Goal: Task Accomplishment & Management: Manage account settings

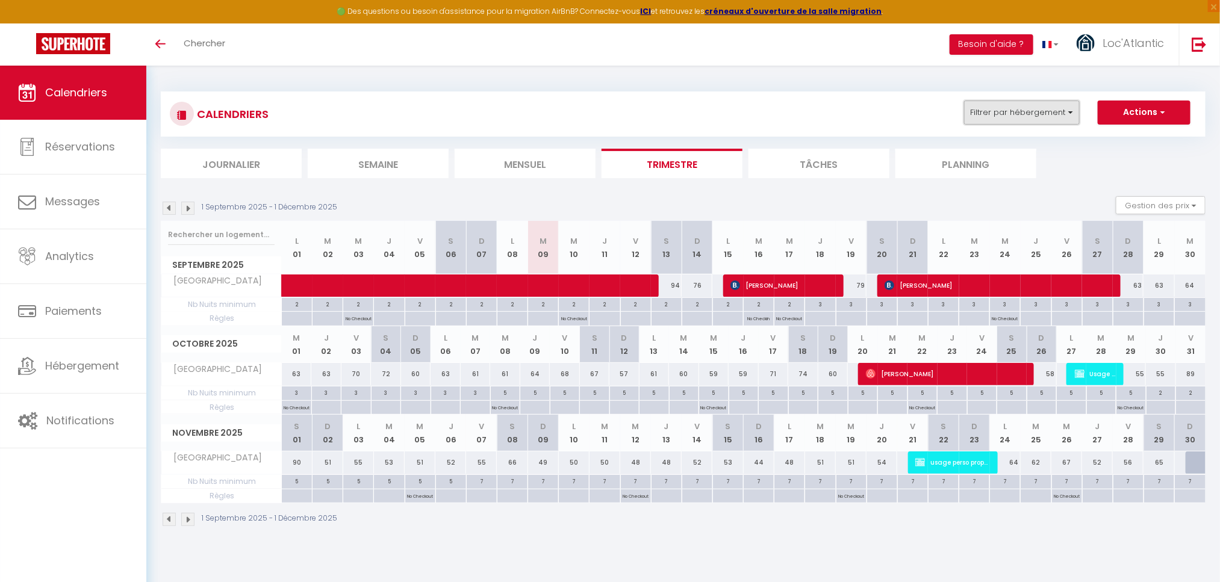
click at [1006, 114] on button "Filtrer par hébergement" at bounding box center [1022, 113] width 116 height 24
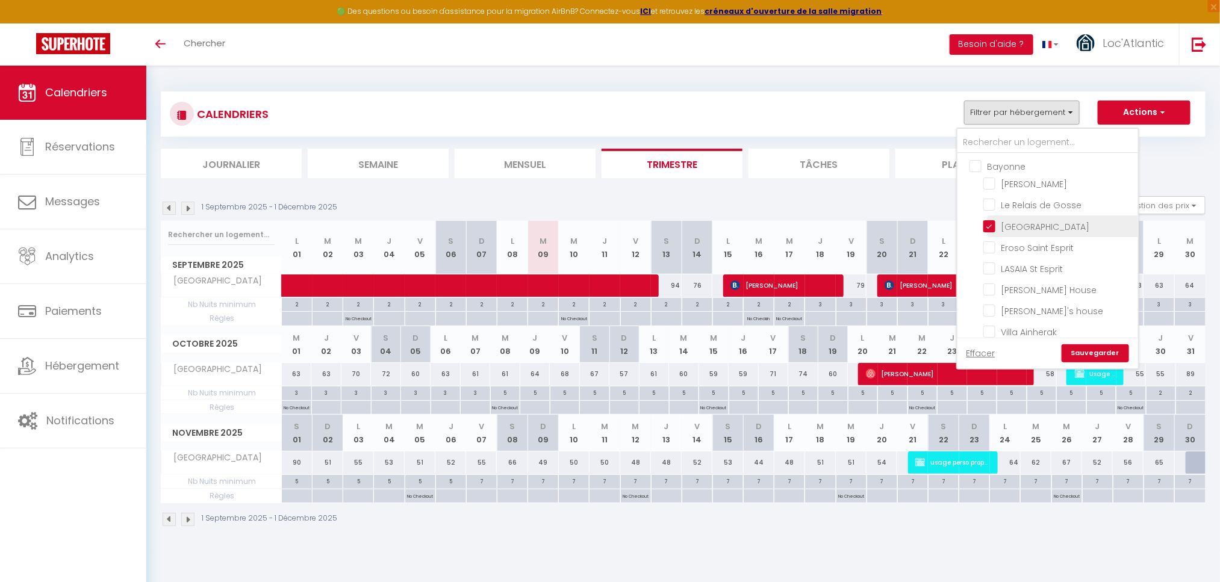
click at [1020, 223] on input "[GEOGRAPHIC_DATA]" at bounding box center [1058, 225] width 151 height 12
checkbox input "false"
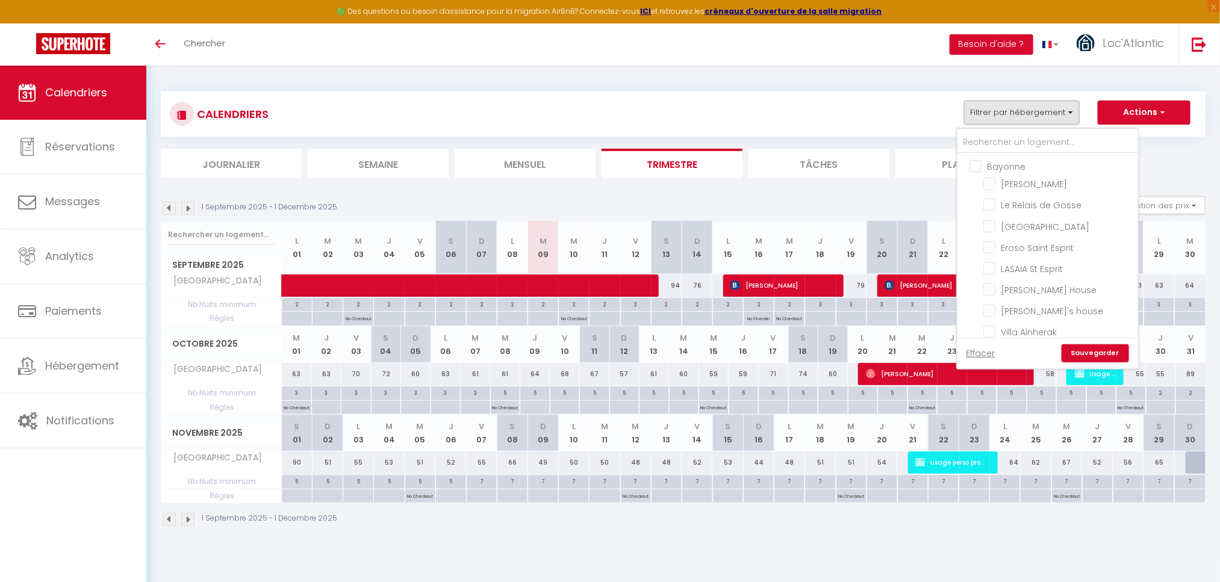
checkbox input "false"
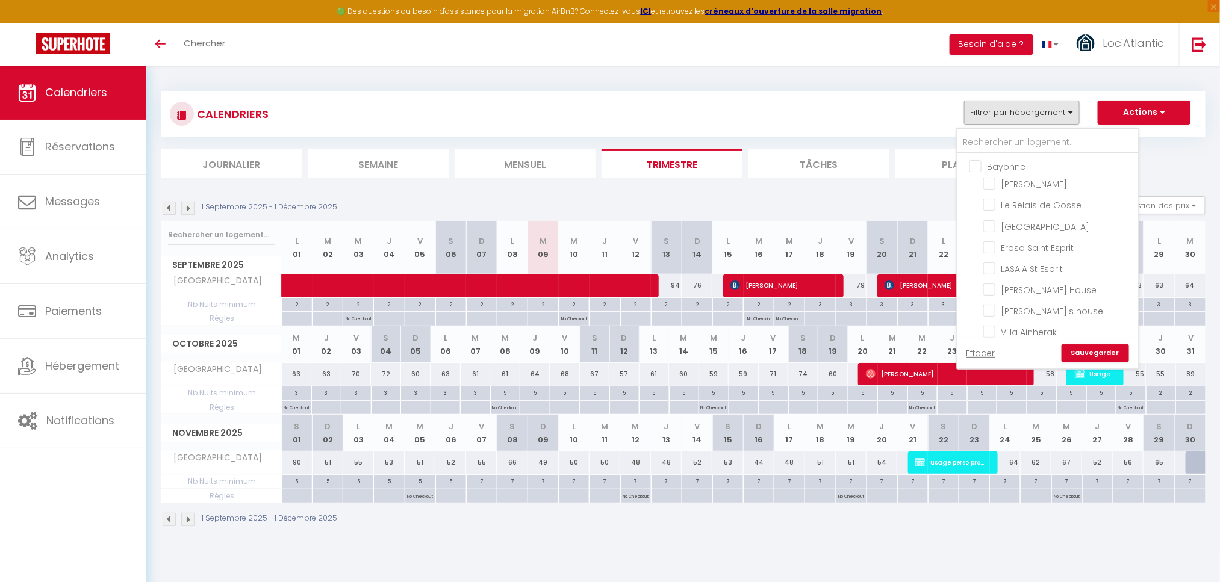
checkbox input "false"
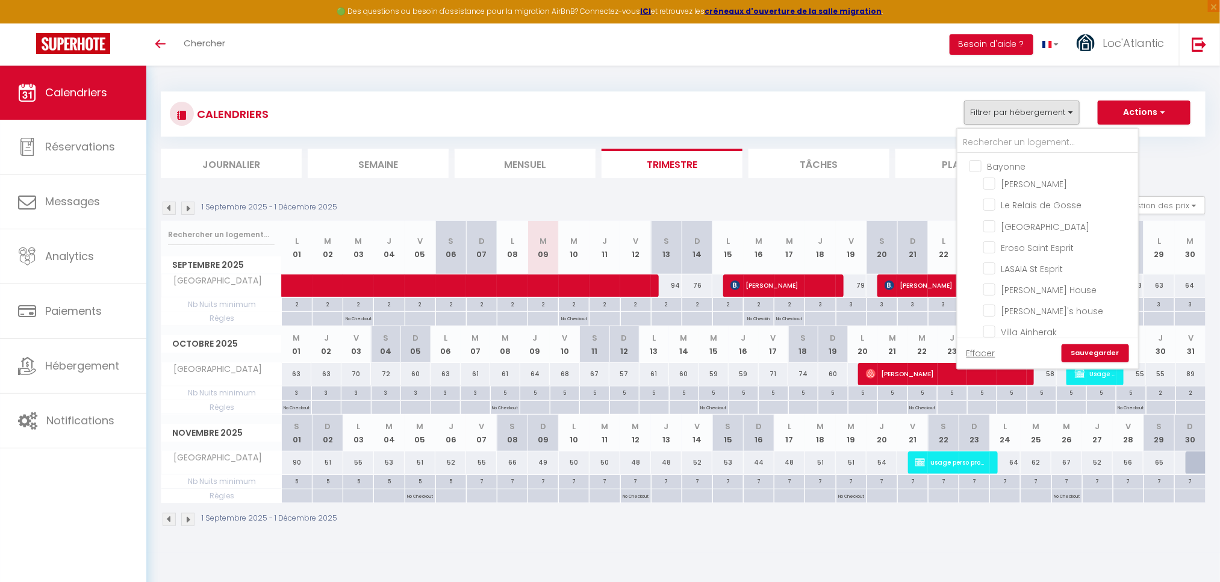
checkbox input "false"
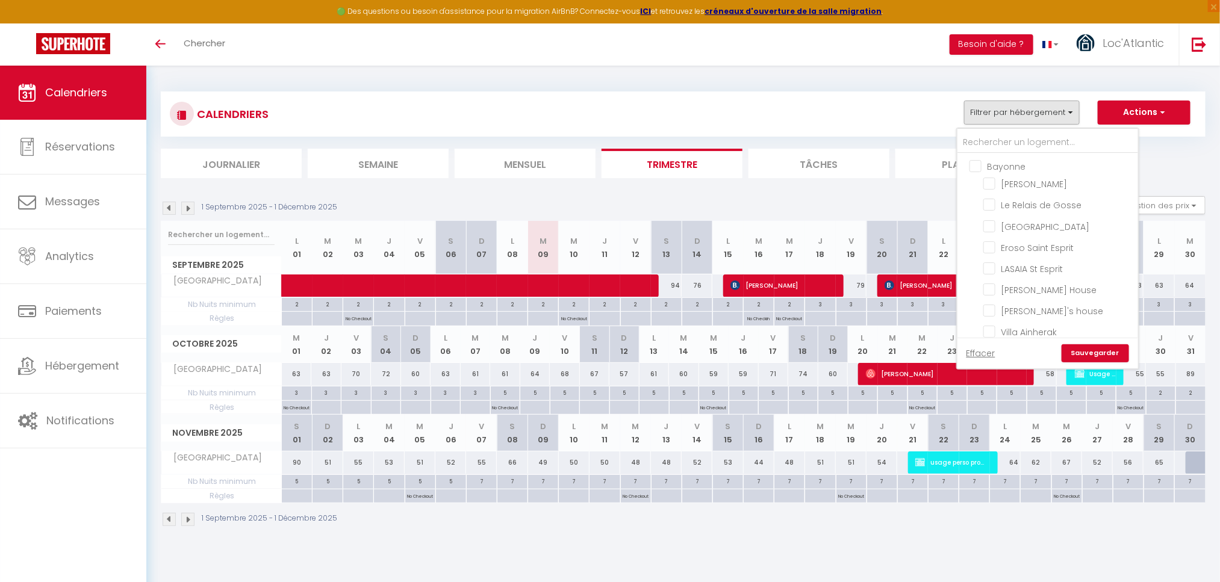
checkbox input "false"
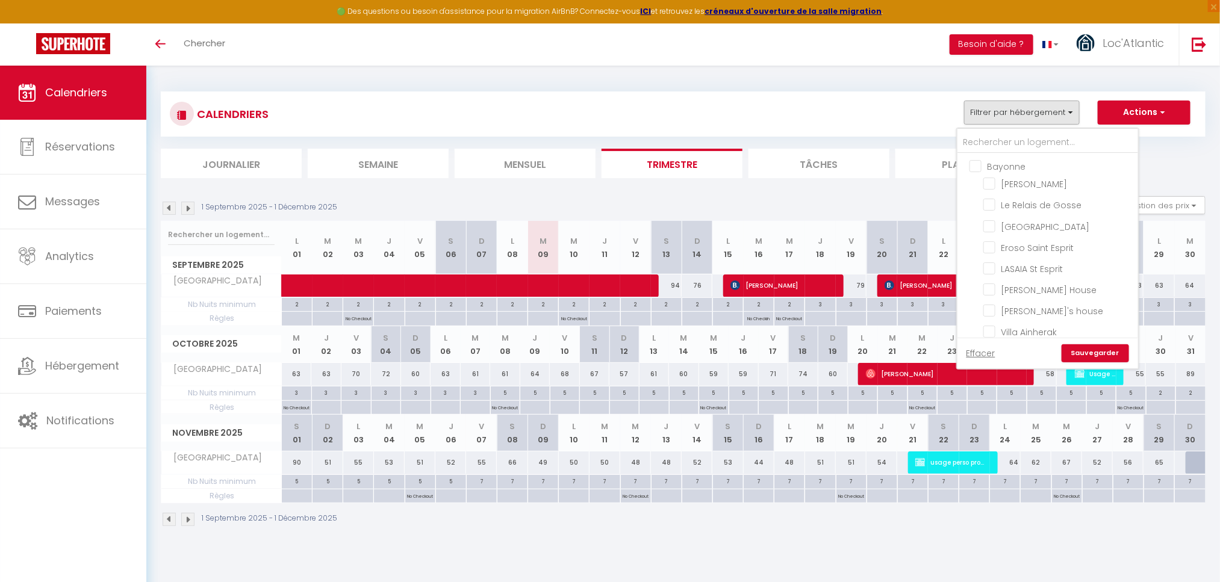
checkbox input "false"
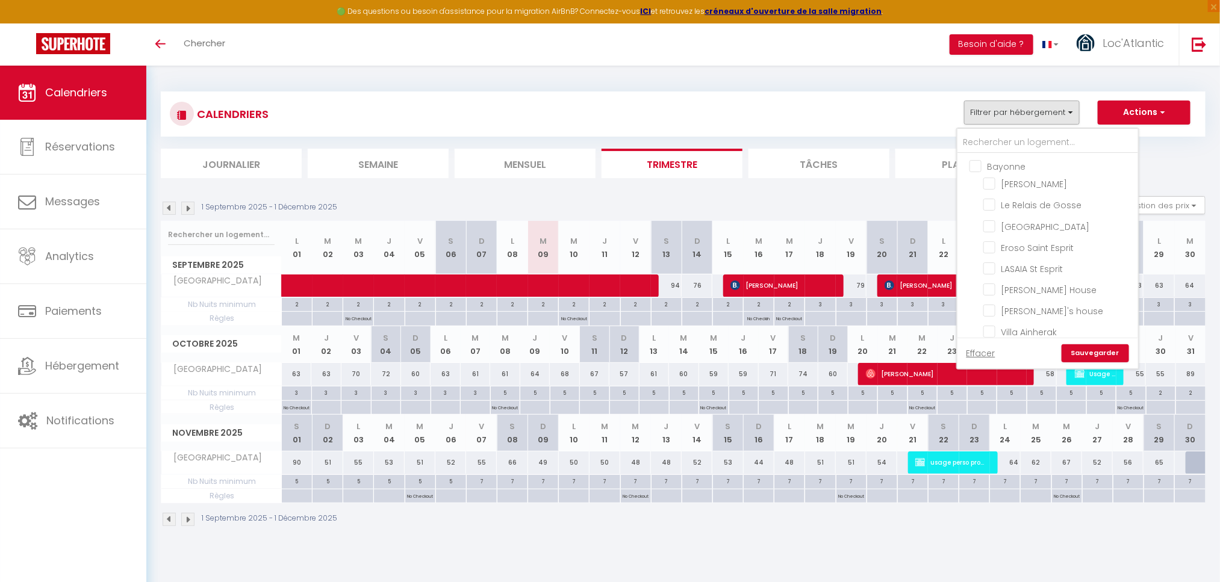
checkbox input "false"
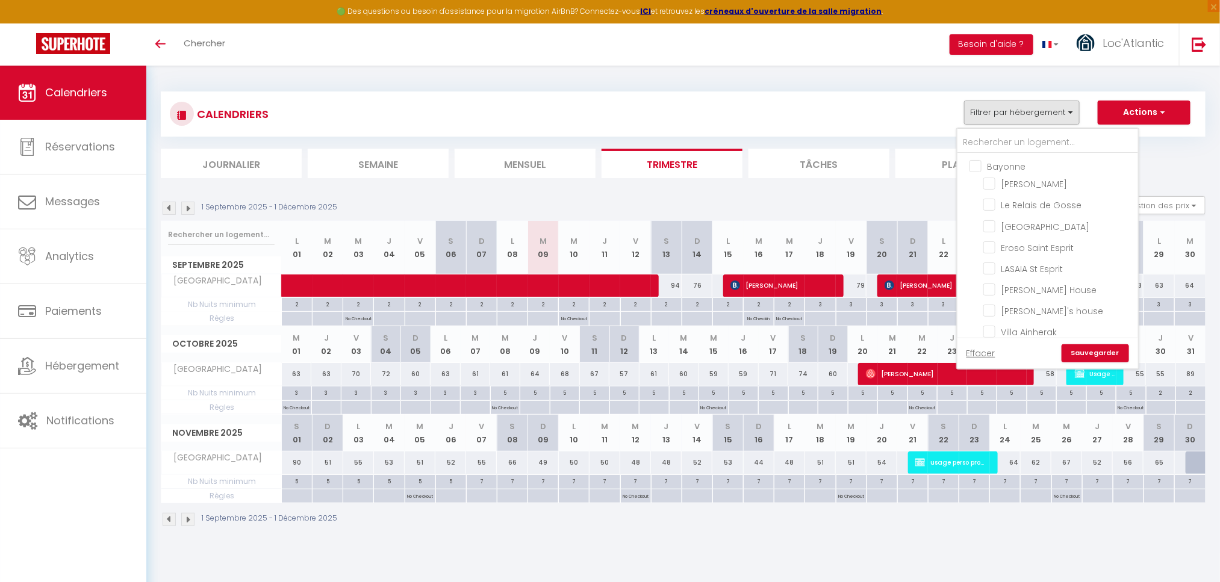
checkbox input "false"
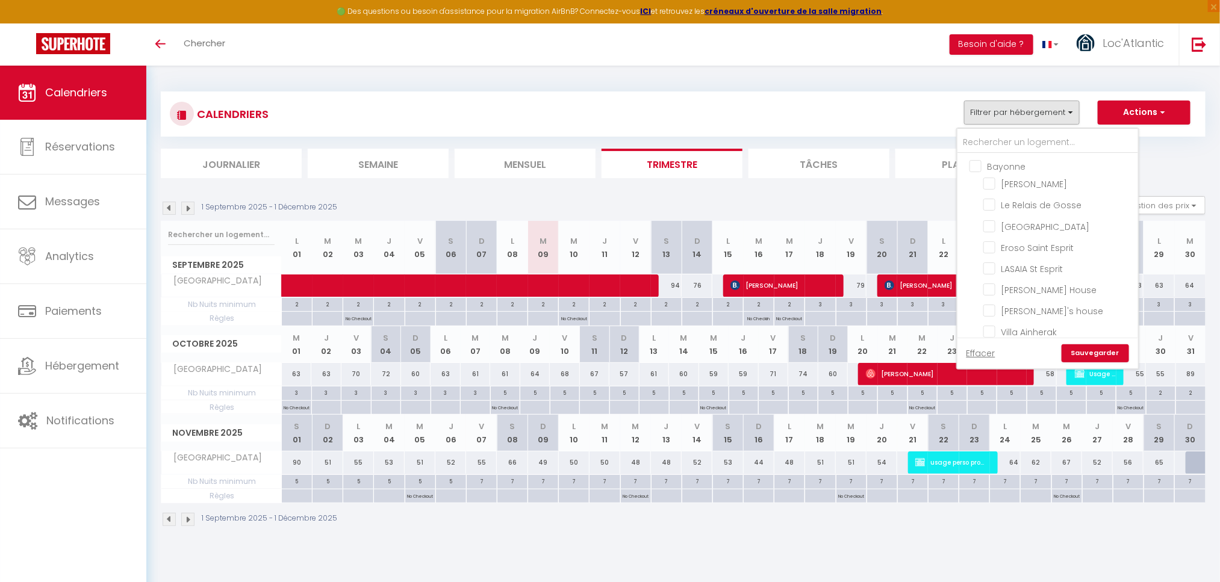
checkbox input "false"
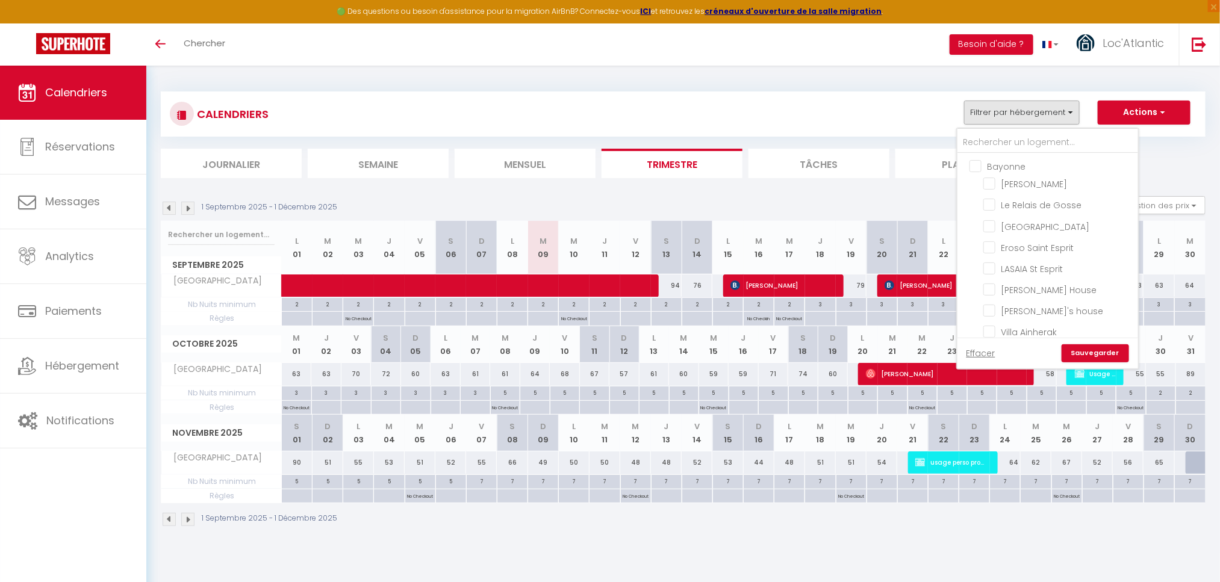
checkbox input "false"
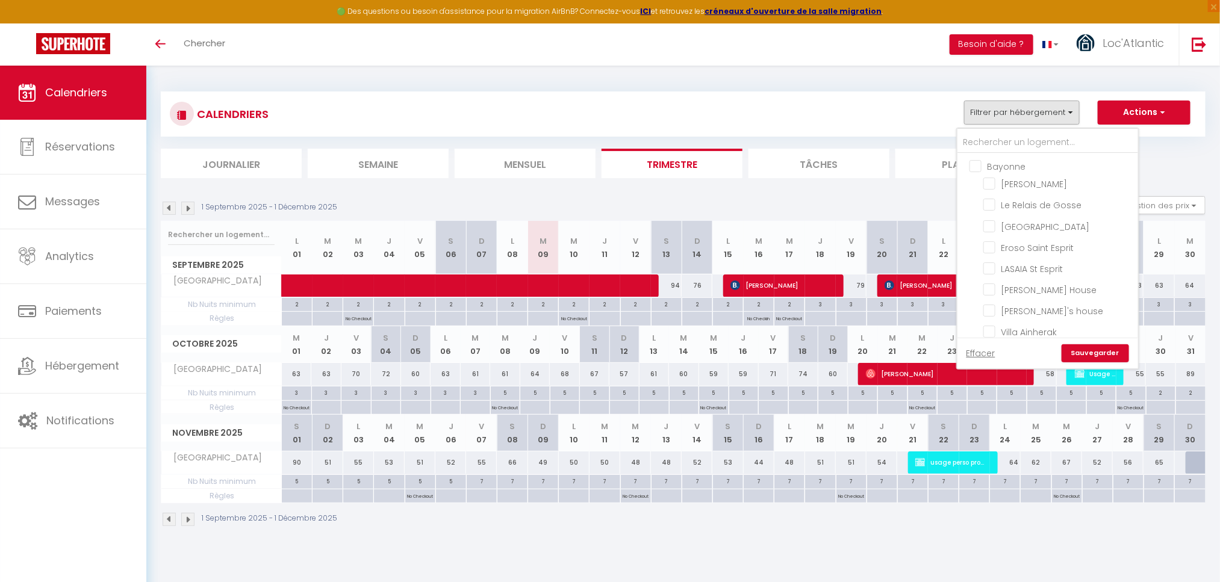
checkbox input "false"
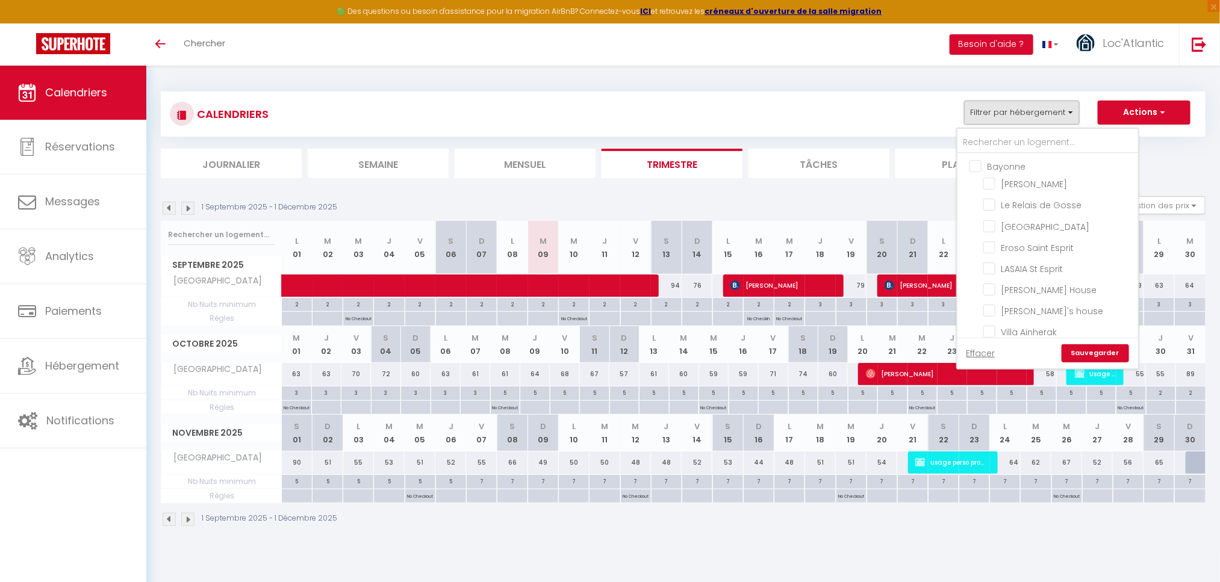
checkbox input "false"
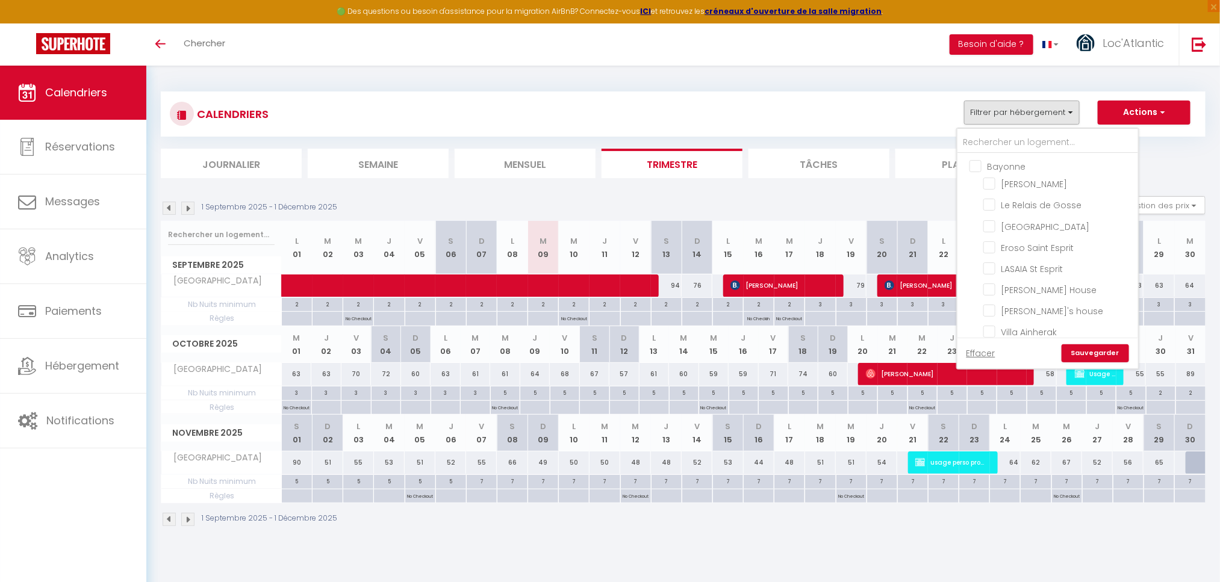
checkbox input "false"
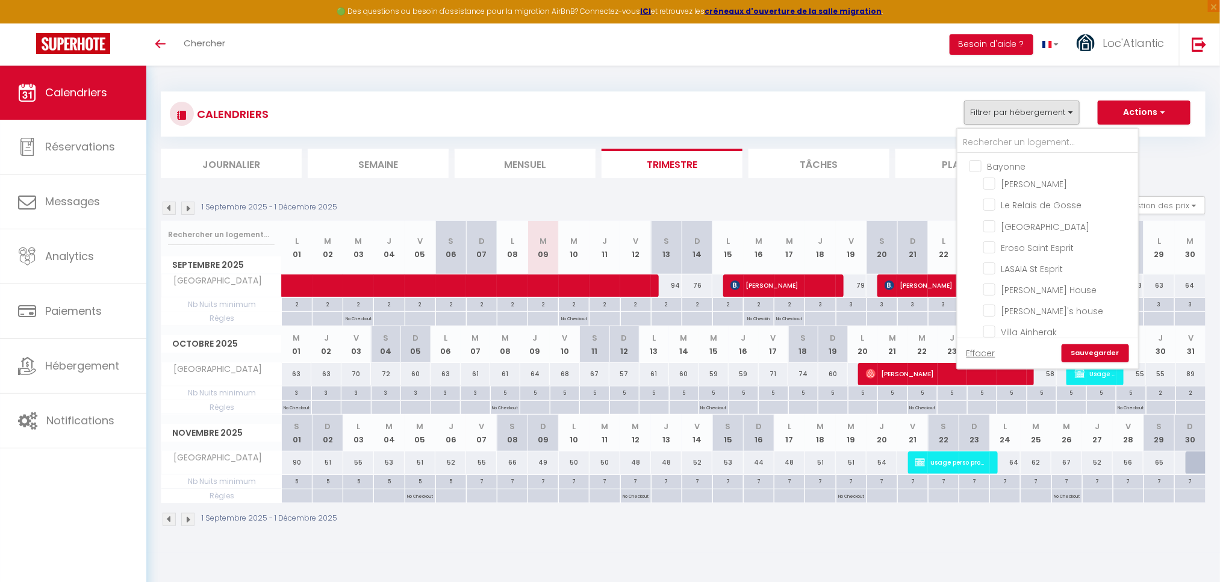
checkbox input "false"
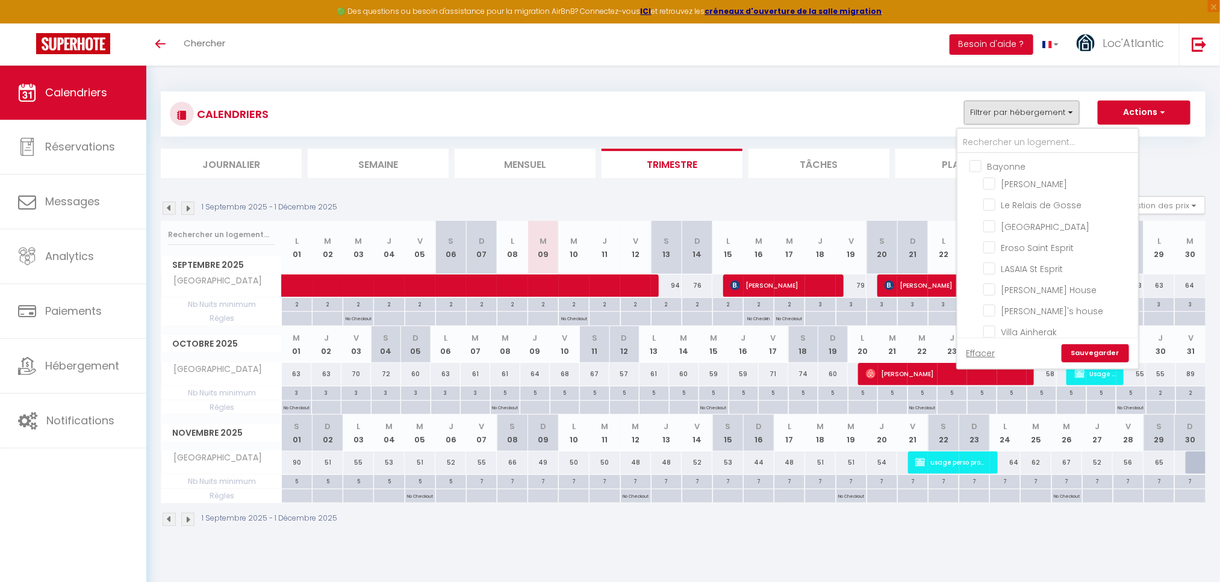
checkbox input "false"
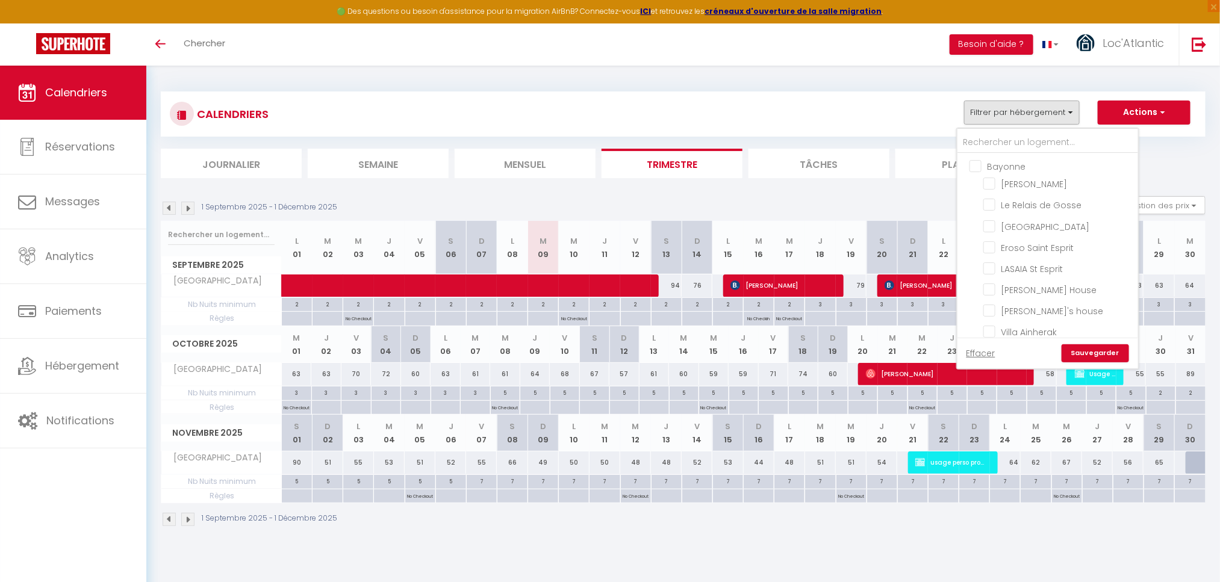
checkbox input "false"
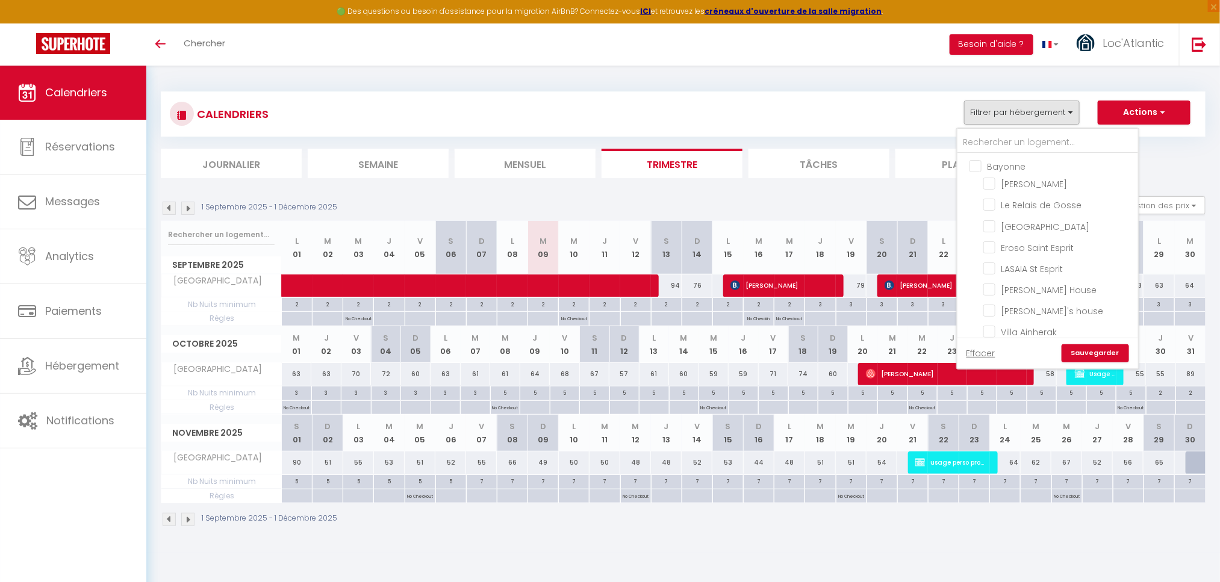
checkbox input "false"
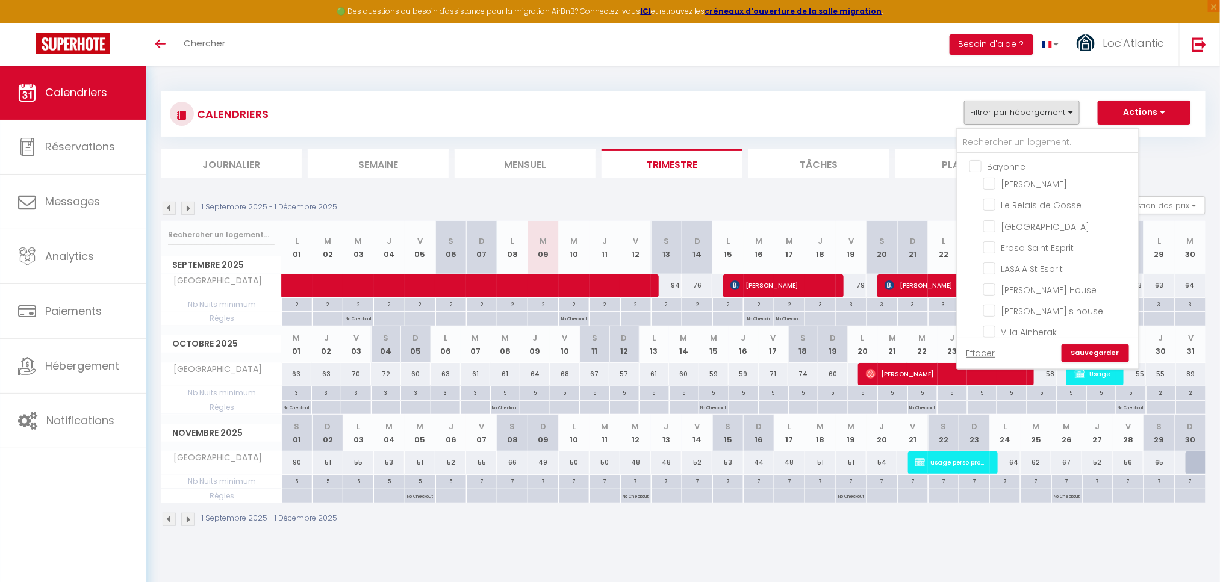
checkbox input "false"
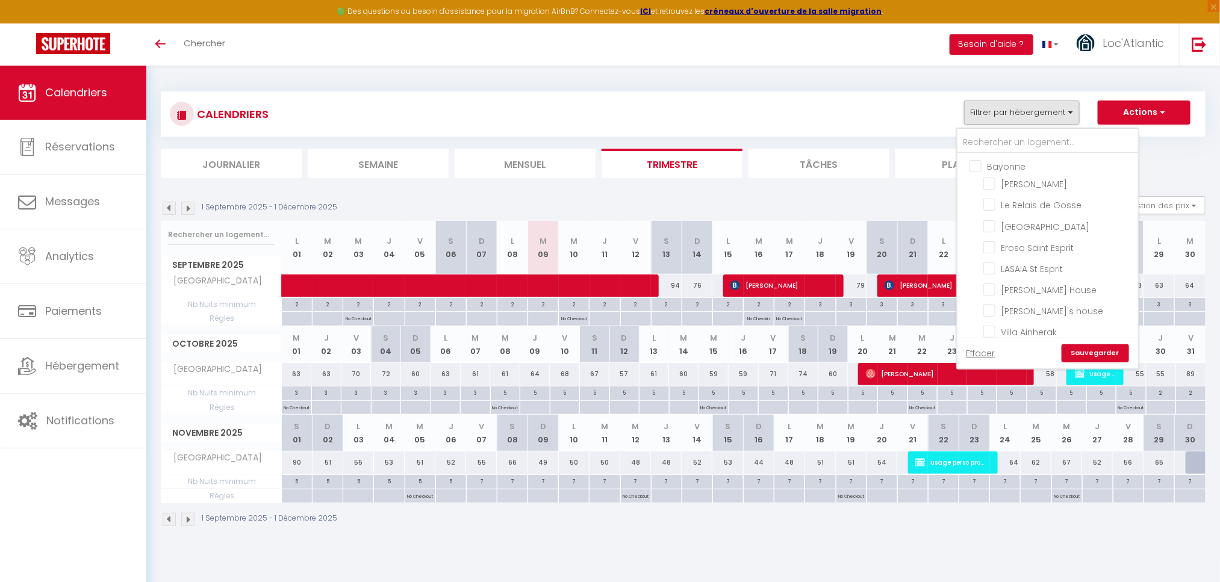
checkbox input "false"
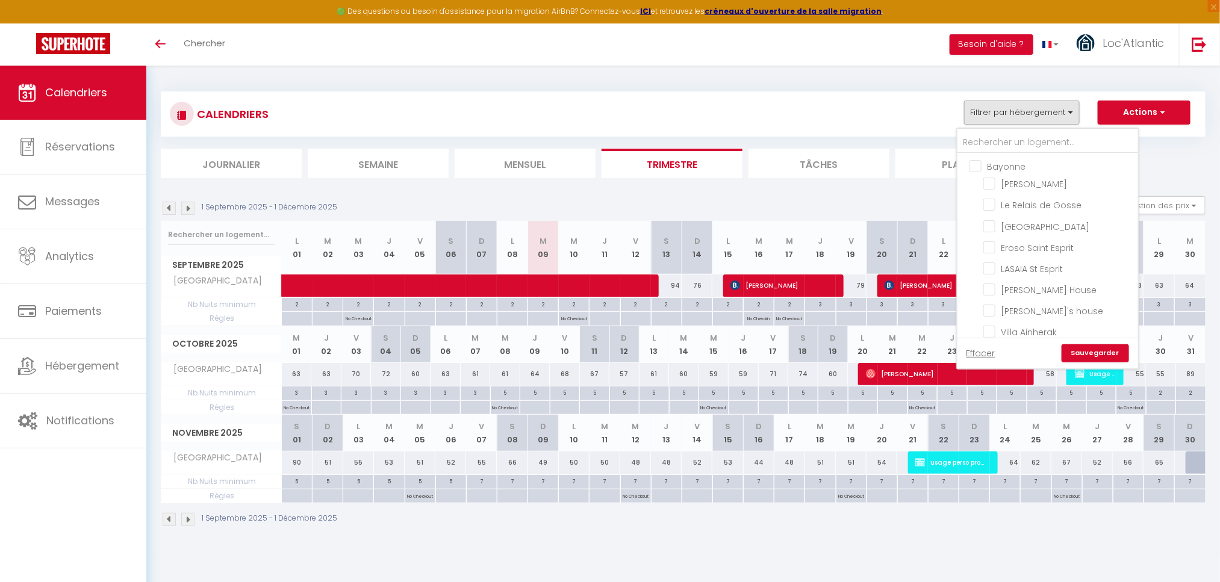
checkbox input "false"
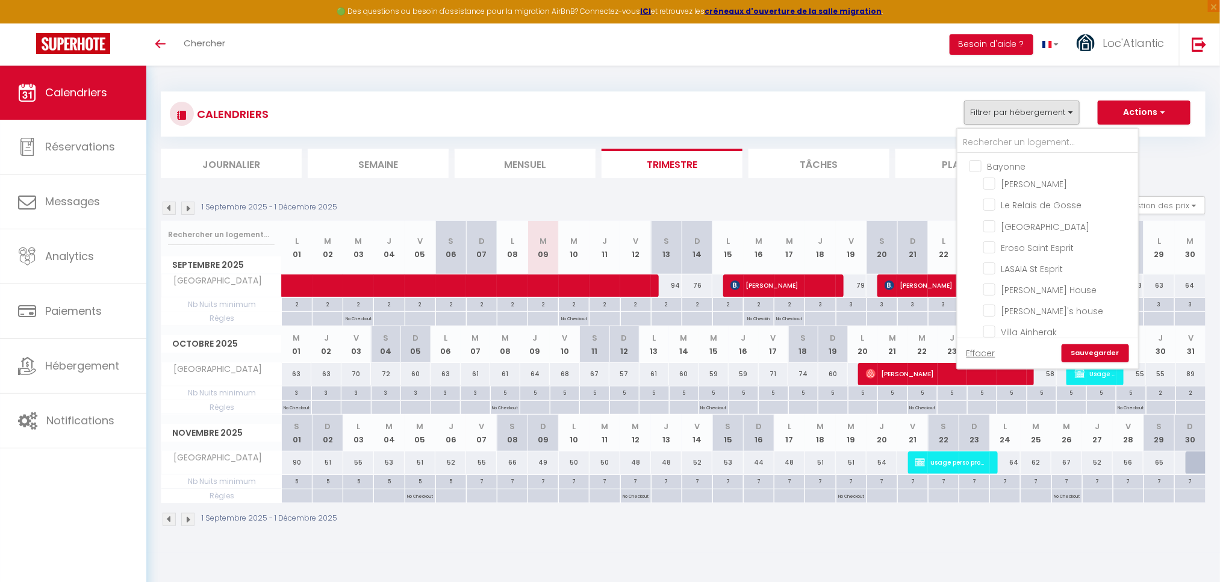
checkbox input "false"
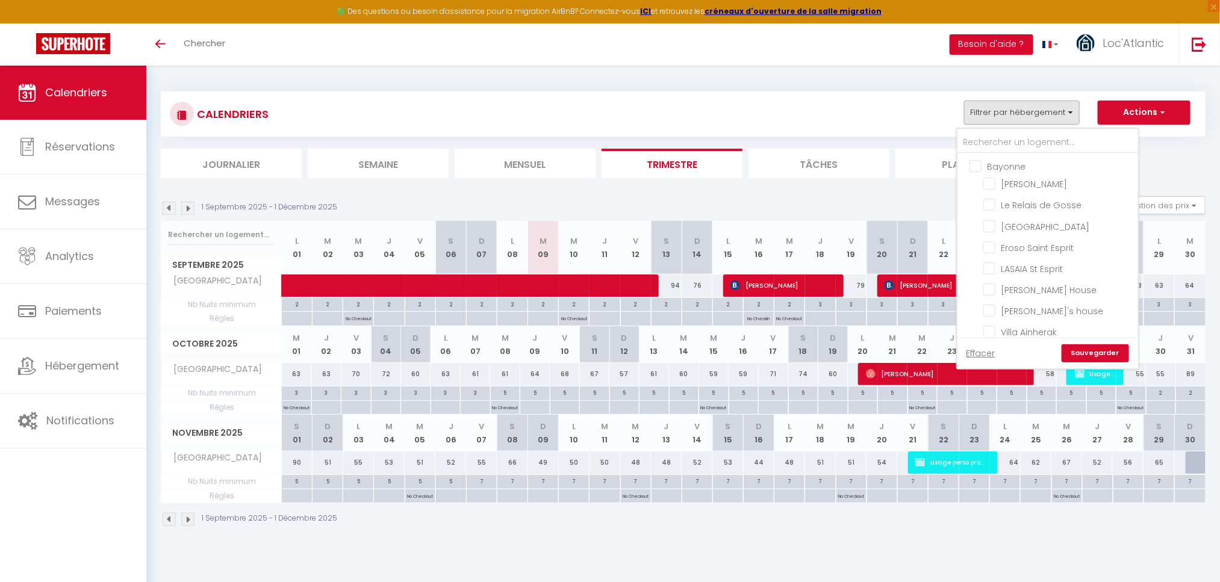
checkbox input "false"
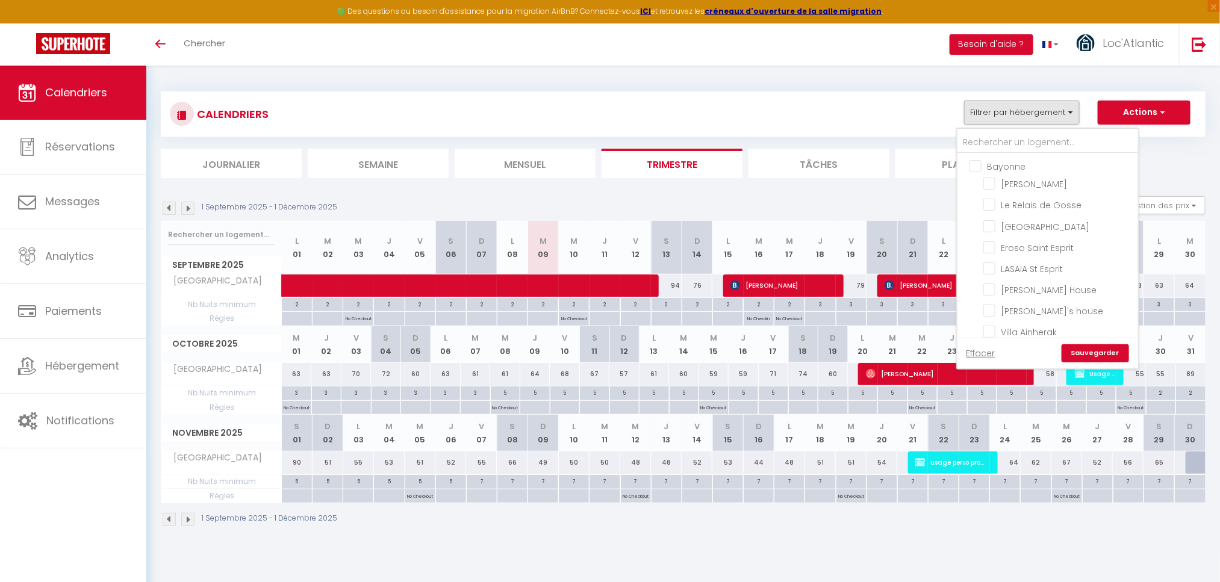
checkbox input "false"
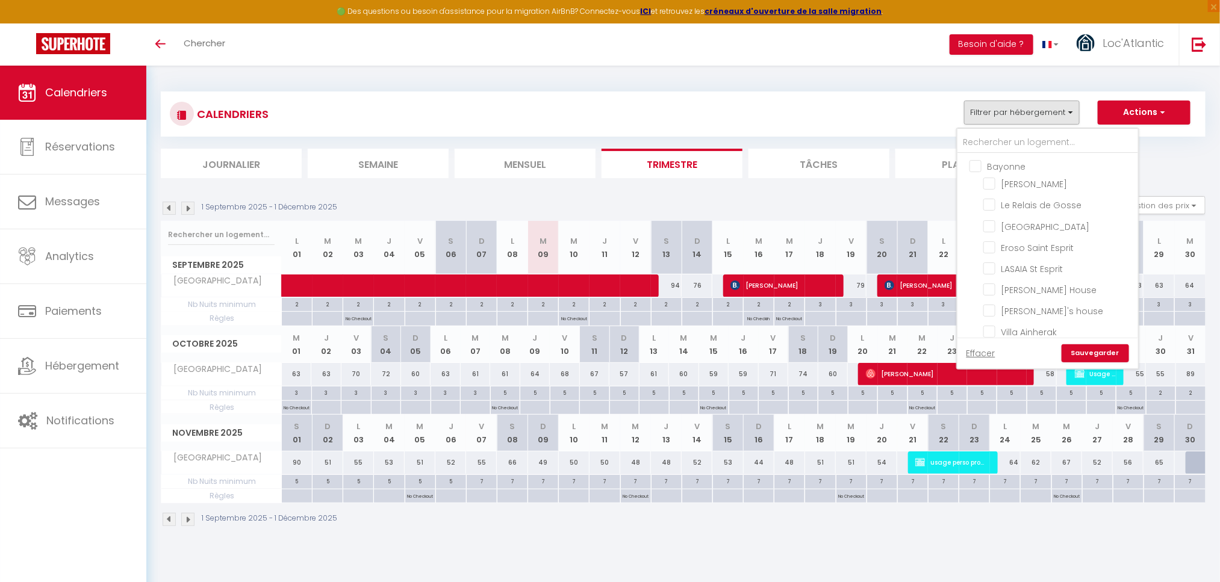
checkbox input "false"
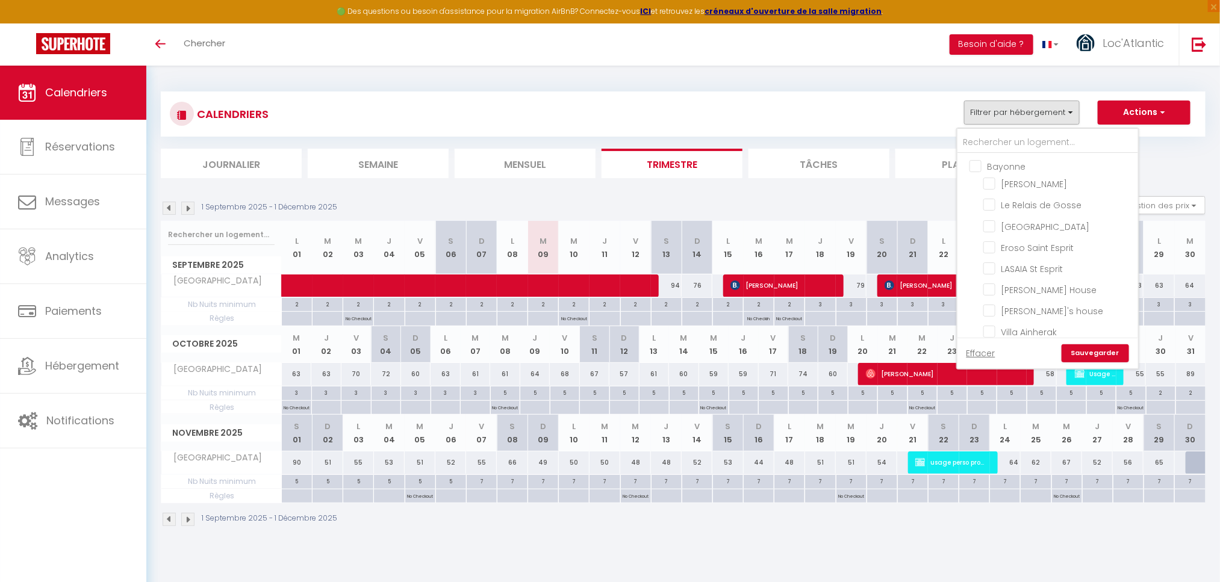
click at [1108, 351] on link "Sauvegarder" at bounding box center [1094, 353] width 67 height 18
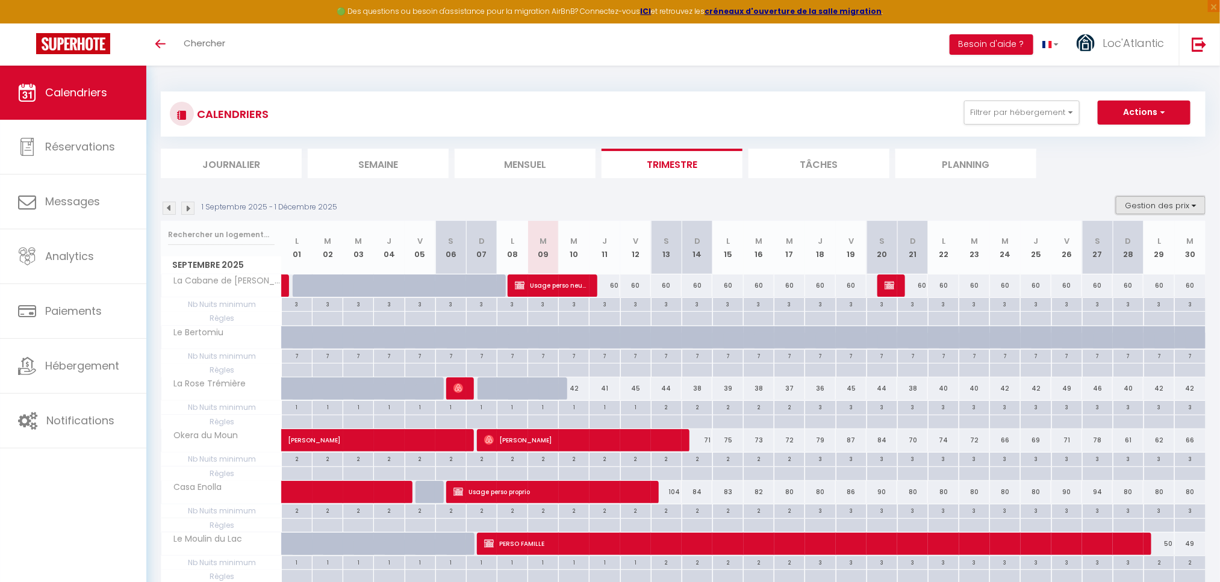
click at [1158, 208] on button "Gestion des prix" at bounding box center [1161, 205] width 90 height 18
click at [1115, 264] on input "Règles" at bounding box center [1150, 264] width 108 height 12
checkbox input "false"
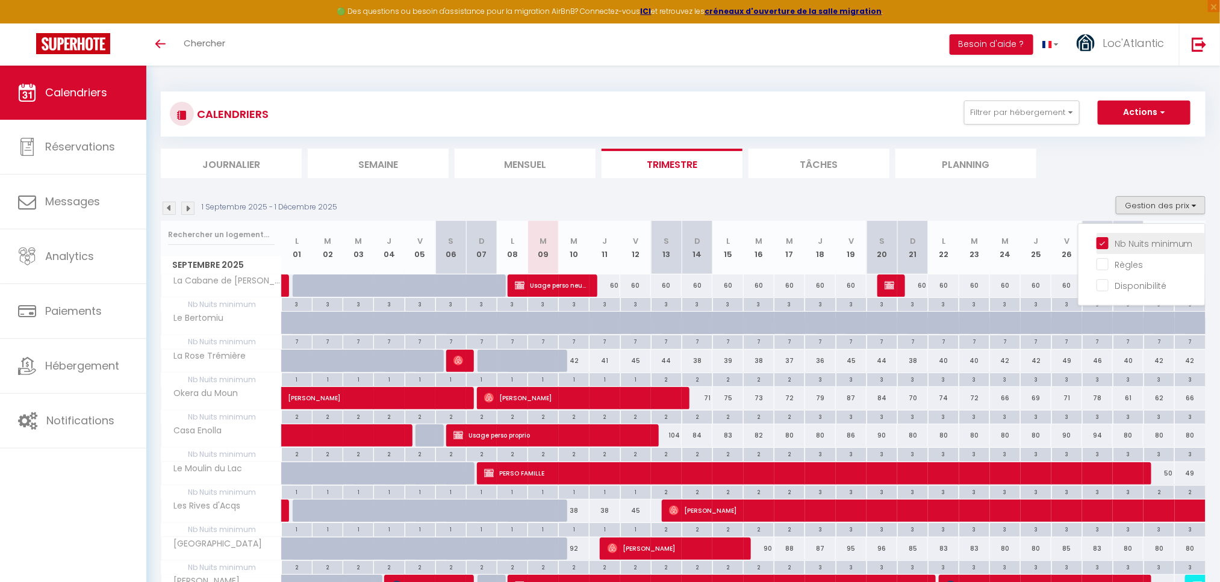
click at [1128, 243] on input "Nb Nuits minimum" at bounding box center [1150, 243] width 108 height 12
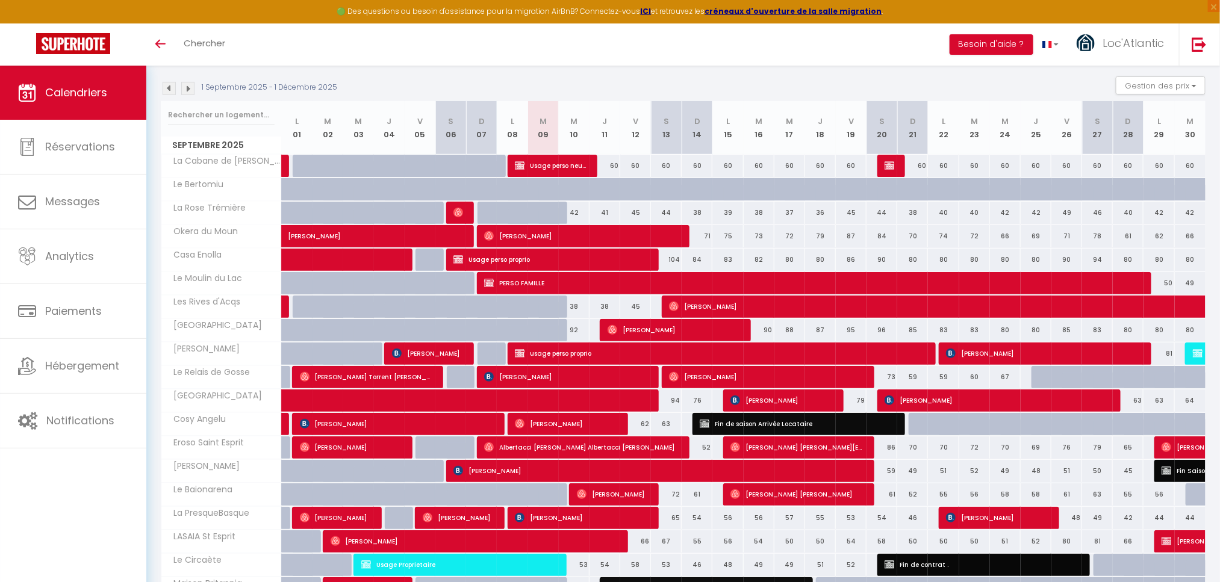
scroll to position [210, 0]
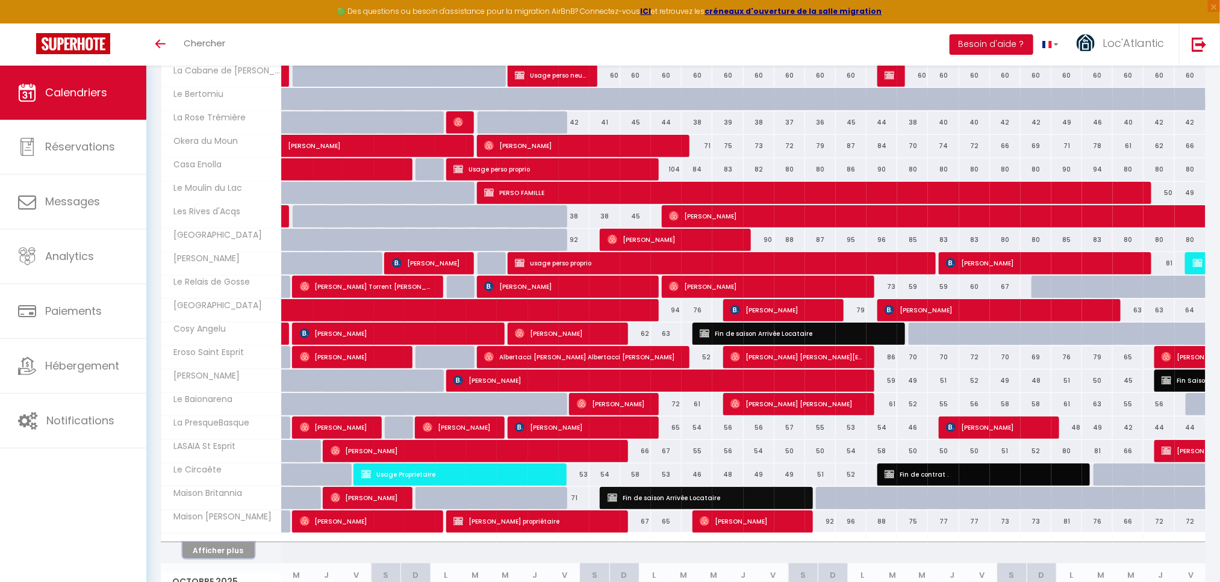
drag, startPoint x: 217, startPoint y: 557, endPoint x: 275, endPoint y: 477, distance: 98.6
click at [217, 557] on button "Afficher plus" at bounding box center [218, 550] width 72 height 16
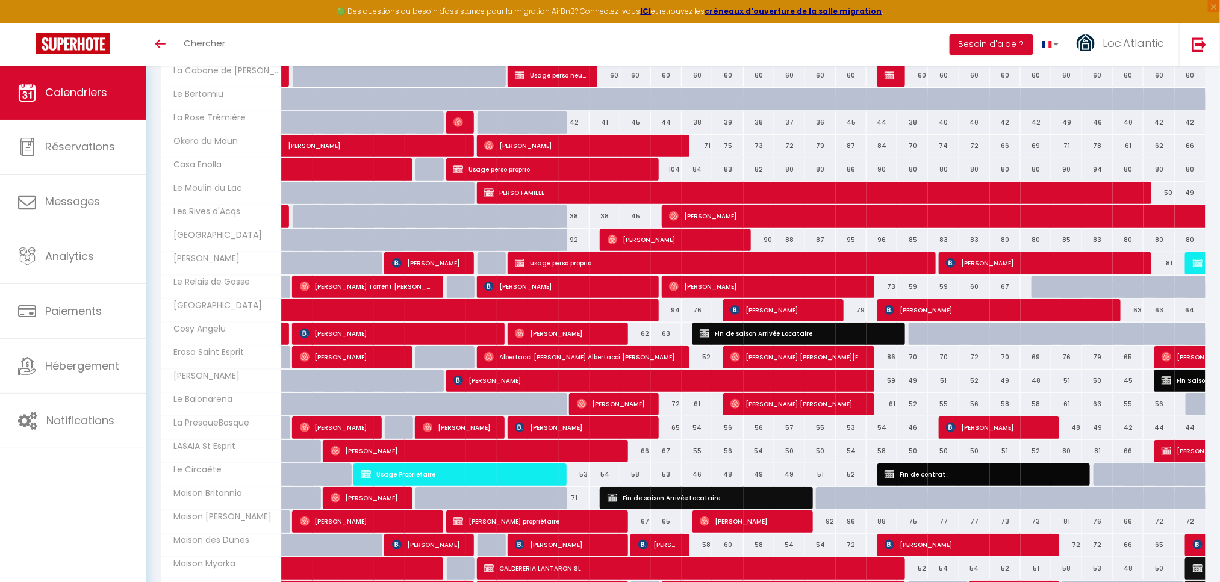
select select
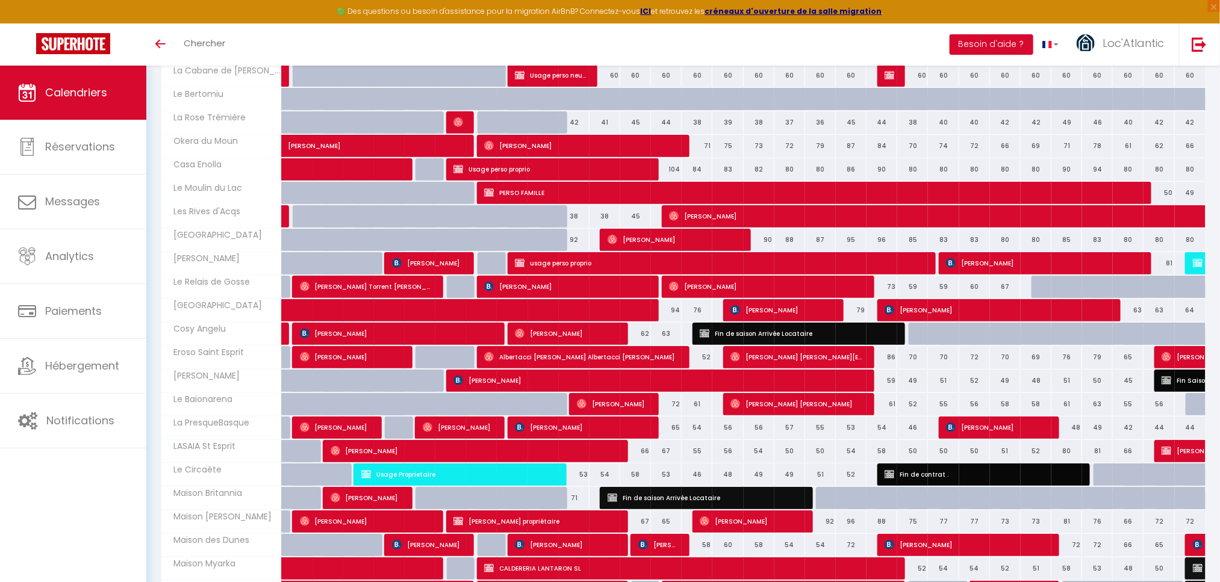
select select
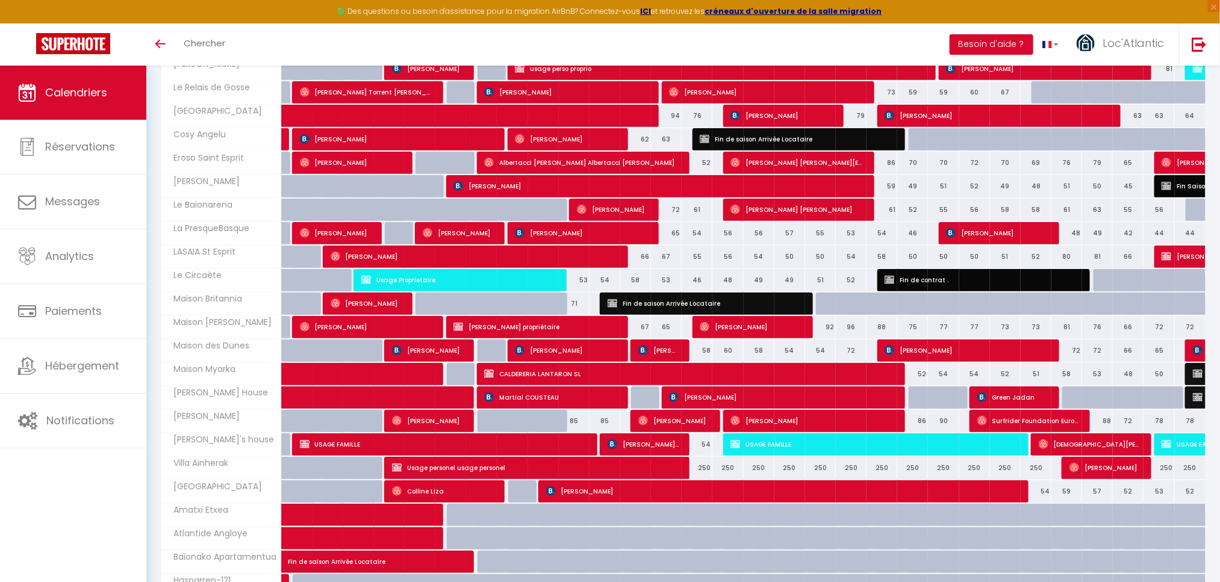
scroll to position [481, 0]
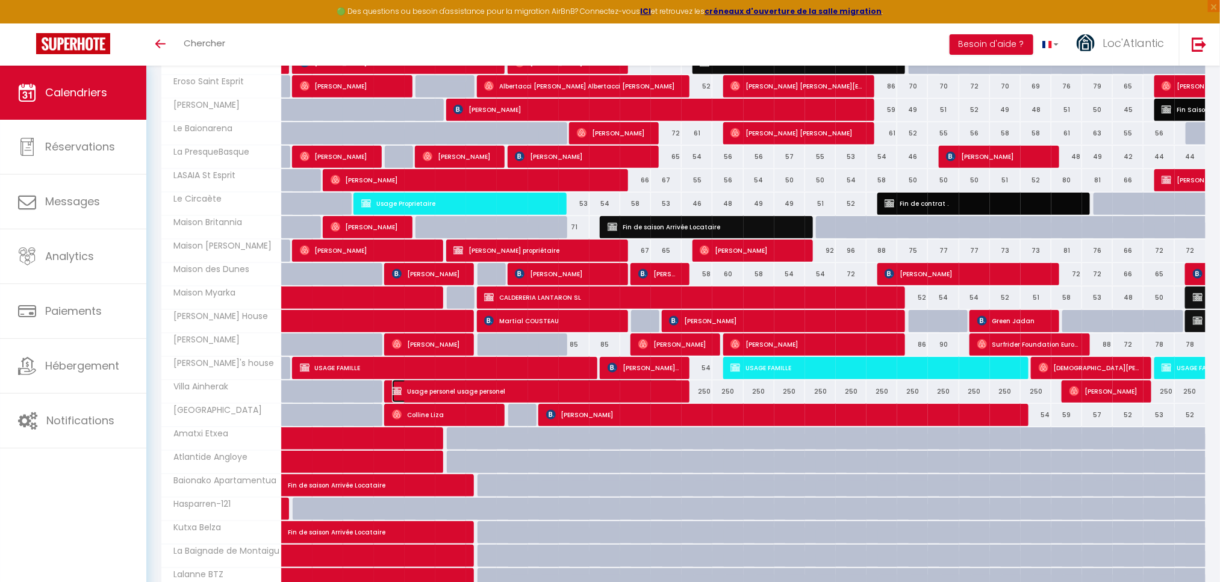
click at [492, 402] on span "Usage personel usage personel" at bounding box center [535, 391] width 287 height 23
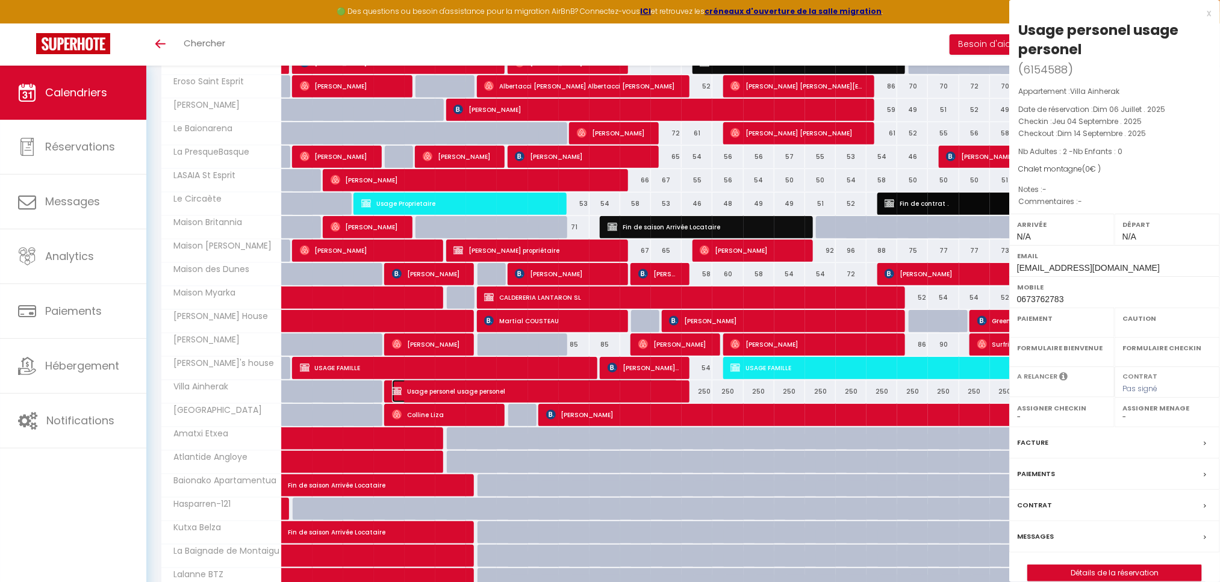
select select "OK"
select select "0"
select select "1"
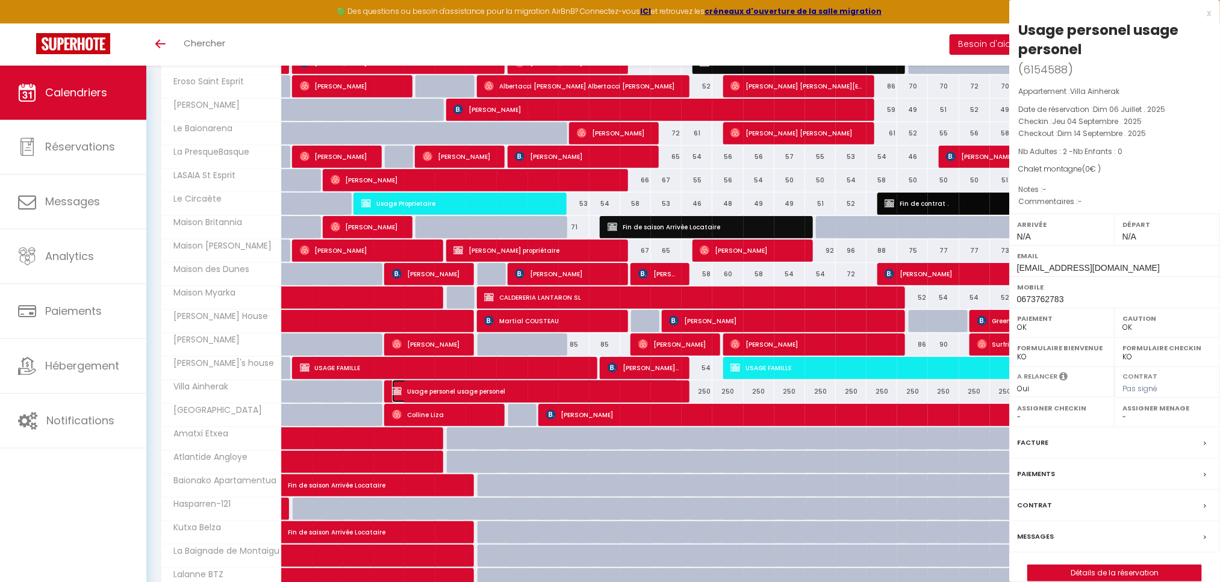
select select
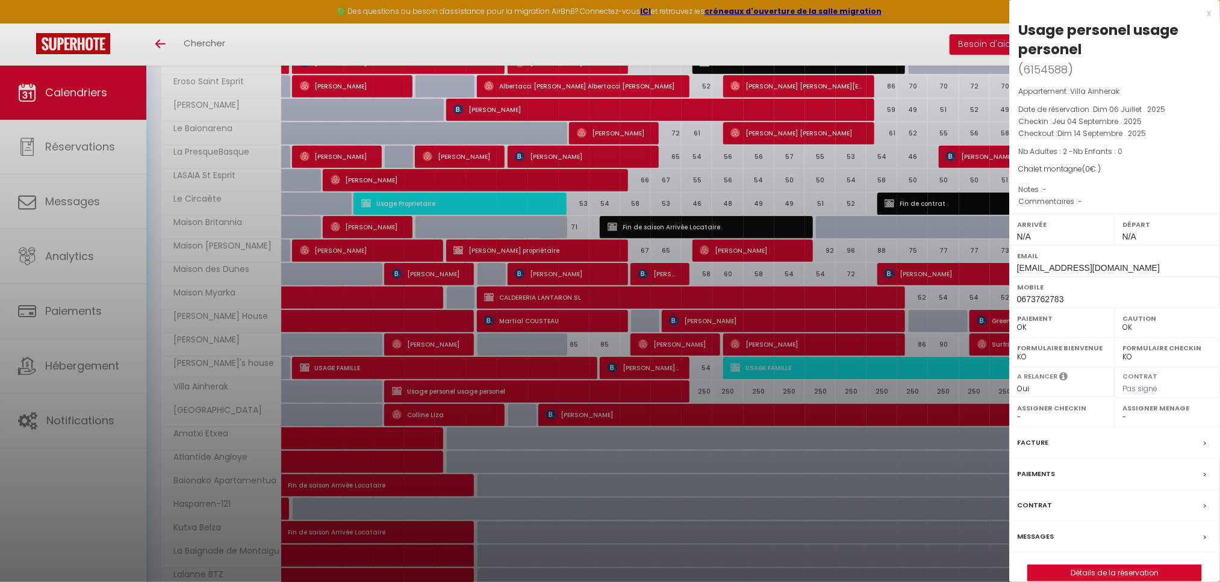
click at [1210, 14] on div "x" at bounding box center [1110, 13] width 202 height 14
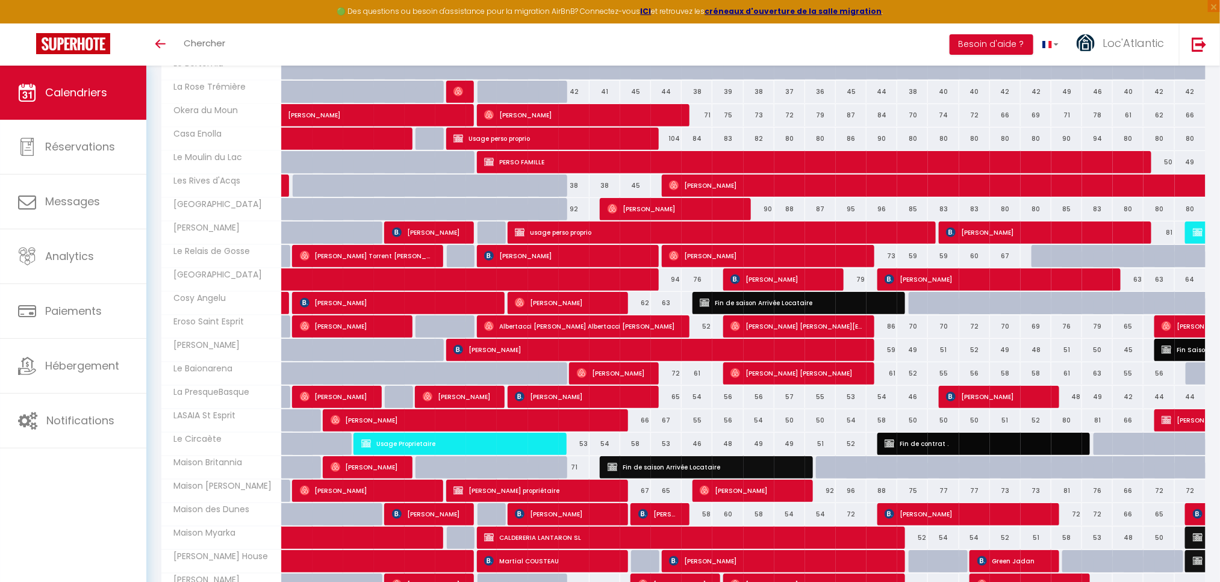
scroll to position [271, 0]
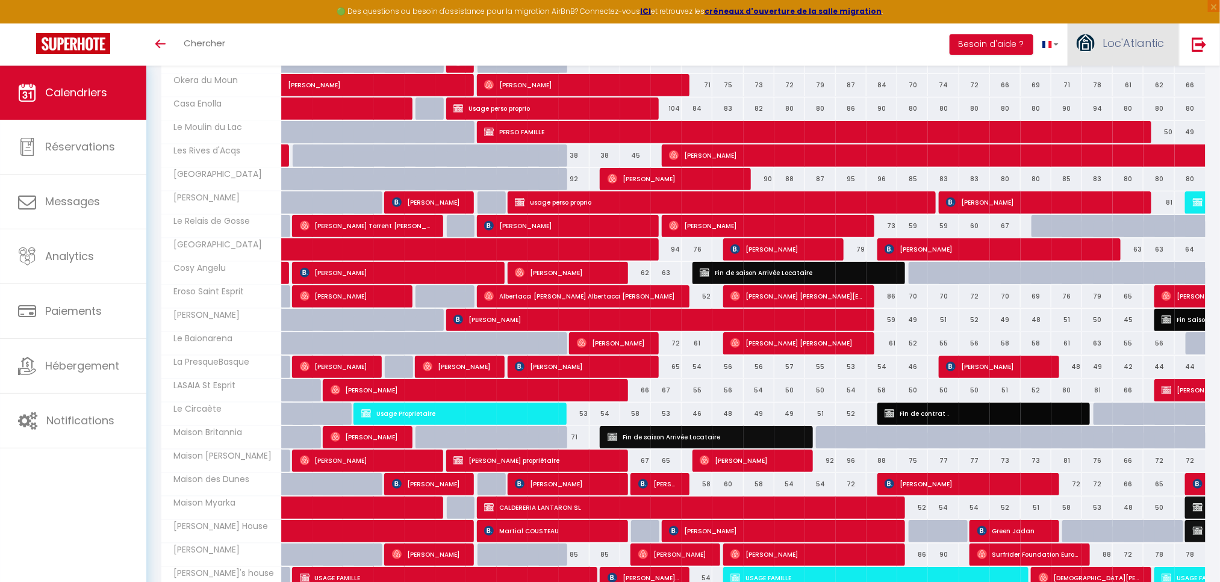
click at [1142, 36] on span "Loc'Atlantic" at bounding box center [1132, 43] width 61 height 15
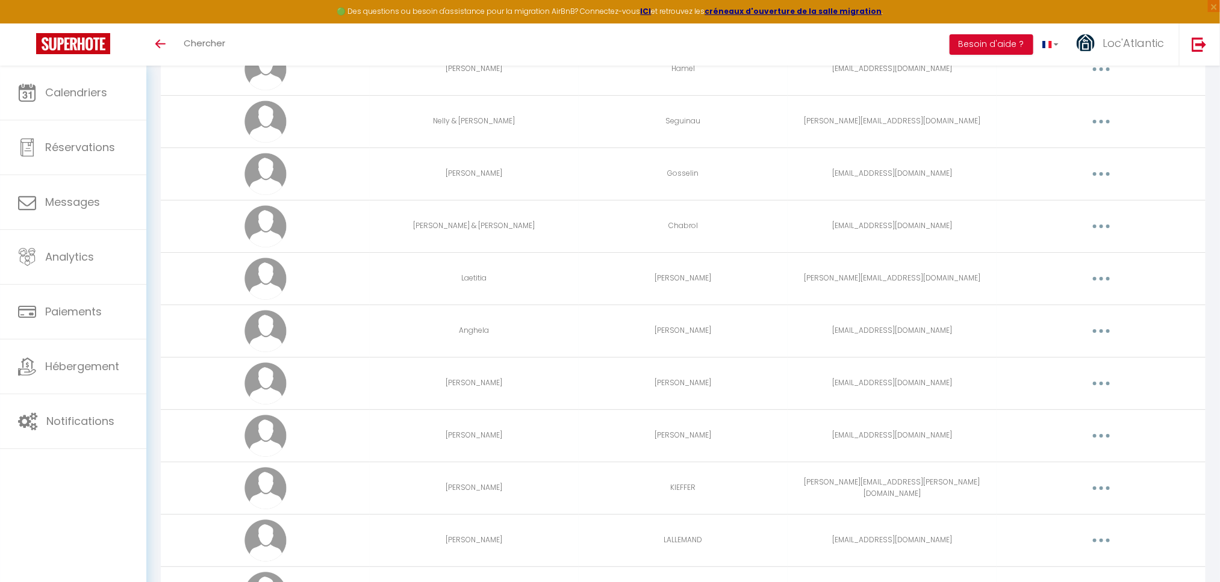
click at [1103, 288] on button "button" at bounding box center [1101, 278] width 34 height 19
click at [1044, 317] on link "Editer" at bounding box center [1069, 306] width 89 height 20
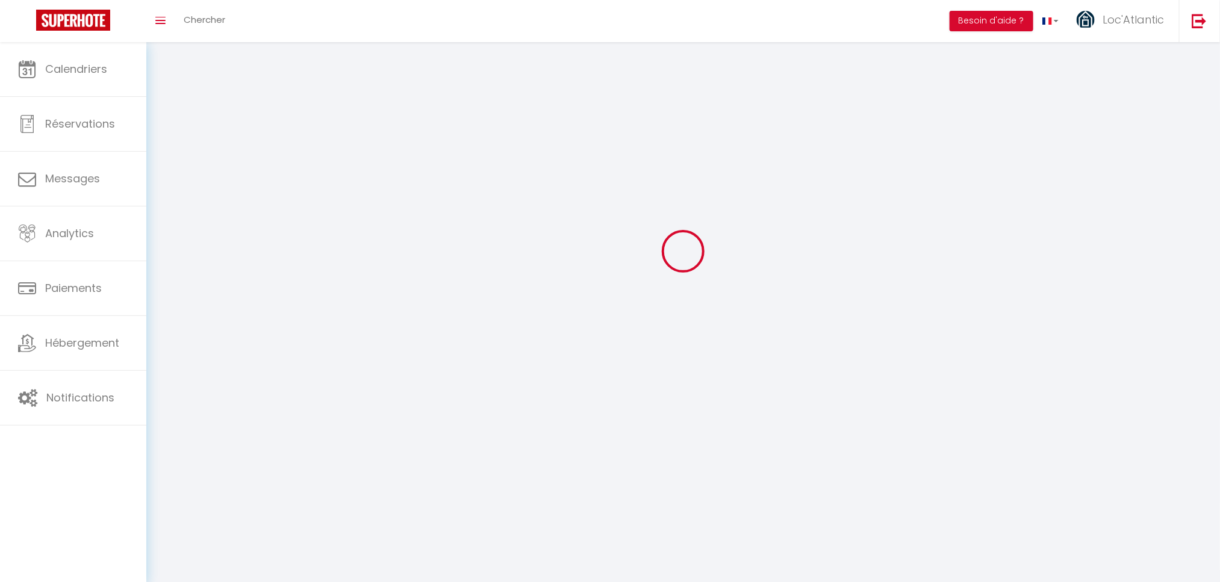
scroll to position [66, 0]
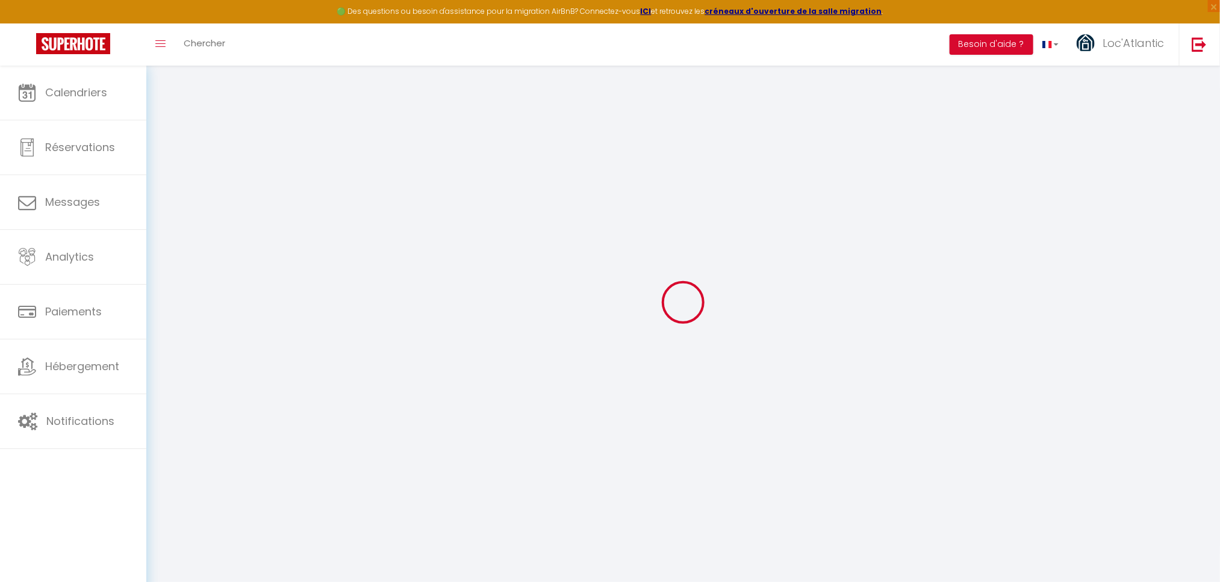
type input "Laetitia"
type input "Foucault"
type input "foucault.laetitia@neuf.fr"
type textarea "https://app.superhote.com/#/connect/0uJe2MnYpD"
checkbox input "false"
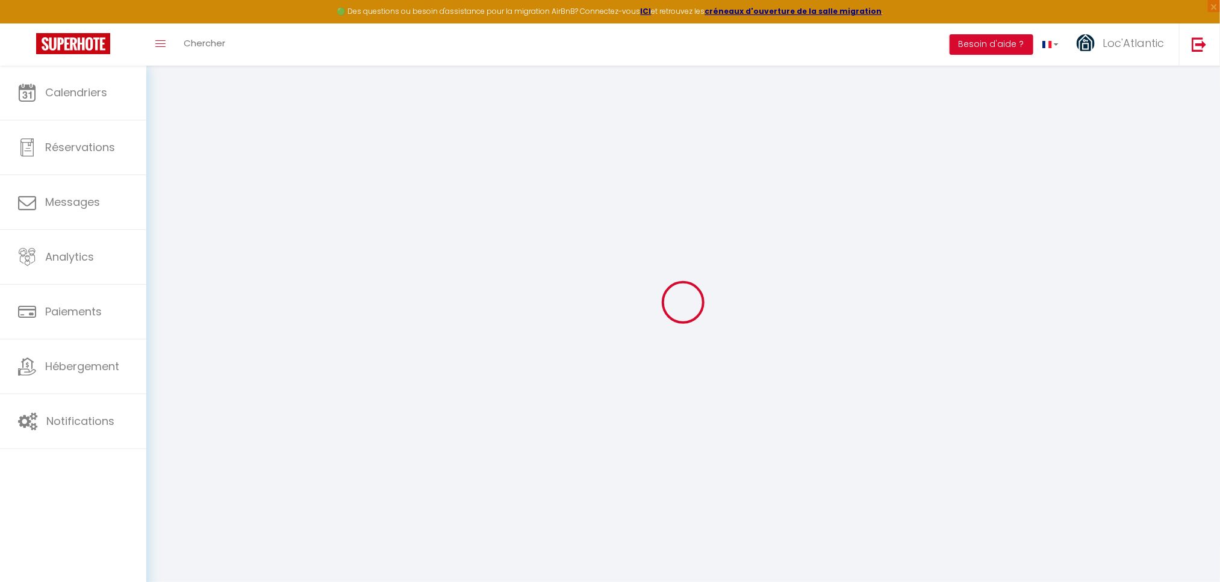
checkbox input "false"
checkbox input "true"
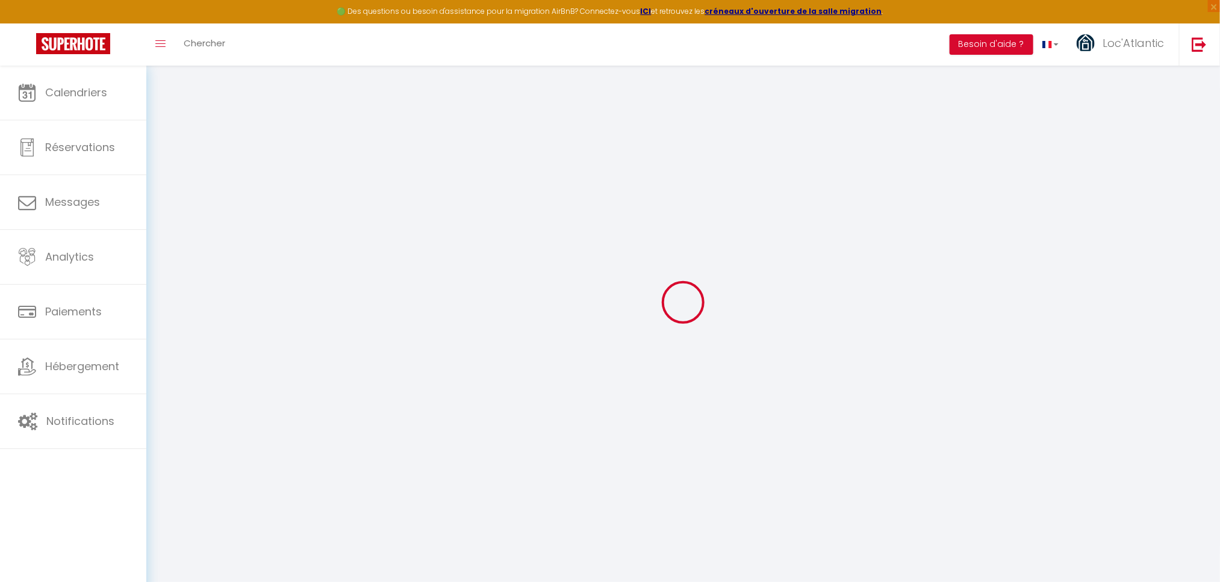
checkbox input "true"
checkbox input "false"
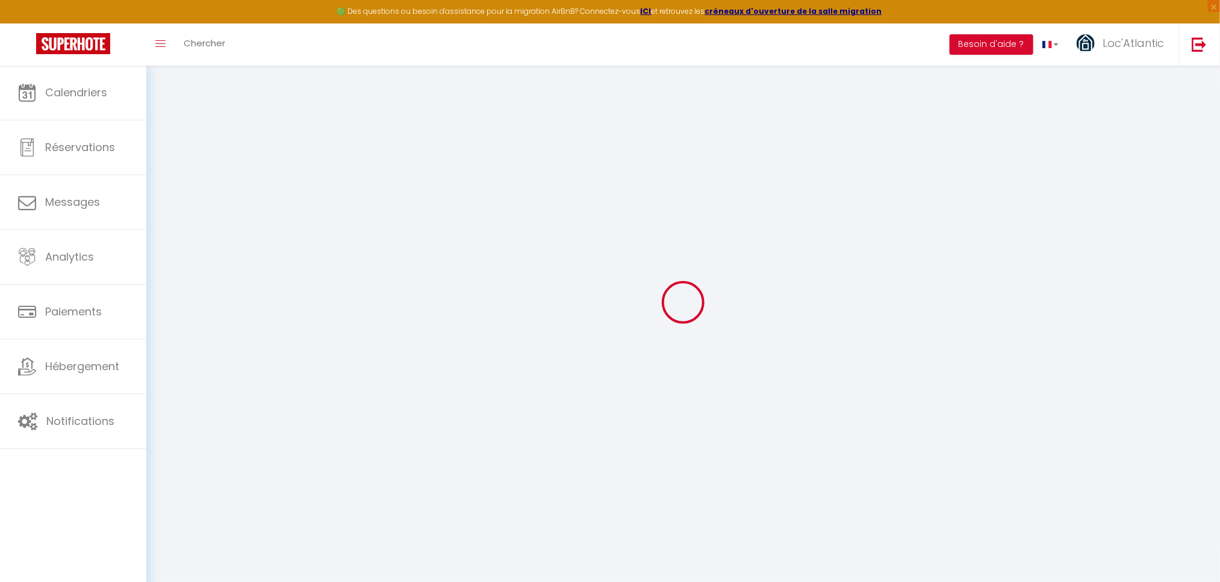
checkbox input "false"
select select
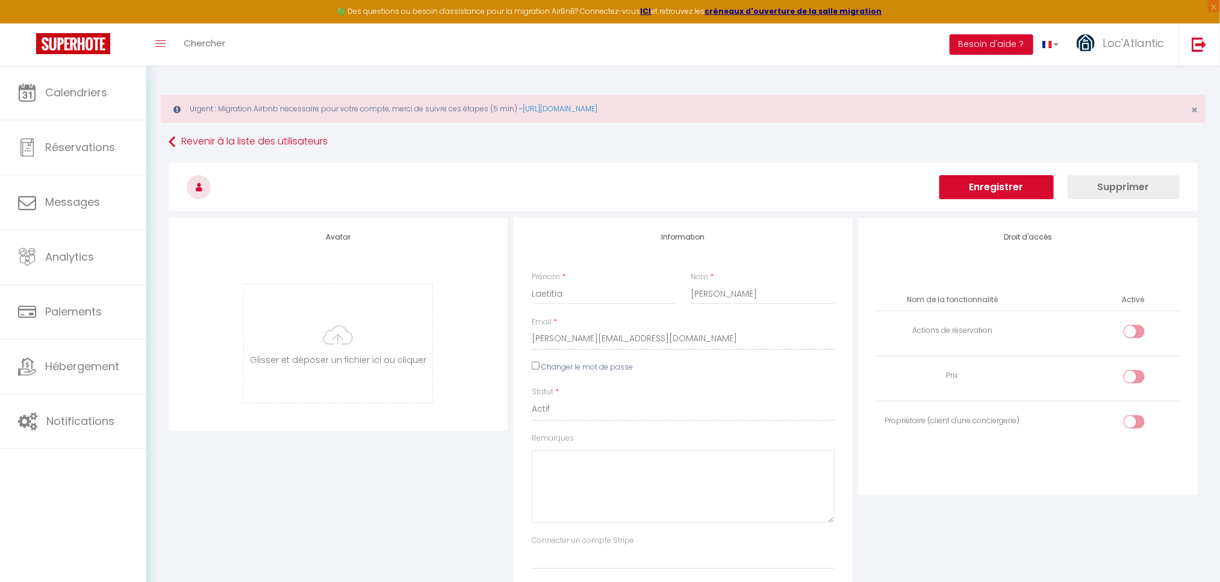
scroll to position [3903, 0]
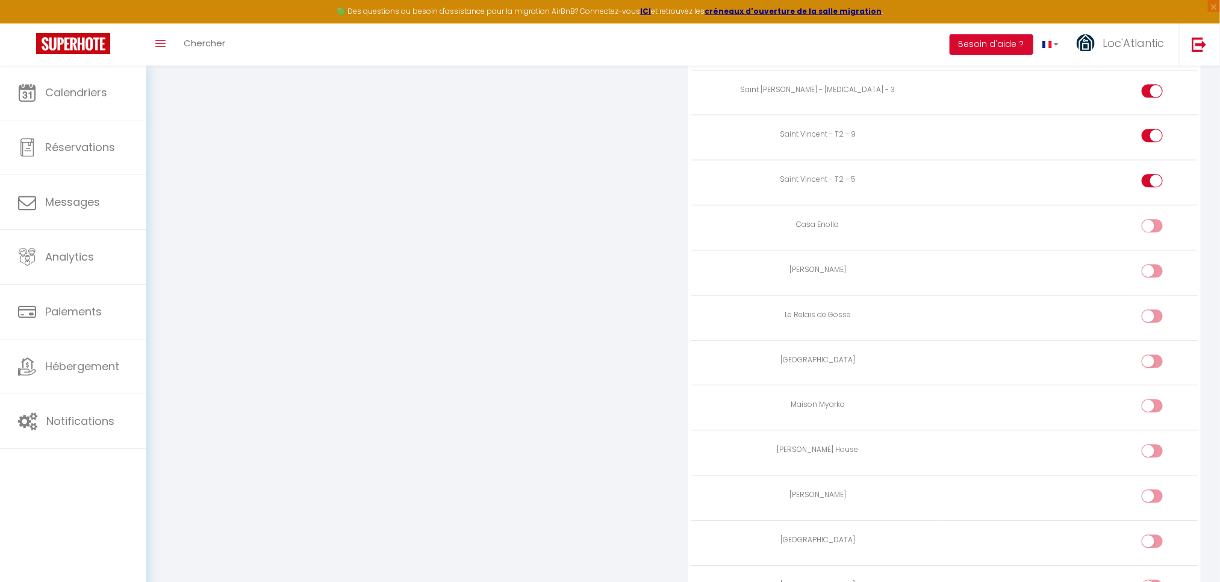
click at [1161, 237] on input "checkbox" at bounding box center [1162, 228] width 21 height 18
checkbox input "true"
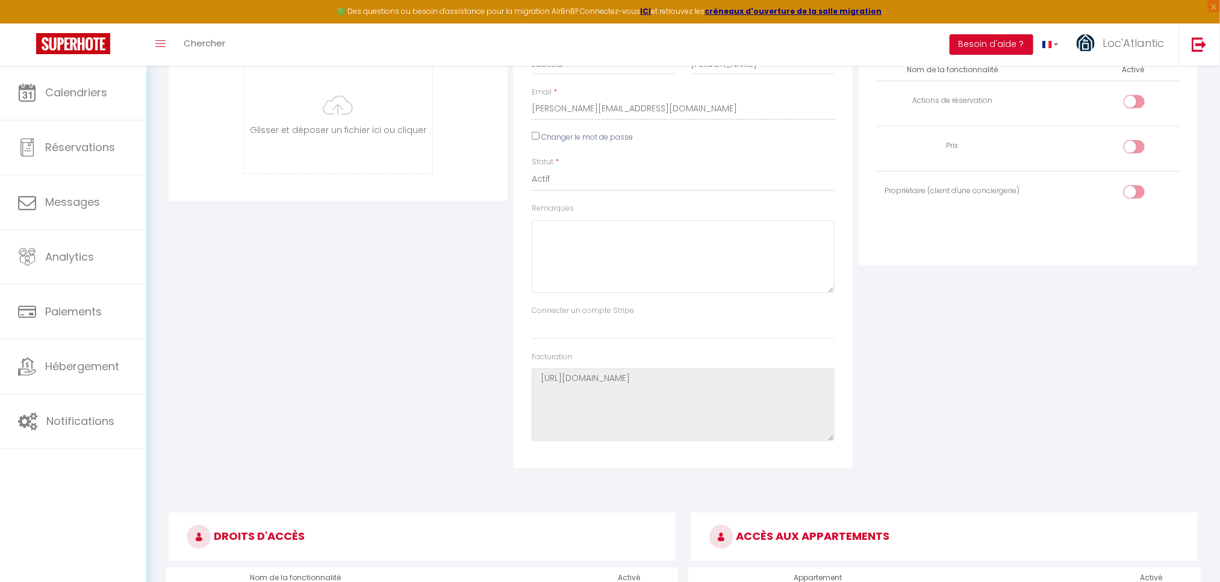
scroll to position [0, 0]
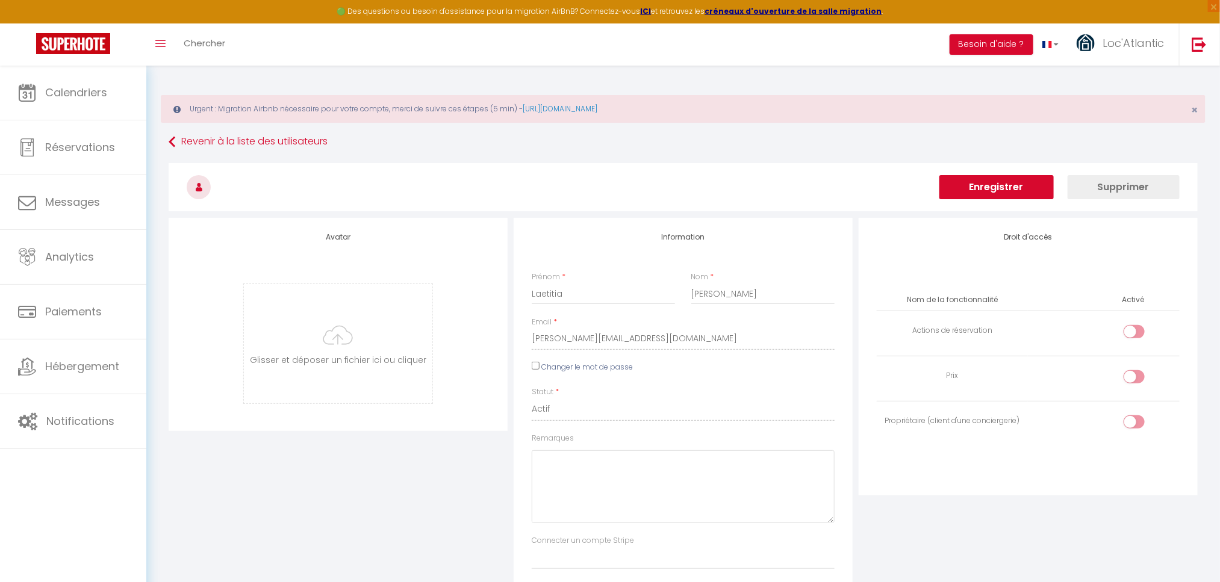
click at [1005, 187] on button "Enregistrer" at bounding box center [996, 187] width 114 height 24
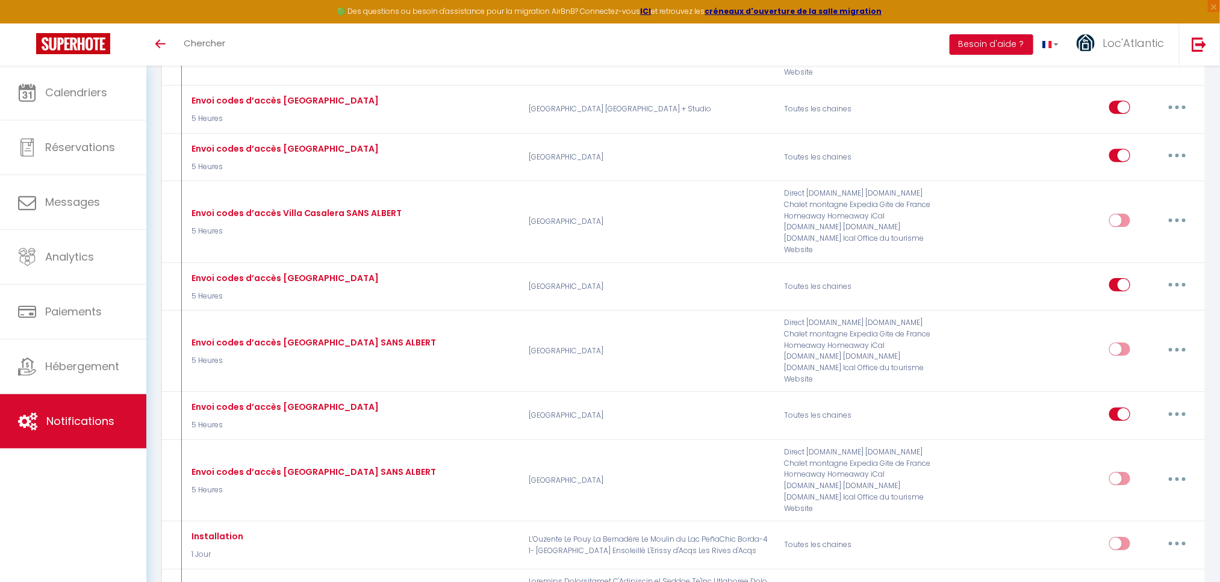
scroll to position [9291, 0]
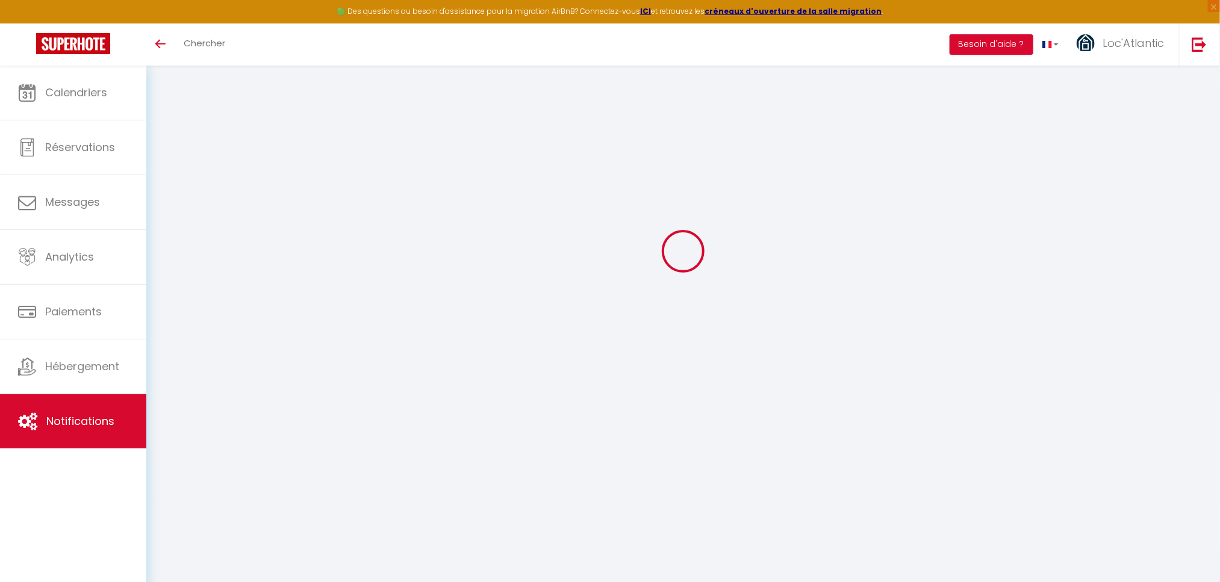
scroll to position [66, 0]
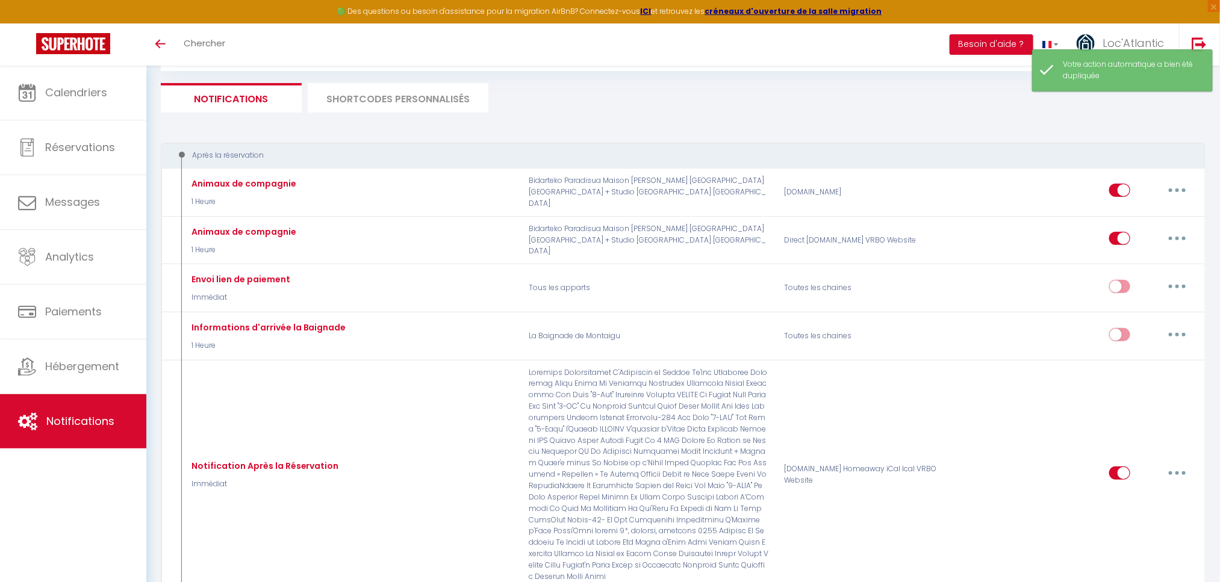
checkbox input "false"
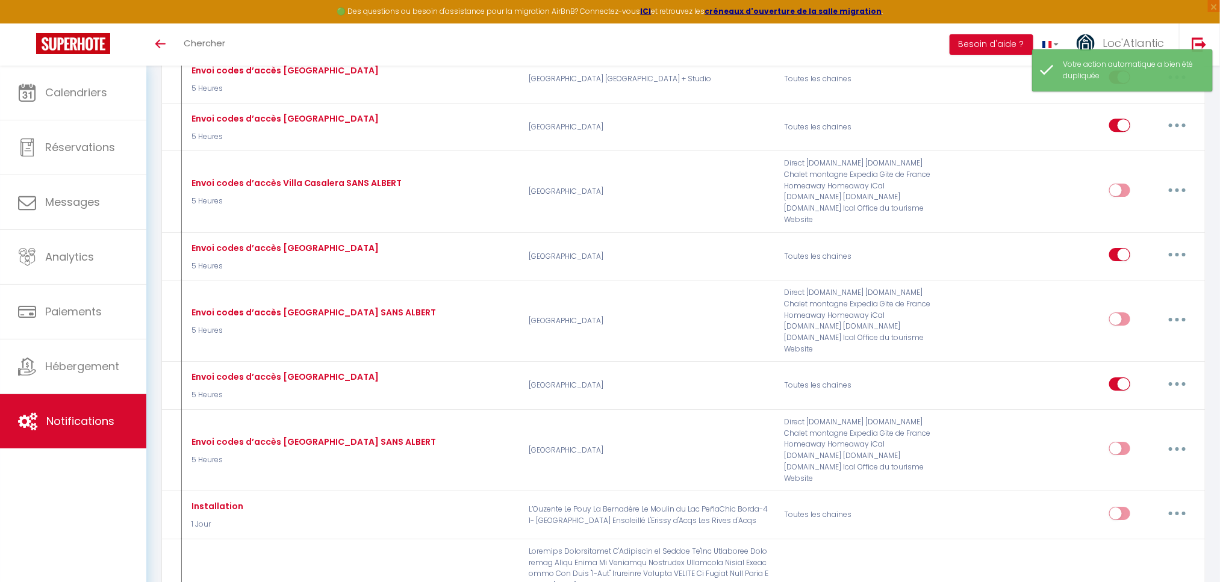
scroll to position [9352, 0]
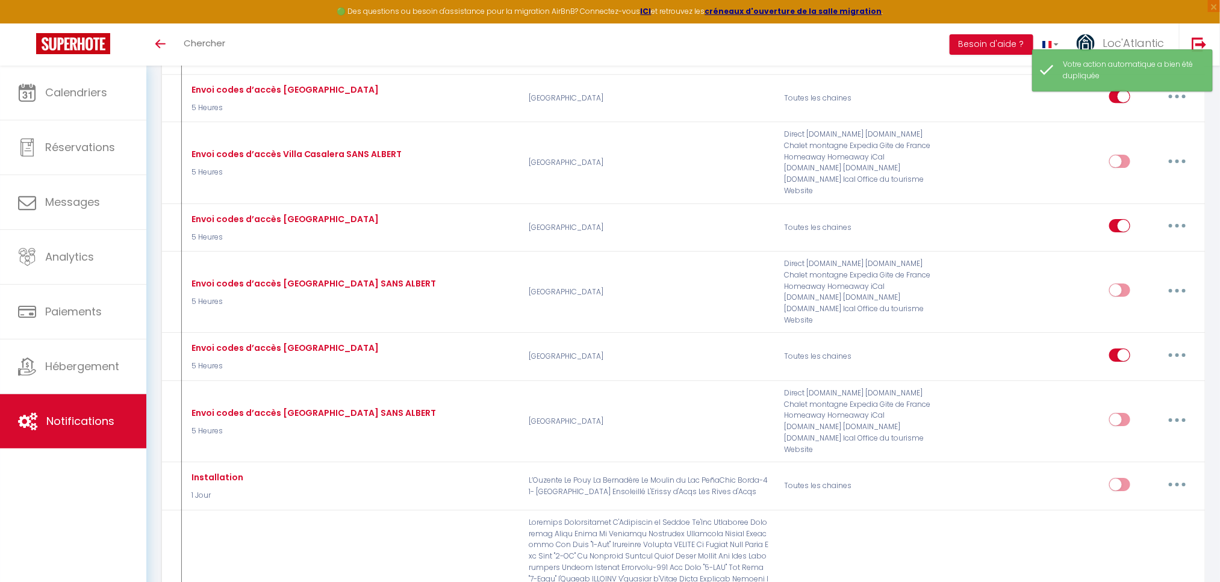
type input "Top départ La Baignade de [GEOGRAPHIC_DATA]"
select select "4"
select select "6 Heures"
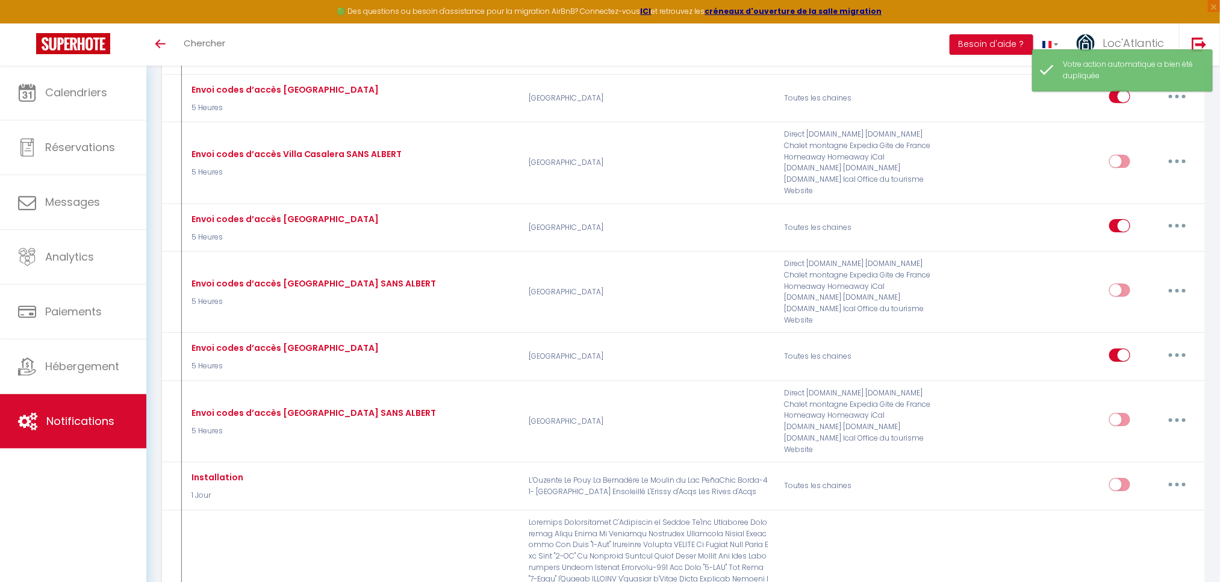
select select
checkbox input "true"
checkbox input "false"
radio input "true"
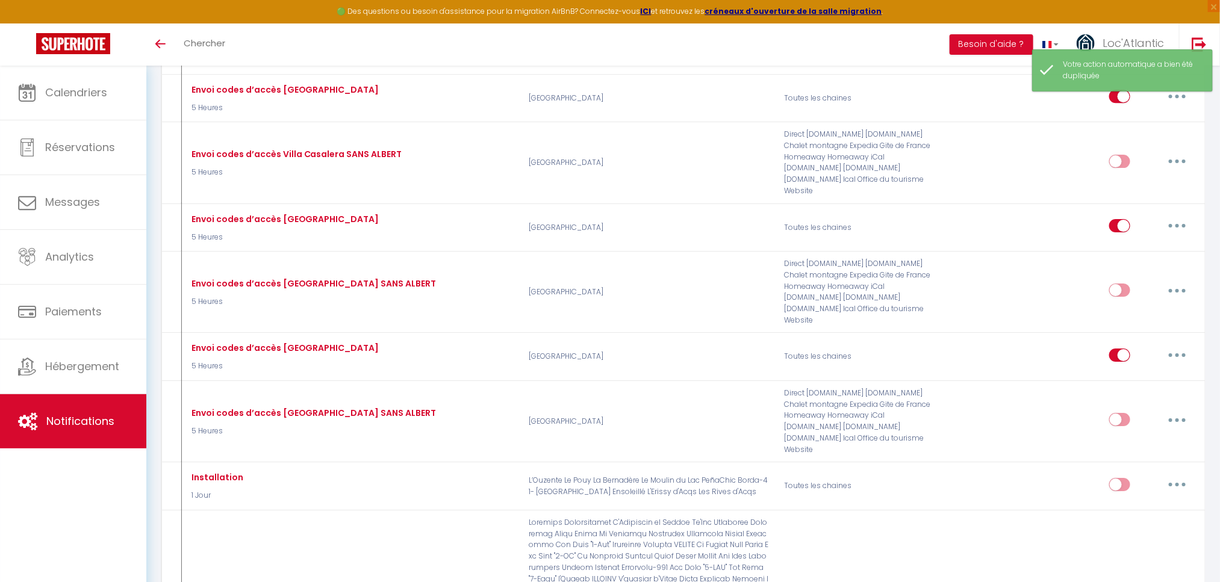
type input "Bientôt l'heure du départ"
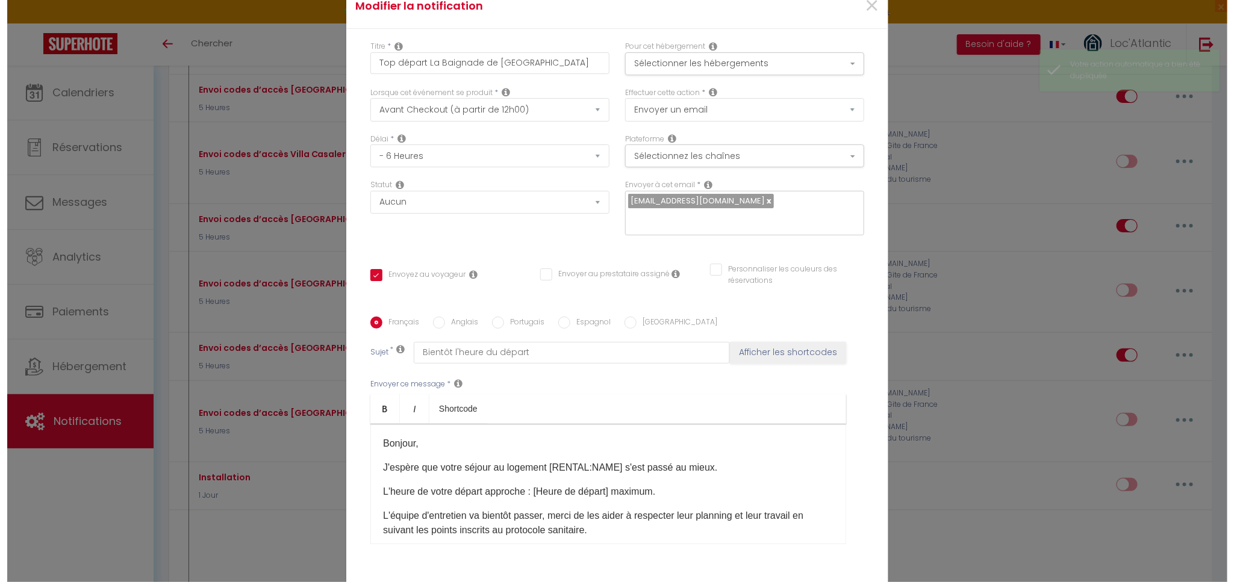
scroll to position [9272, 0]
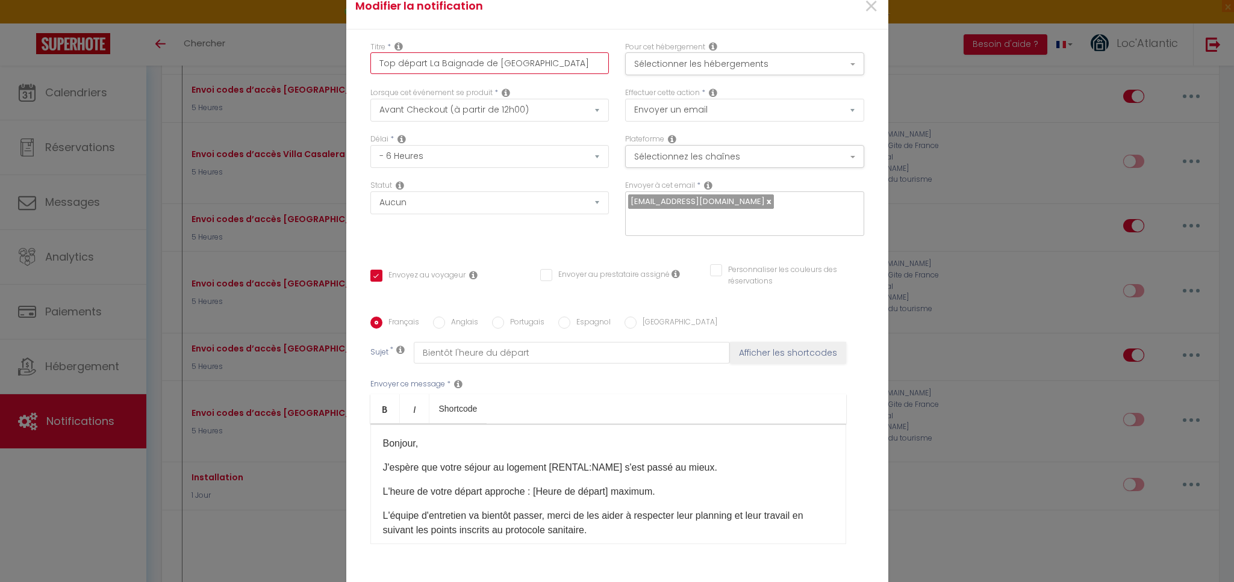
drag, startPoint x: 530, startPoint y: 72, endPoint x: 423, endPoint y: 72, distance: 107.2
click at [423, 72] on input "Top départ La Baignade de [GEOGRAPHIC_DATA]" at bounding box center [489, 63] width 239 height 22
type input "Top départ US"
checkbox input "true"
checkbox input "false"
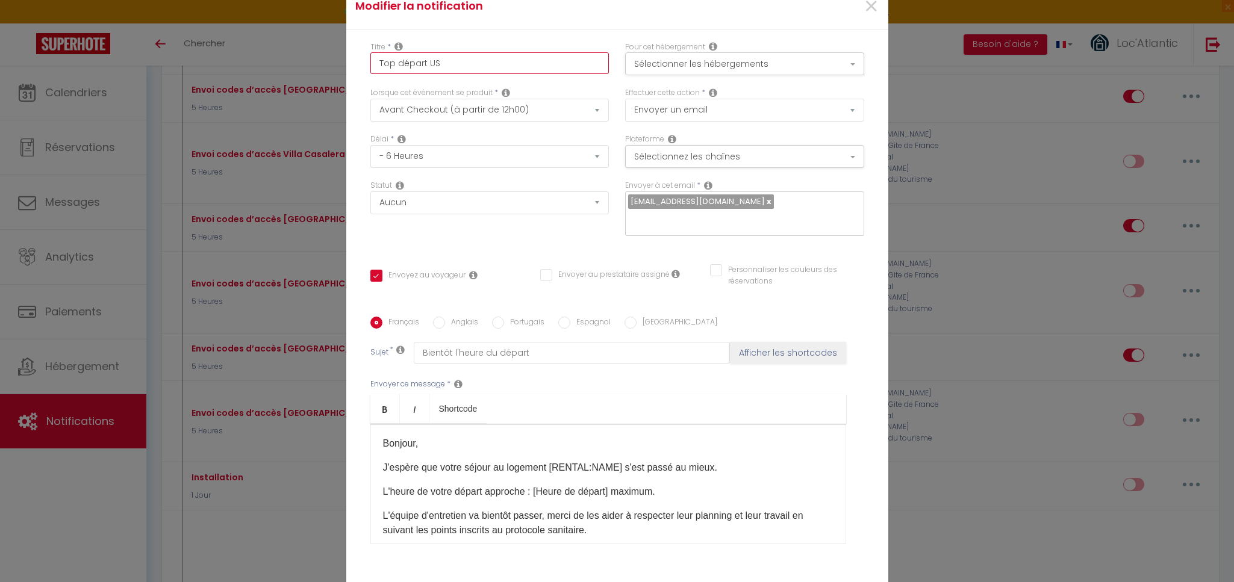
checkbox input "false"
type input "Top départ USA"
checkbox input "true"
checkbox input "false"
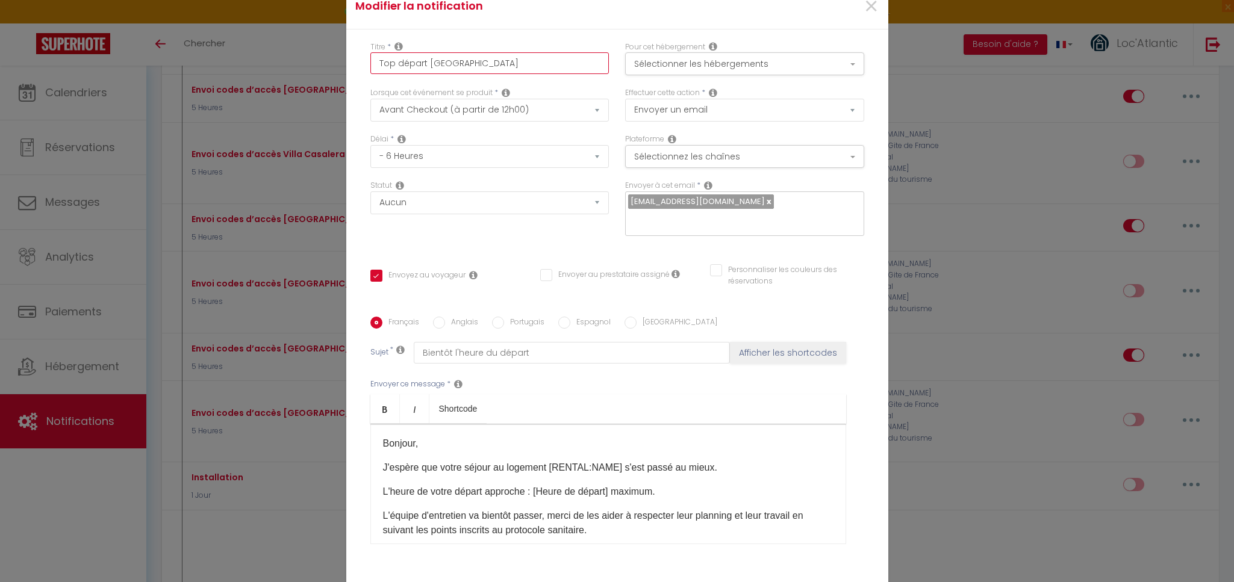
checkbox input "true"
checkbox input "false"
type input "Top départ USAG"
checkbox input "true"
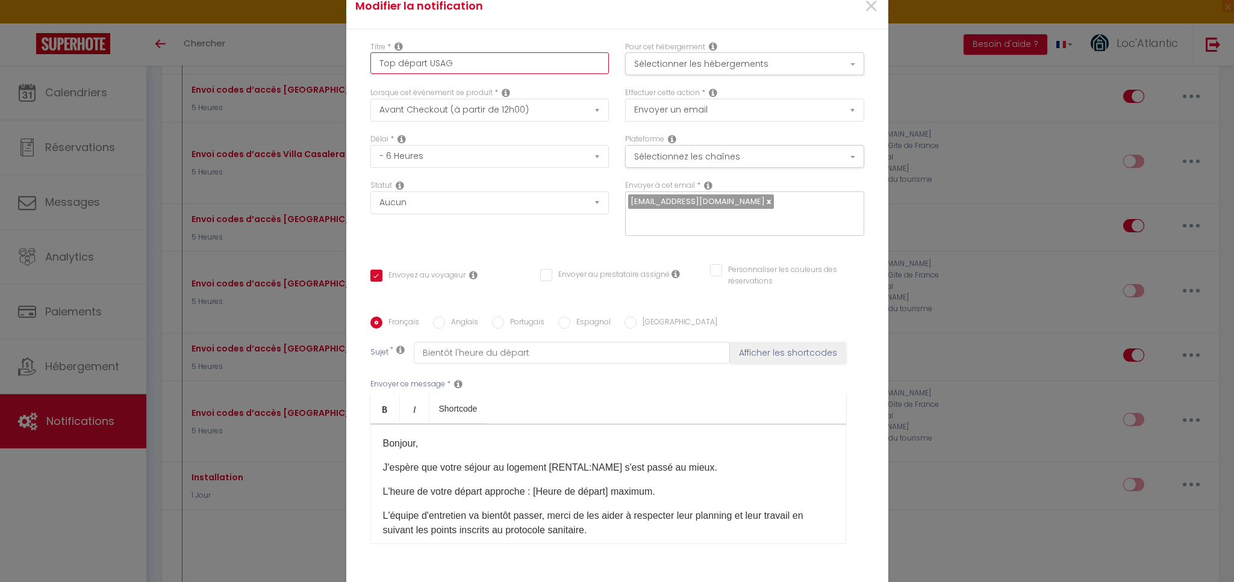
checkbox input "false"
type input "Top départ USAGE"
checkbox input "true"
checkbox input "false"
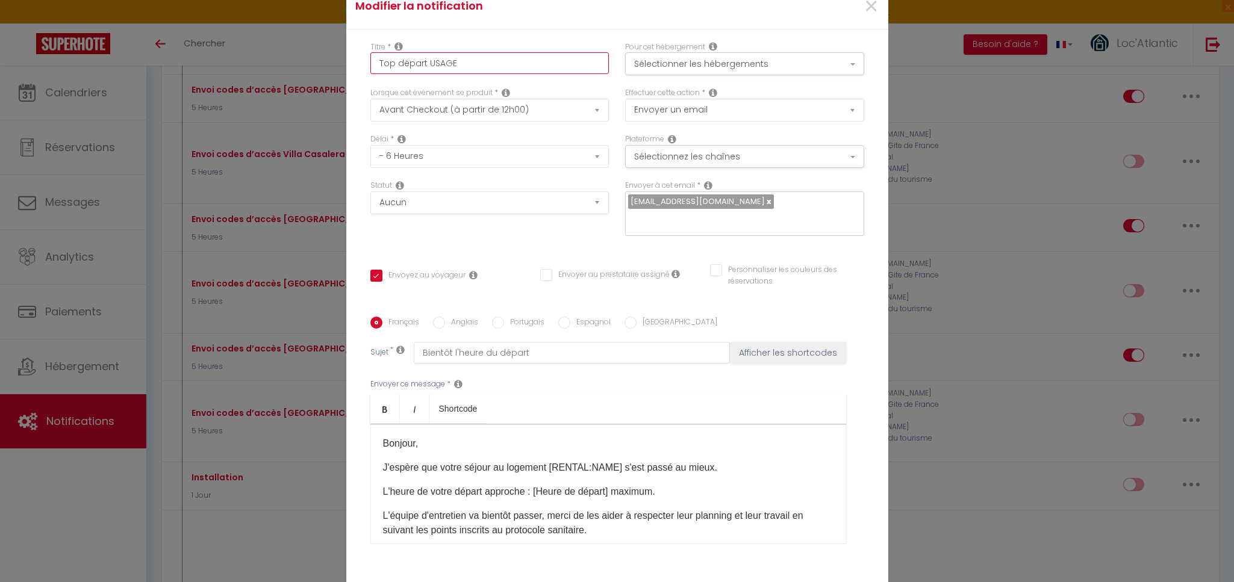
checkbox input "false"
type input "Top départ USAGE"
checkbox input "true"
checkbox input "false"
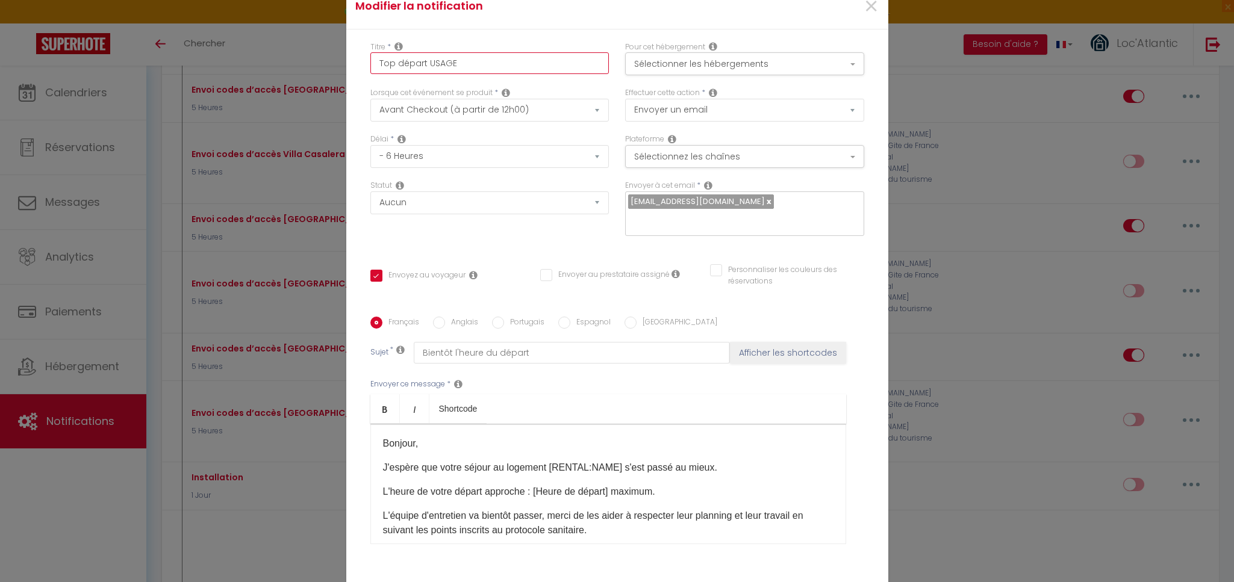
type input "Top départ USAGE p"
checkbox input "true"
checkbox input "false"
type input "Top départ USAGE per"
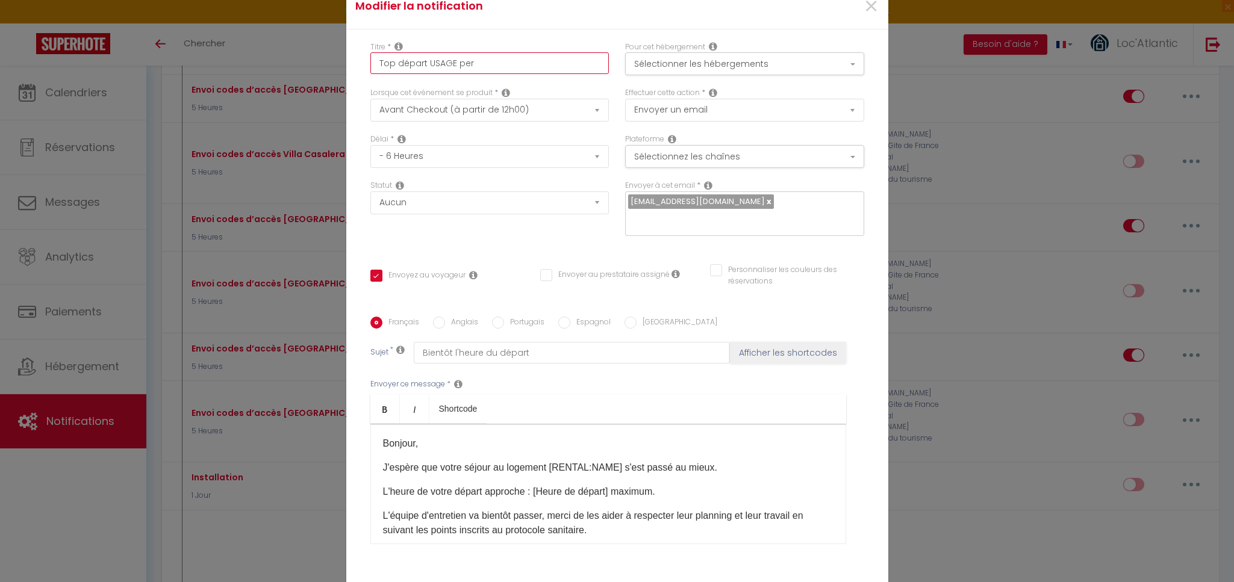
checkbox input "true"
checkbox input "false"
checkbox input "true"
checkbox input "false"
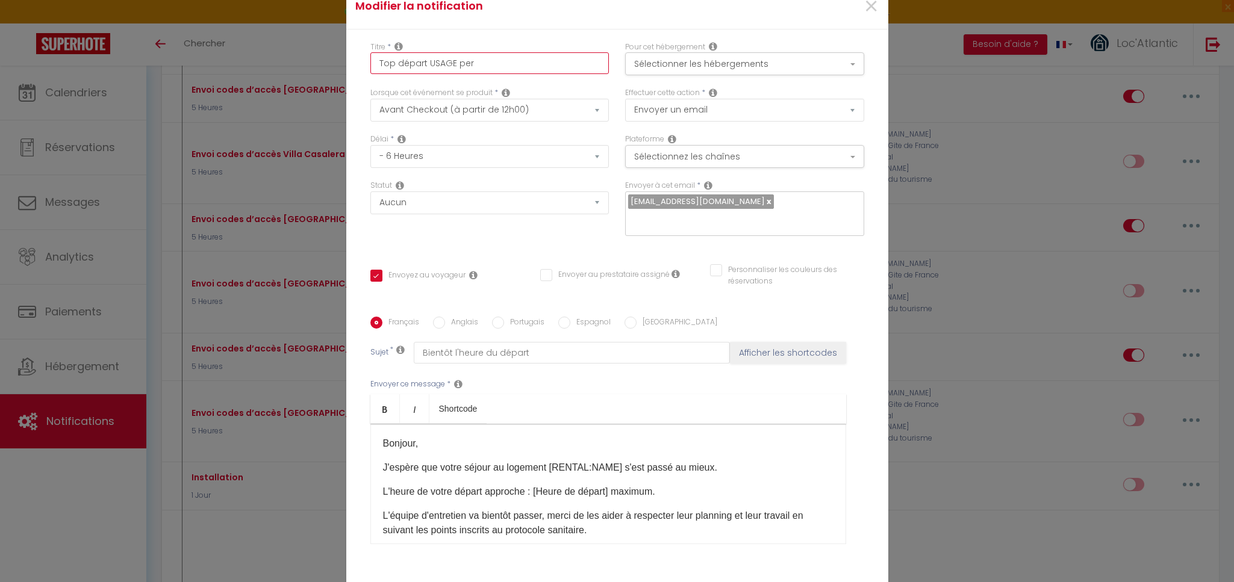
checkbox input "false"
type input "Top départ USAGE pers"
checkbox input "true"
checkbox input "false"
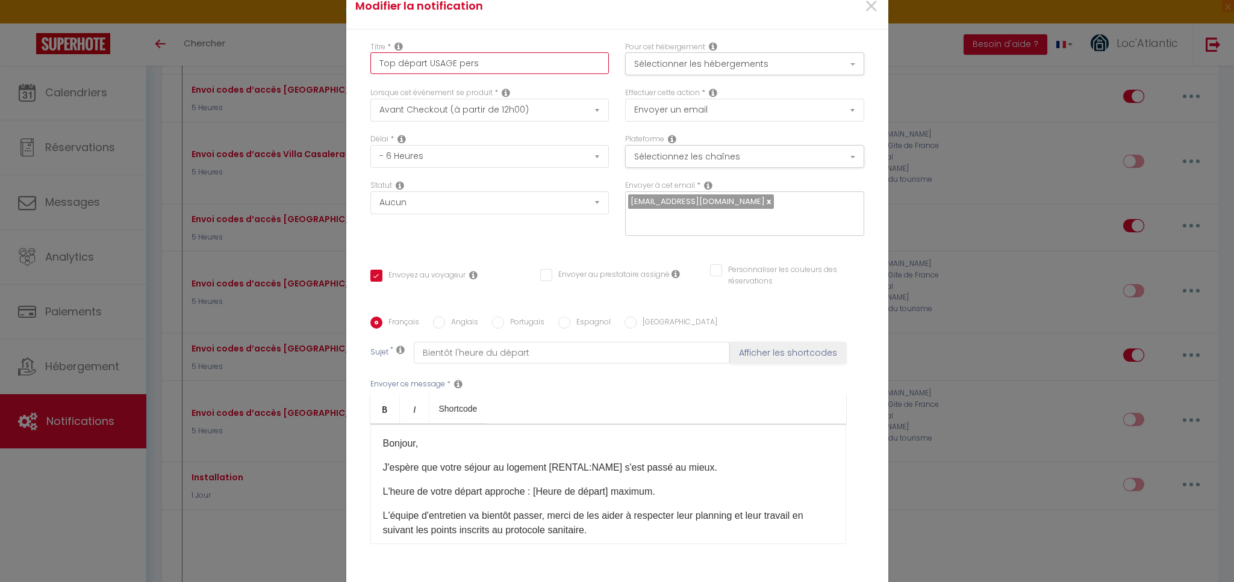
type input "Top départ USAGE perso"
checkbox input "true"
checkbox input "false"
type input "Top départ USAGE perso"
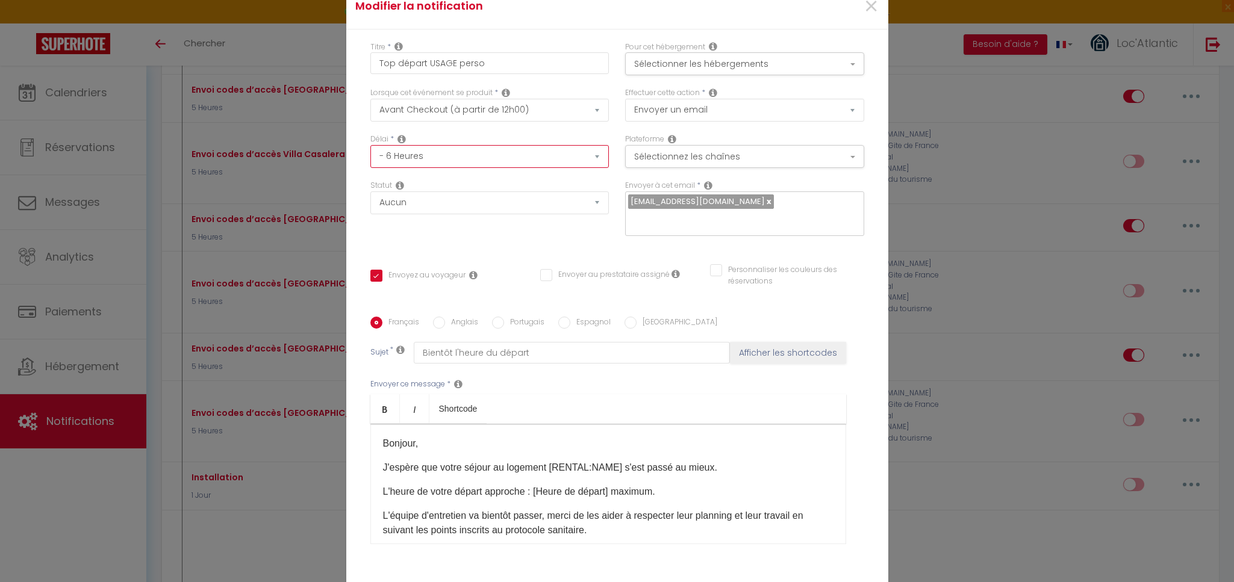
click at [450, 166] on select "Immédiat - 10 Minutes - 1 Heure - 2 Heures - 3 Heures - 4 Heures - 5 Heures - 6…" at bounding box center [489, 156] width 239 height 23
select select "5 Heures"
click at [370, 153] on select "Immédiat - 10 Minutes - 1 Heure - 2 Heures - 3 Heures - 4 Heures - 5 Heures - 6…" at bounding box center [489, 156] width 239 height 23
checkbox input "true"
checkbox input "false"
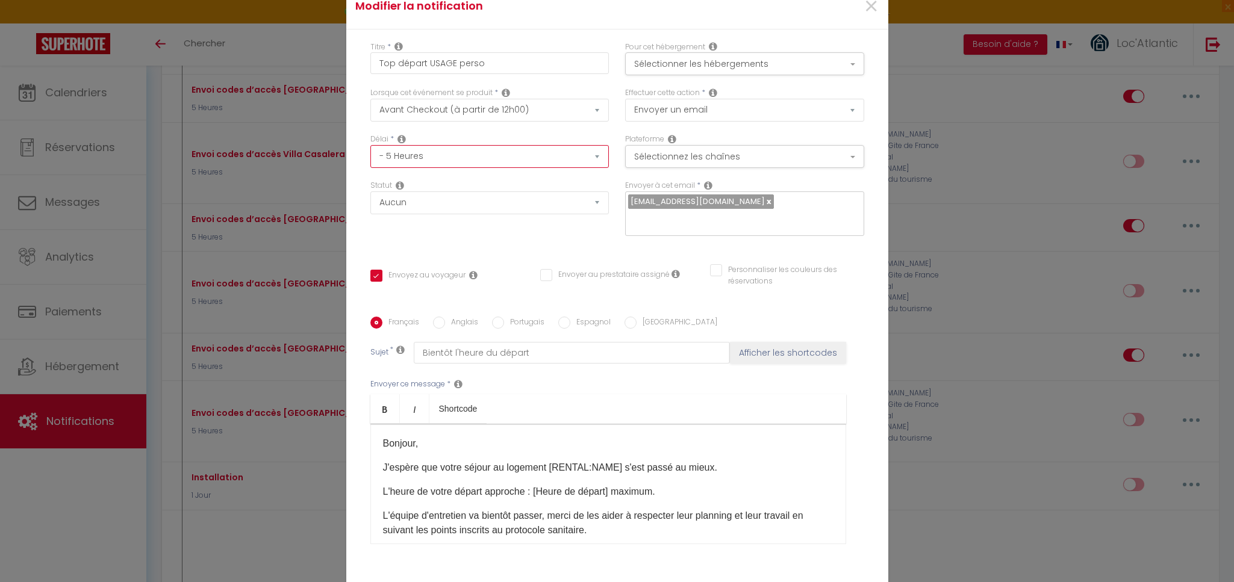
checkbox input "false"
click at [714, 163] on button "Sélectionnez les chaînes" at bounding box center [744, 156] width 239 height 23
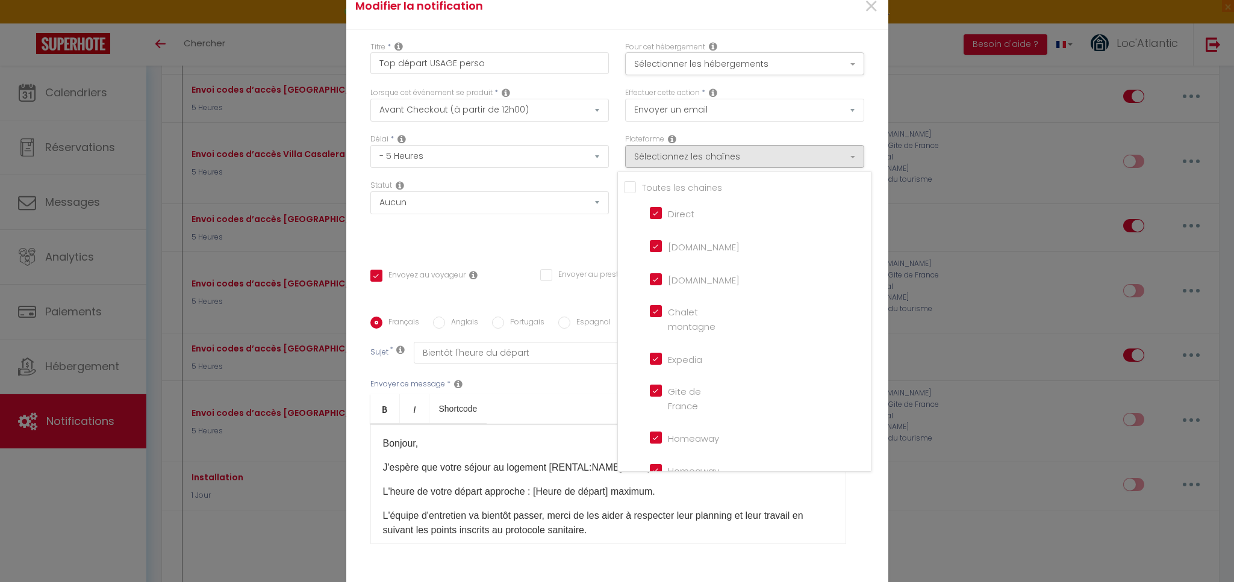
click at [663, 193] on input "Tous les apparts" at bounding box center [747, 187] width 247 height 12
checkbox input "true"
checkbox input "false"
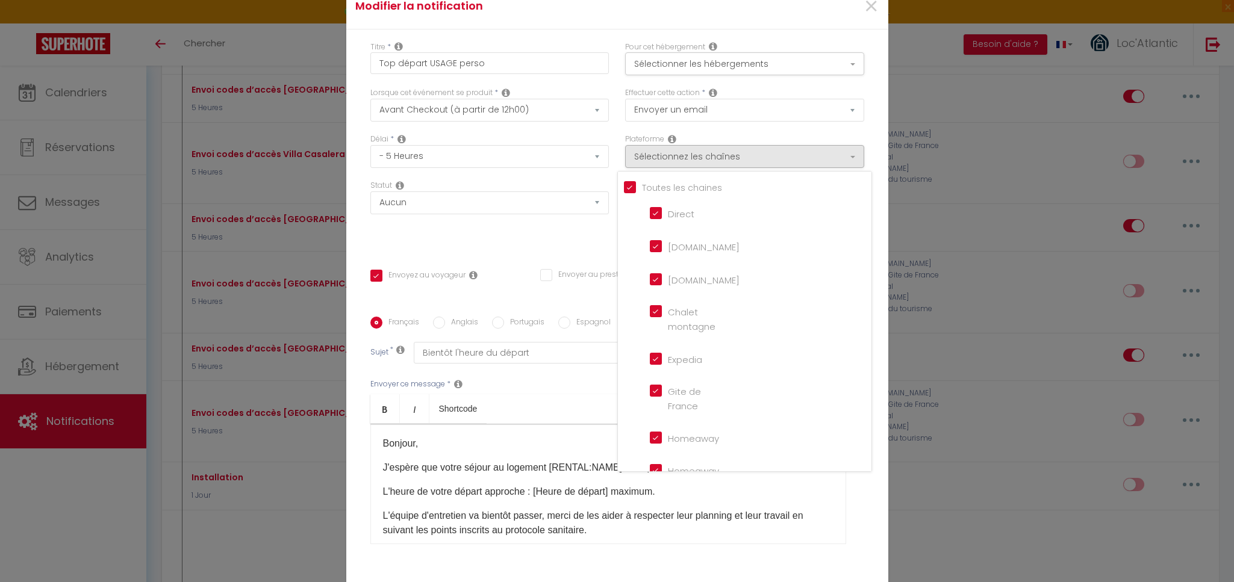
checkbox input "false"
click at [663, 193] on input "Tous les apparts" at bounding box center [747, 187] width 247 height 12
checkbox input "false"
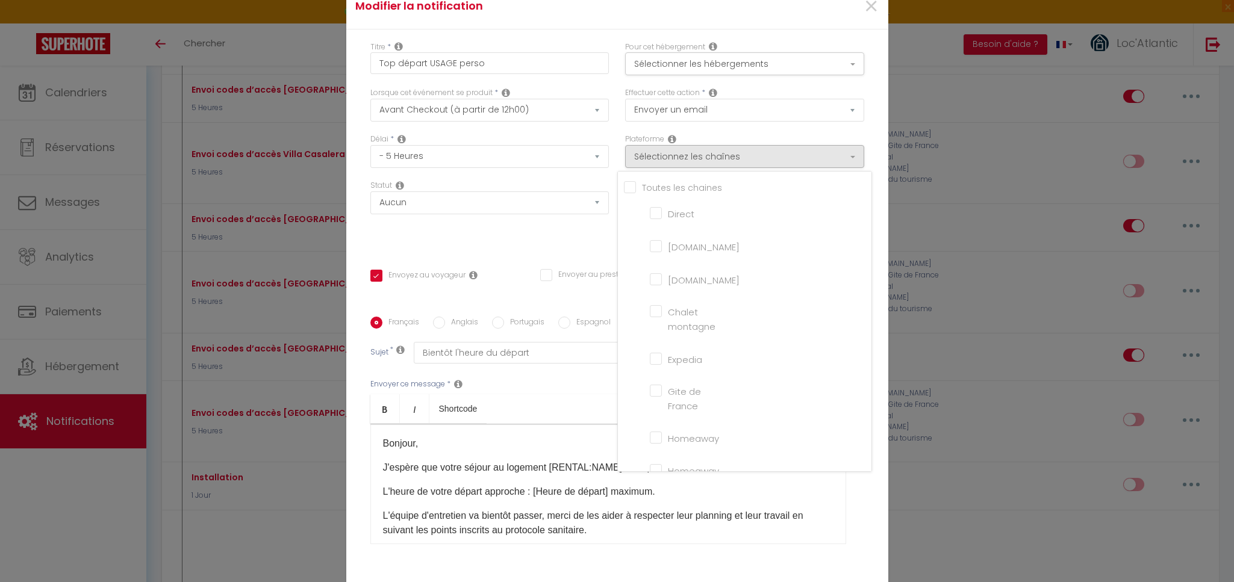
checkbox input "false"
checkbox montagne "false"
checkbox input "false"
checkbox France "false"
checkbox input "false"
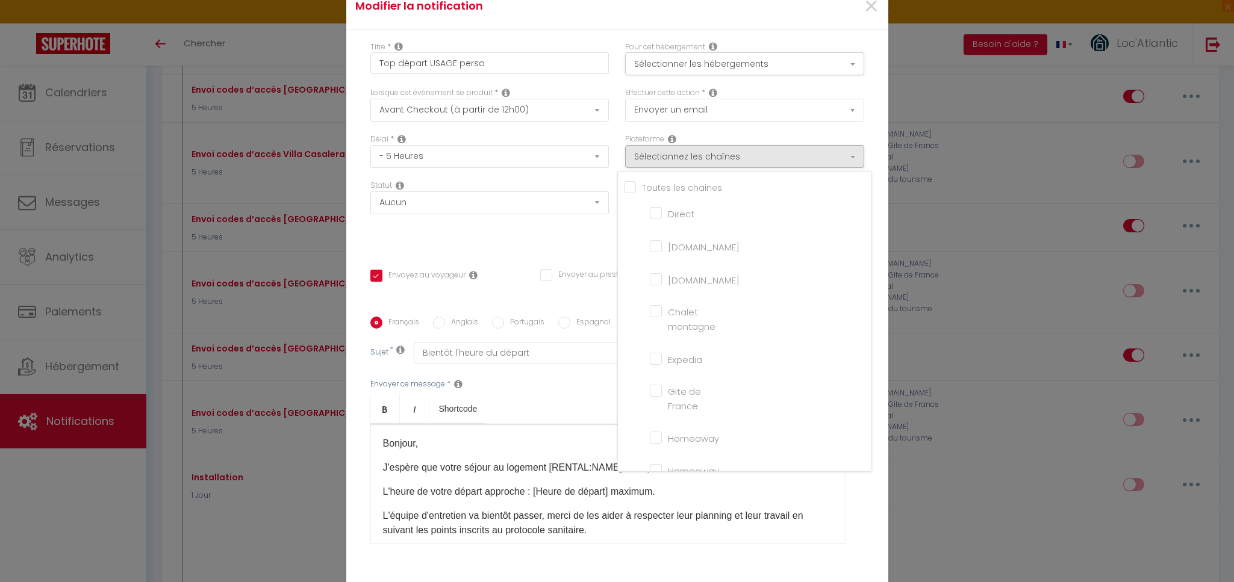
checkbox iCal "false"
checkbox input "false"
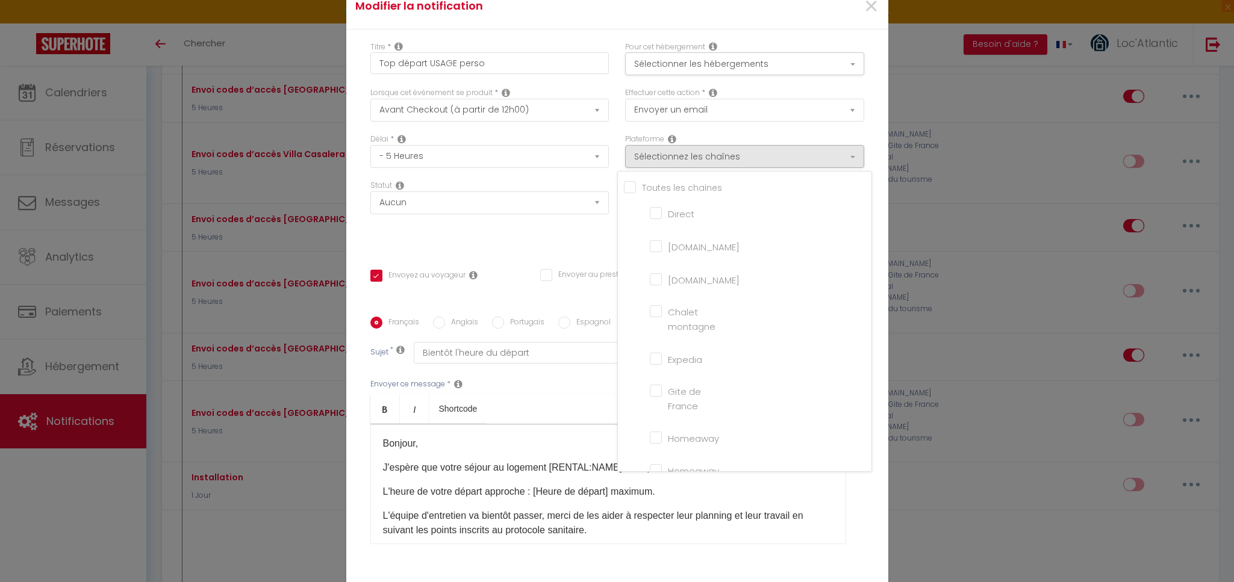
checkbox tourisme "false"
checkbox input "false"
checkbox input "true"
checkbox input "false"
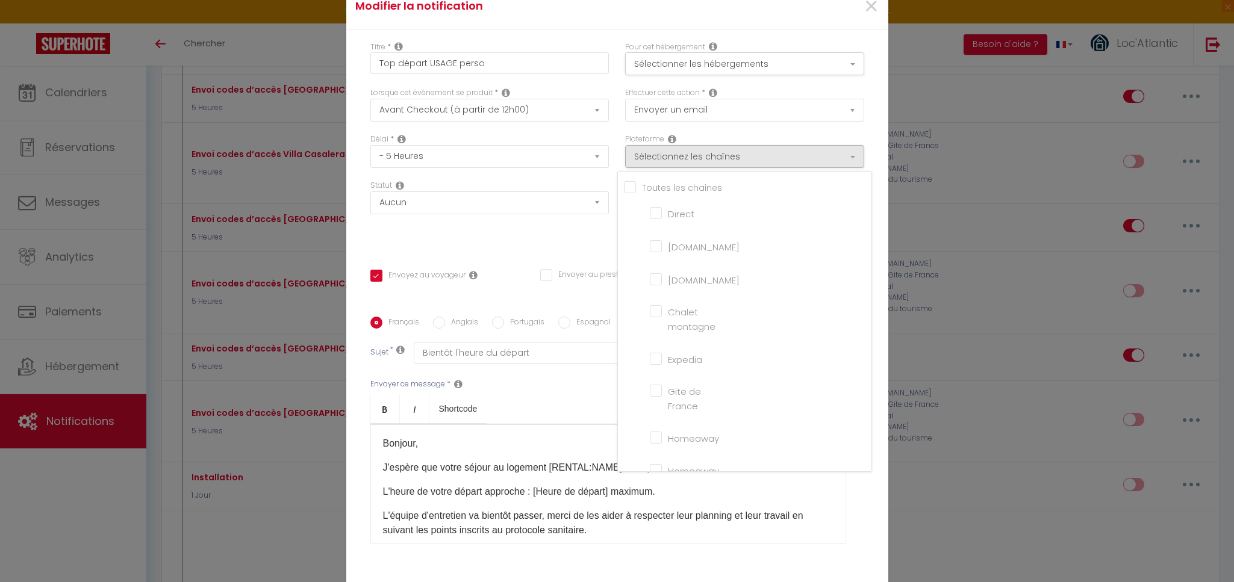
checkbox input "false"
click at [680, 317] on montagne "Chalet montagne" at bounding box center [684, 311] width 69 height 12
checkbox montagne "true"
checkbox input "true"
checkbox input "false"
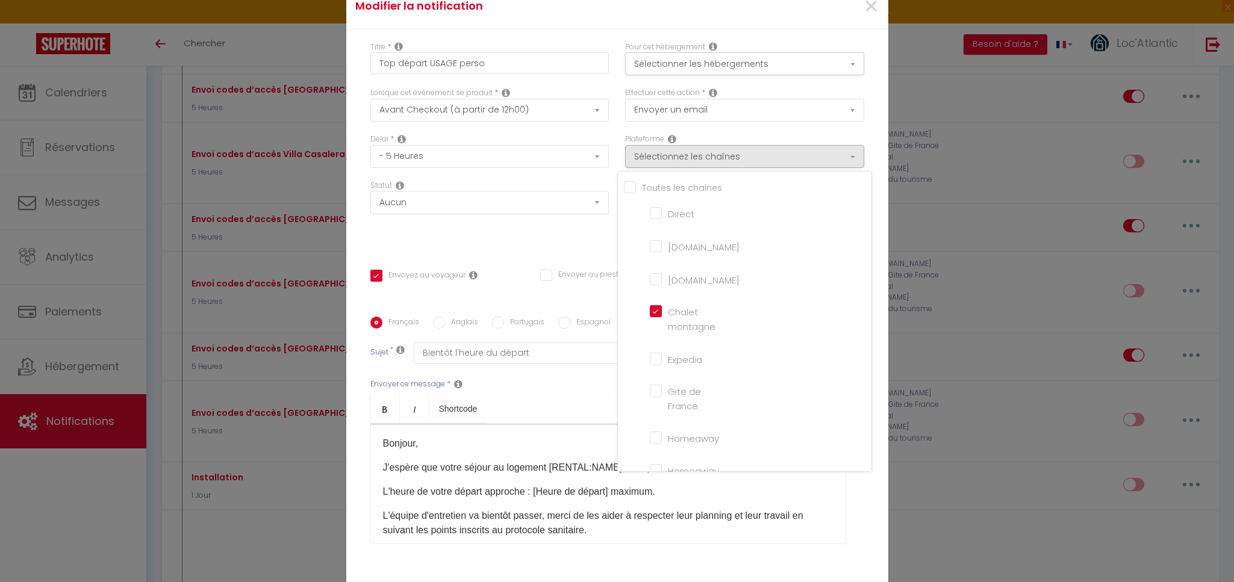
checkbox input "false"
click at [441, 231] on div "Statut Aucun Si la réservation est payée Si réservation non payée Si la caution…" at bounding box center [489, 214] width 255 height 68
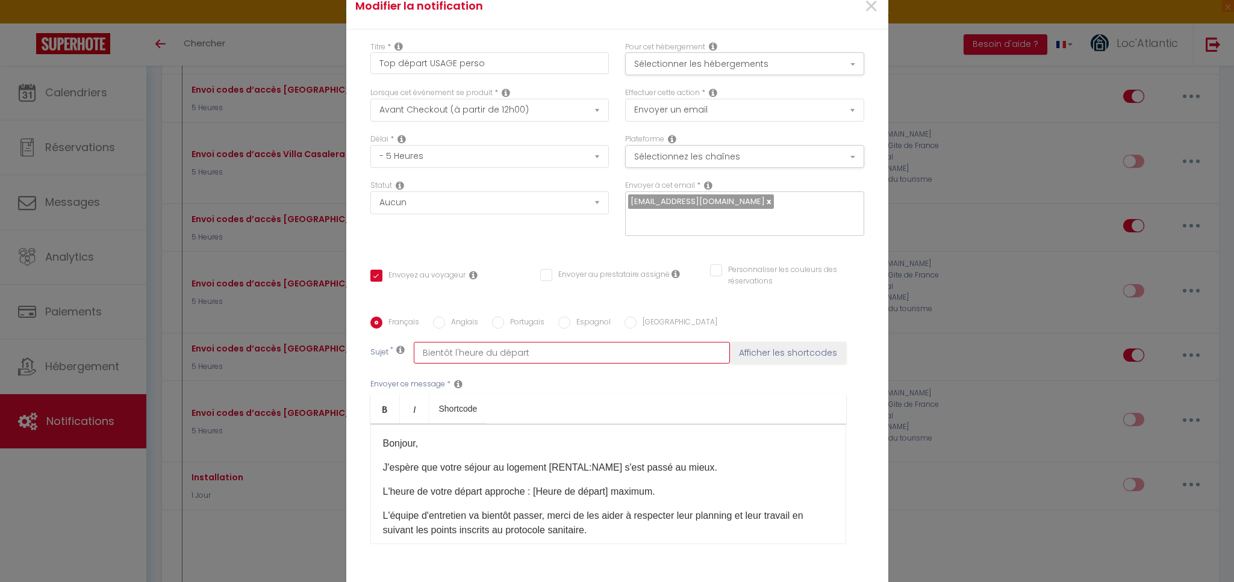
click at [539, 342] on input "Bientôt l'heure du départ" at bounding box center [572, 353] width 316 height 22
type input "Bientôt l'heure du départ"
checkbox input "true"
checkbox input "false"
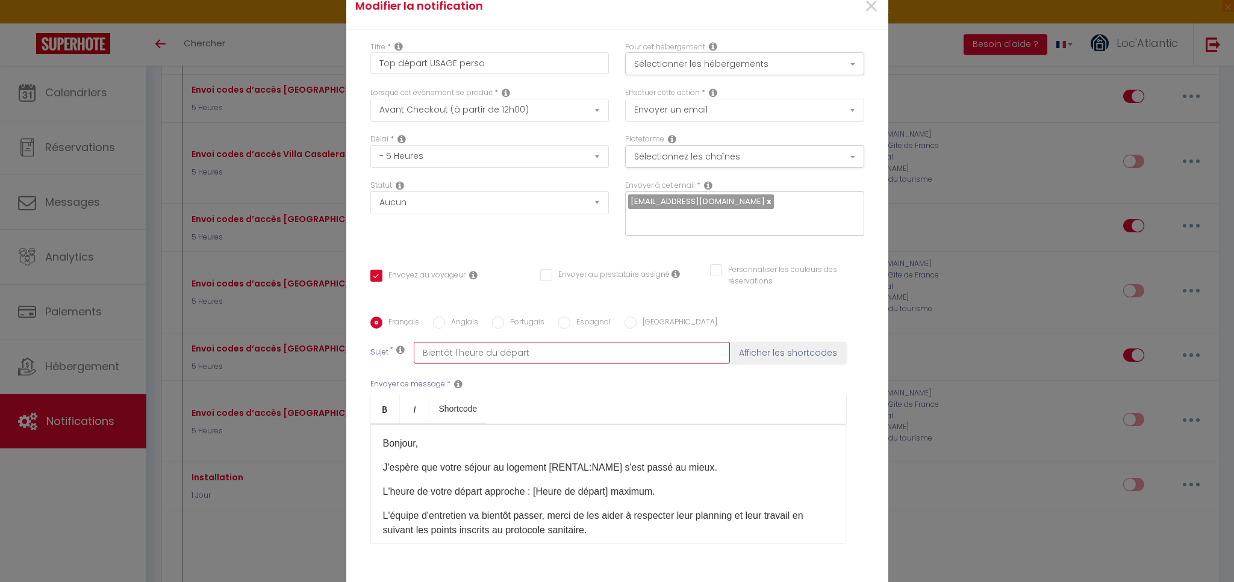
type input "Bientôt l'heure du départ B"
checkbox input "true"
checkbox input "false"
type input "Bientôt l'heure du départ Bl"
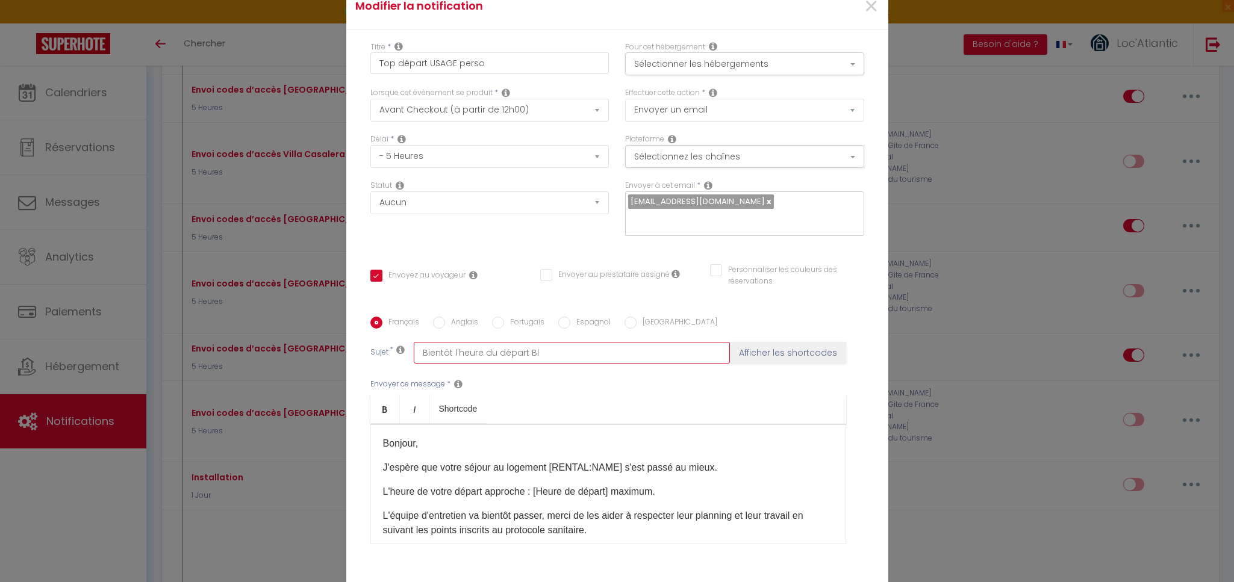
checkbox input "true"
checkbox input "false"
type input "Bientôt l'heure du départ Ble"
checkbox input "true"
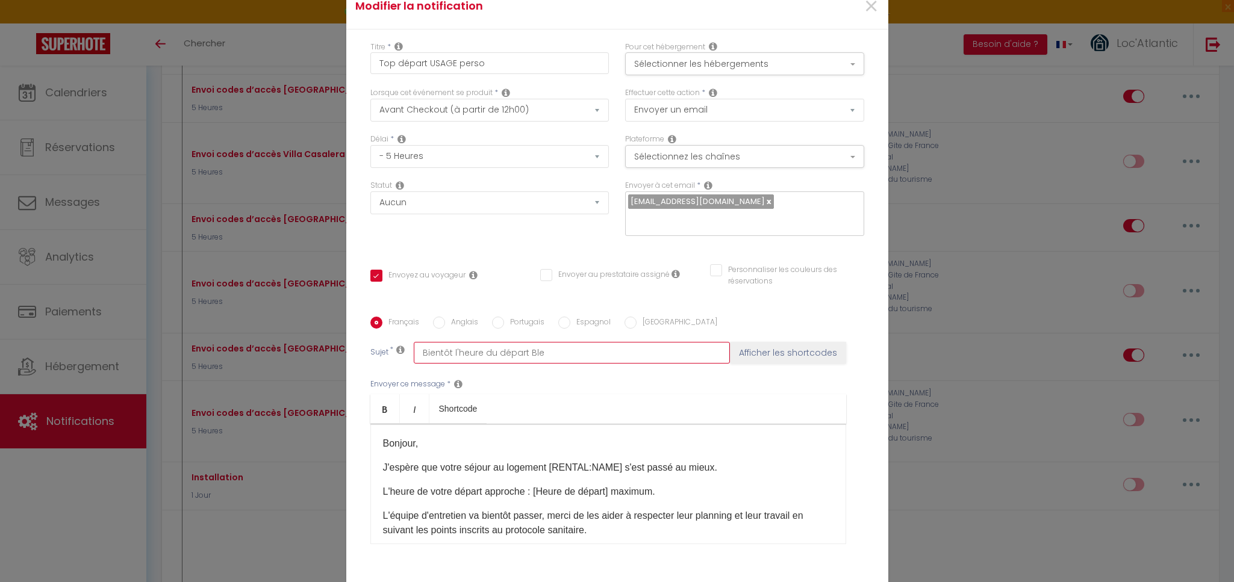
checkbox input "false"
type input "Bientôt l'heure du départ Bleu"
checkbox input "true"
checkbox input "false"
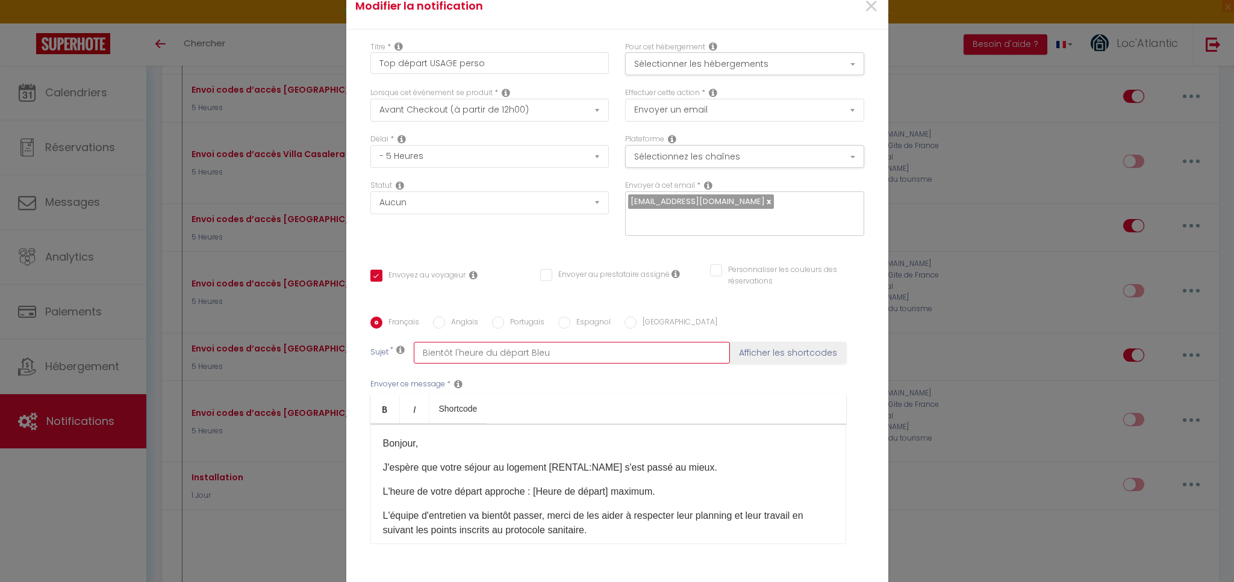
checkbox input "false"
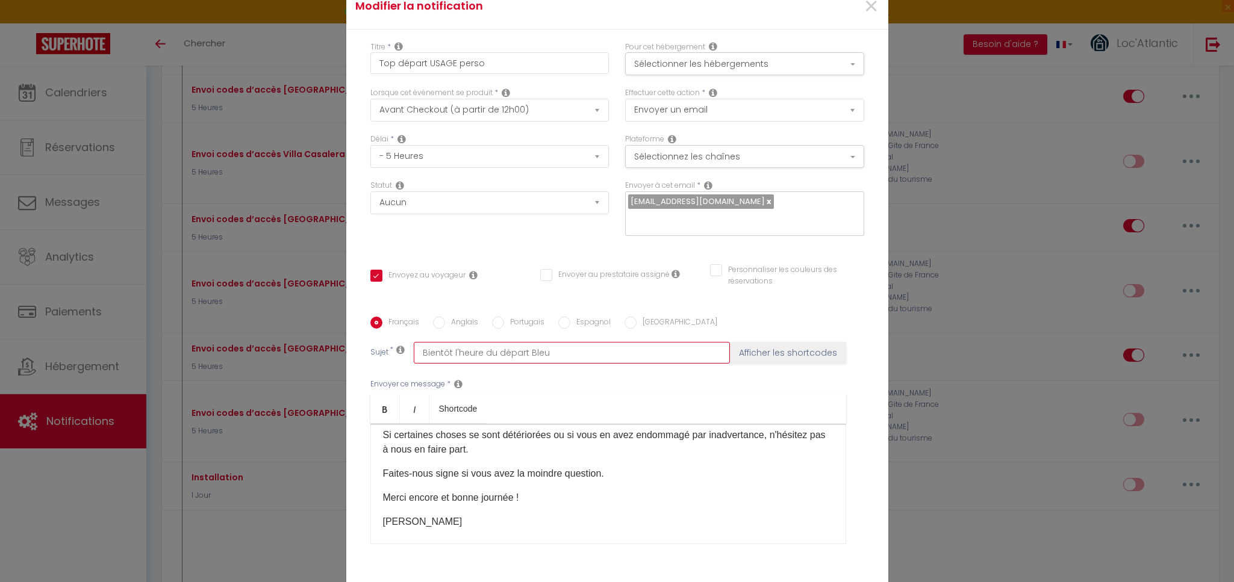
scroll to position [82, 0]
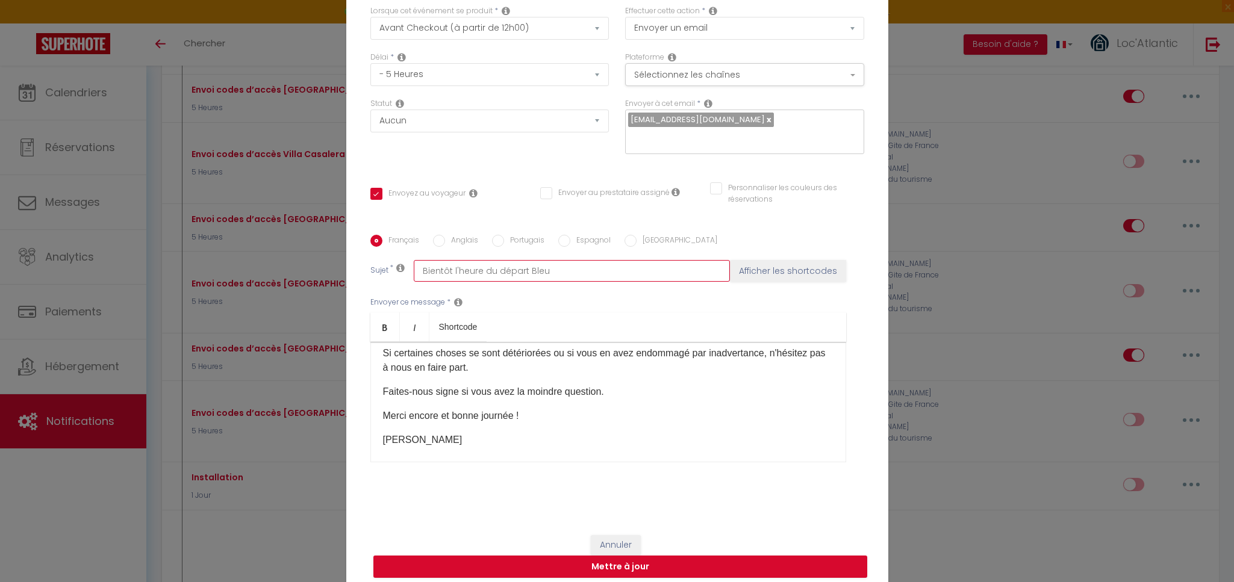
type input "Bientôt l'heure du départ Bleu"
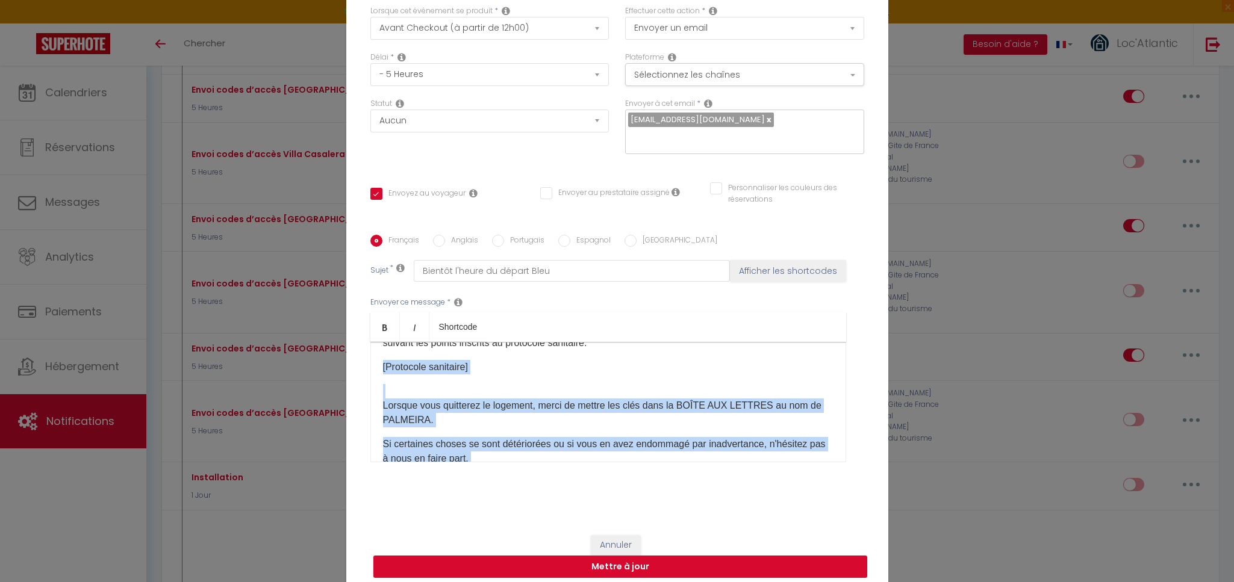
scroll to position [0, 0]
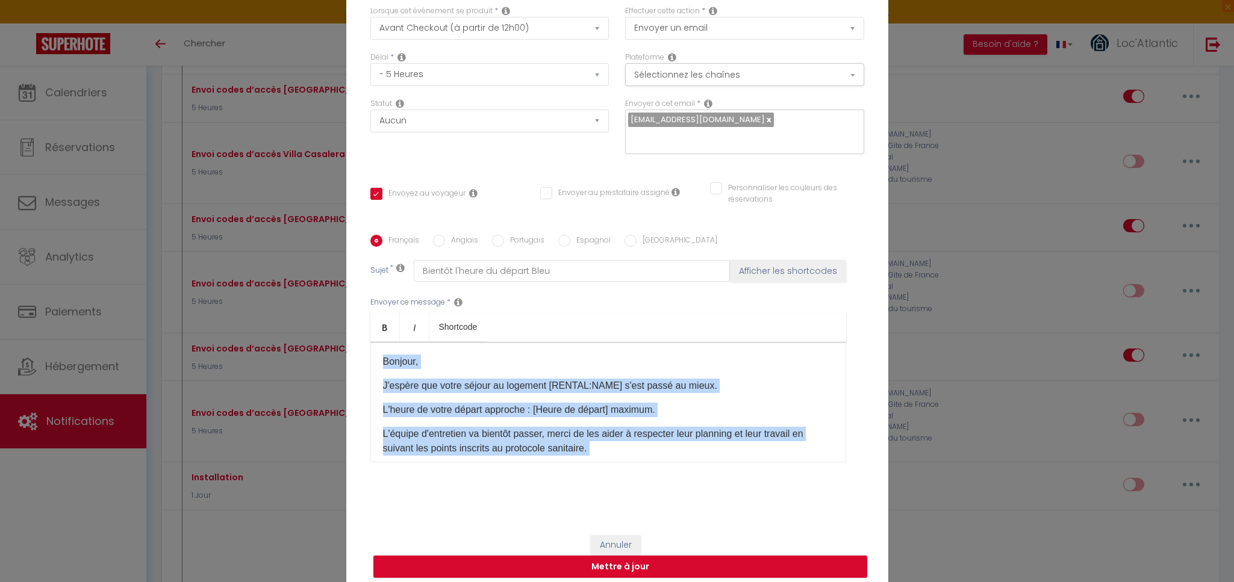
drag, startPoint x: 434, startPoint y: 427, endPoint x: 376, endPoint y: 343, distance: 102.0
click at [376, 343] on div "Bonjour, J'espère que votre séjour au logement [RENTAL:NAME]​ s'est passé au mi…" at bounding box center [608, 402] width 476 height 120
drag, startPoint x: 412, startPoint y: 441, endPoint x: 370, endPoint y: 329, distance: 119.6
click at [370, 329] on div "Bold Italic Shortcode Rich text editor Bonjour, J'espère que votre séjour au lo…" at bounding box center [608, 387] width 476 height 150
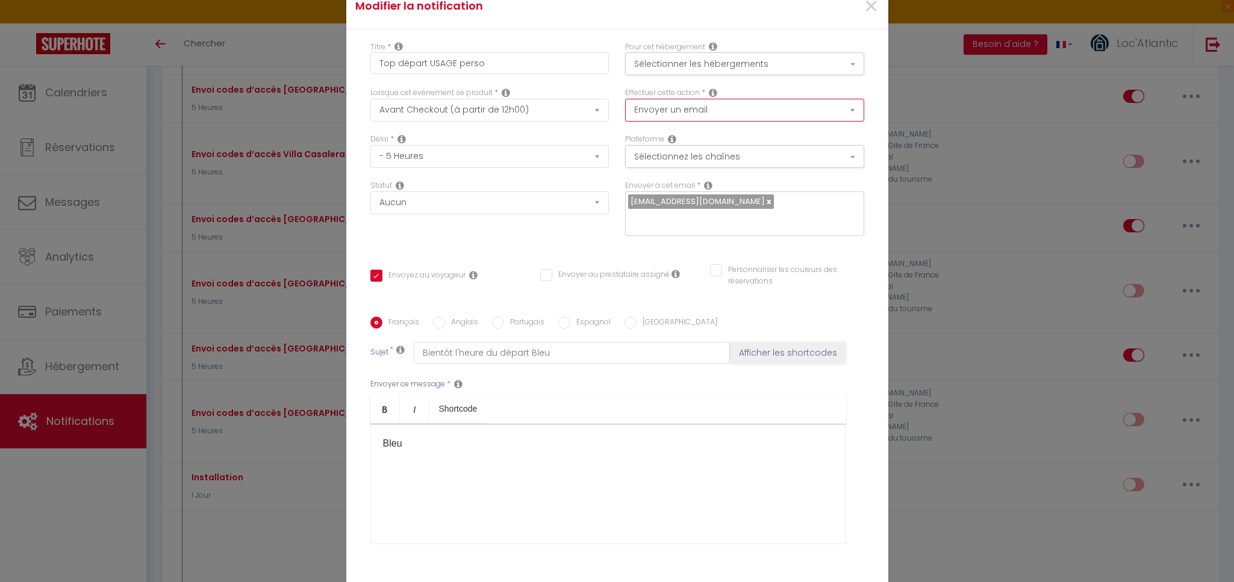
click at [750, 117] on select "Envoyer un email Envoyer un SMS Envoyer une notification push" at bounding box center [744, 110] width 239 height 23
select select "notification"
click at [625, 106] on select "Envoyer un email Envoyer un SMS Envoyer une notification push" at bounding box center [744, 110] width 239 height 23
checkbox input "true"
checkbox input "false"
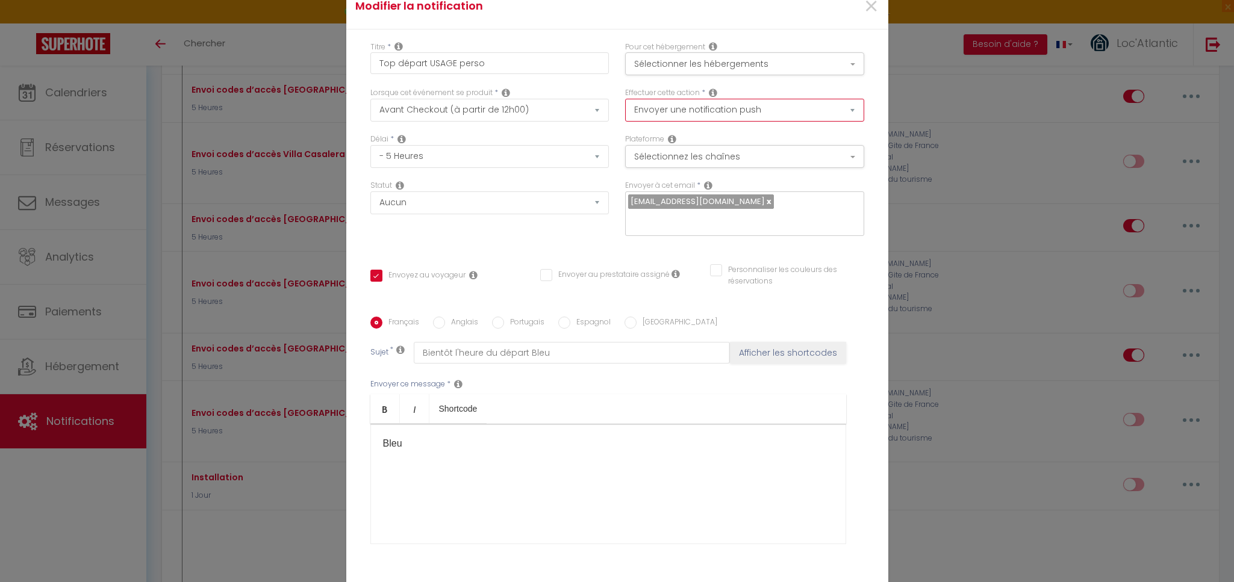
checkbox input "false"
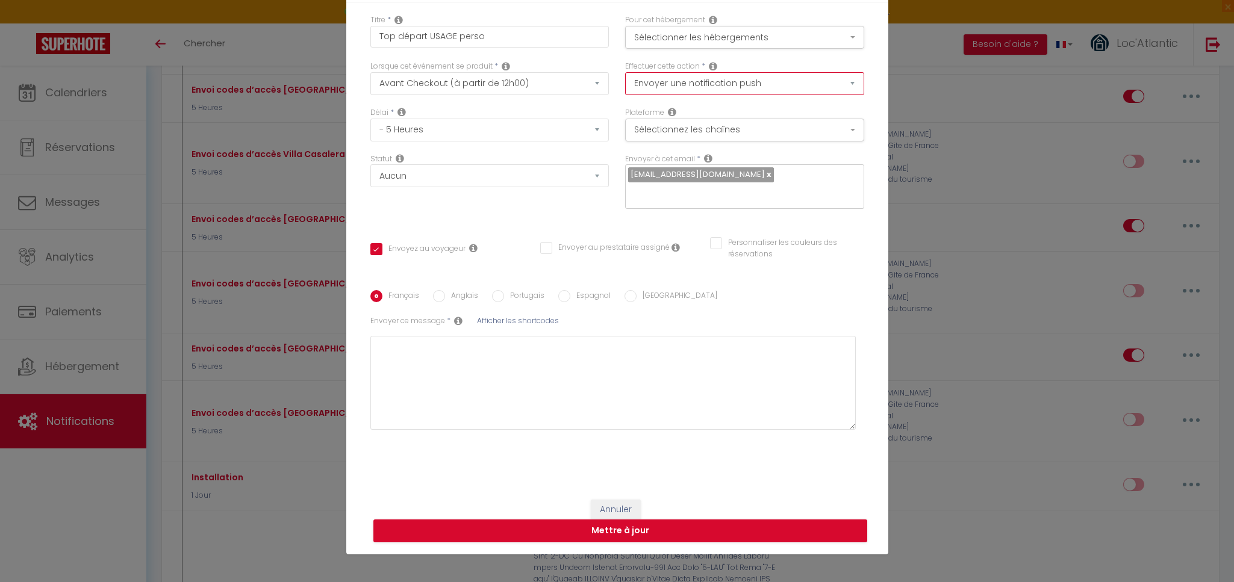
scroll to position [73, 0]
click at [716, 87] on select "Envoyer un email Envoyer un SMS Envoyer une notification push" at bounding box center [744, 83] width 239 height 23
select select "email"
click at [625, 78] on select "Envoyer un email Envoyer un SMS Envoyer une notification push" at bounding box center [744, 83] width 239 height 23
checkbox input "true"
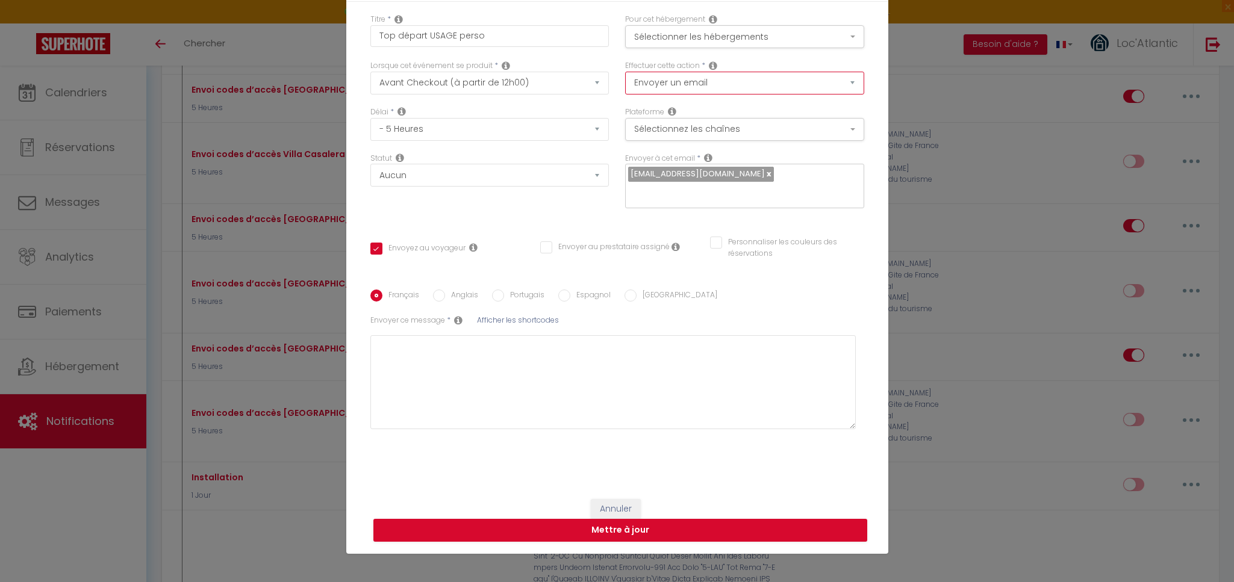
checkbox input "false"
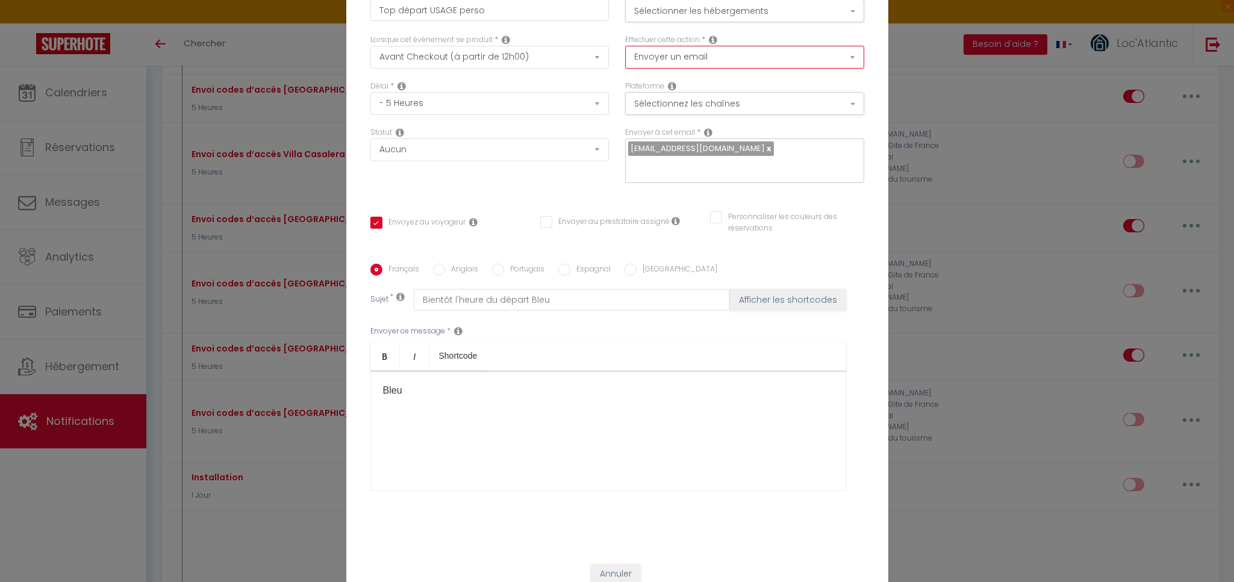
scroll to position [82, 0]
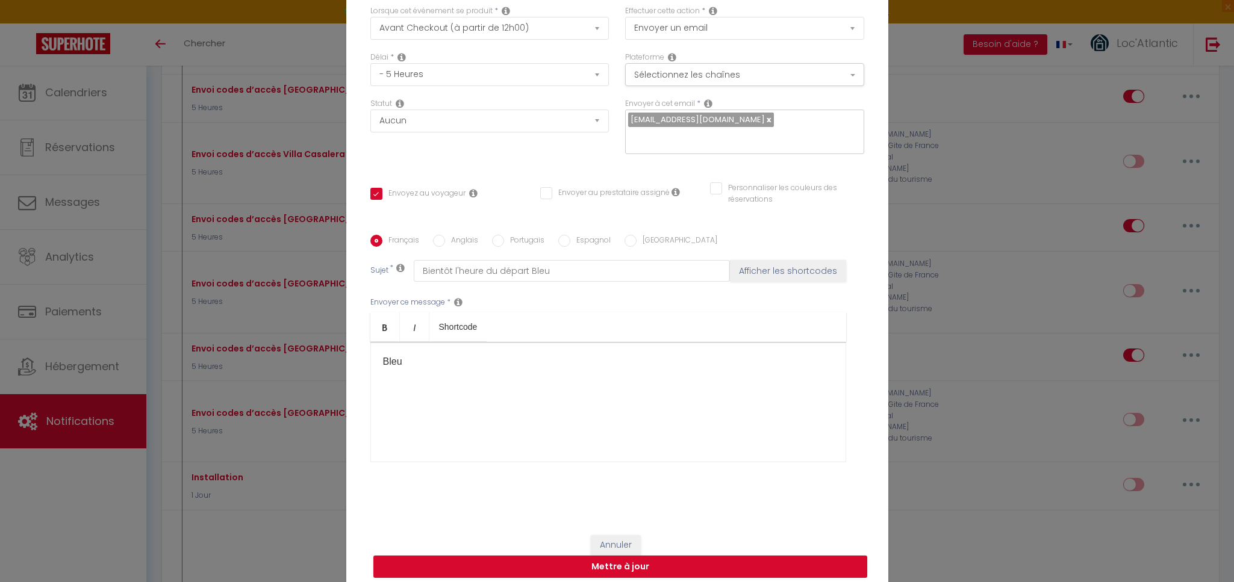
click at [716, 182] on input "Personnaliser les couleurs des réservations" at bounding box center [779, 188] width 139 height 12
checkbox input "true"
checkbox input "false"
click at [854, 187] on span at bounding box center [859, 192] width 10 height 10
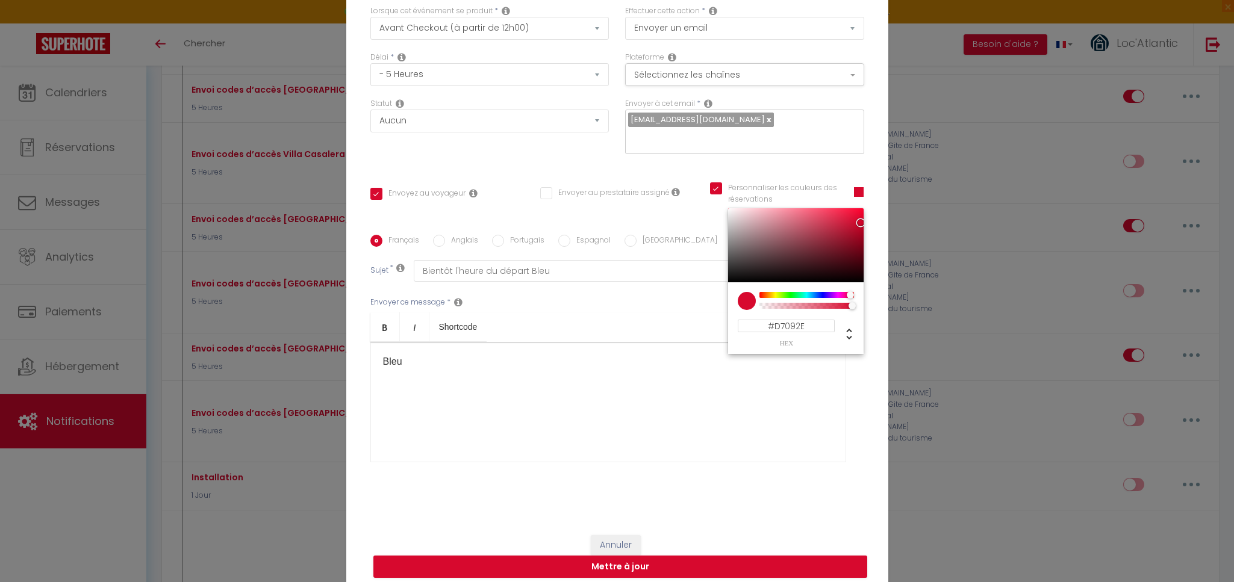
click at [798, 292] on div at bounding box center [806, 295] width 92 height 6
checkbox input "true"
checkbox input "false"
type input "#09D7C1"
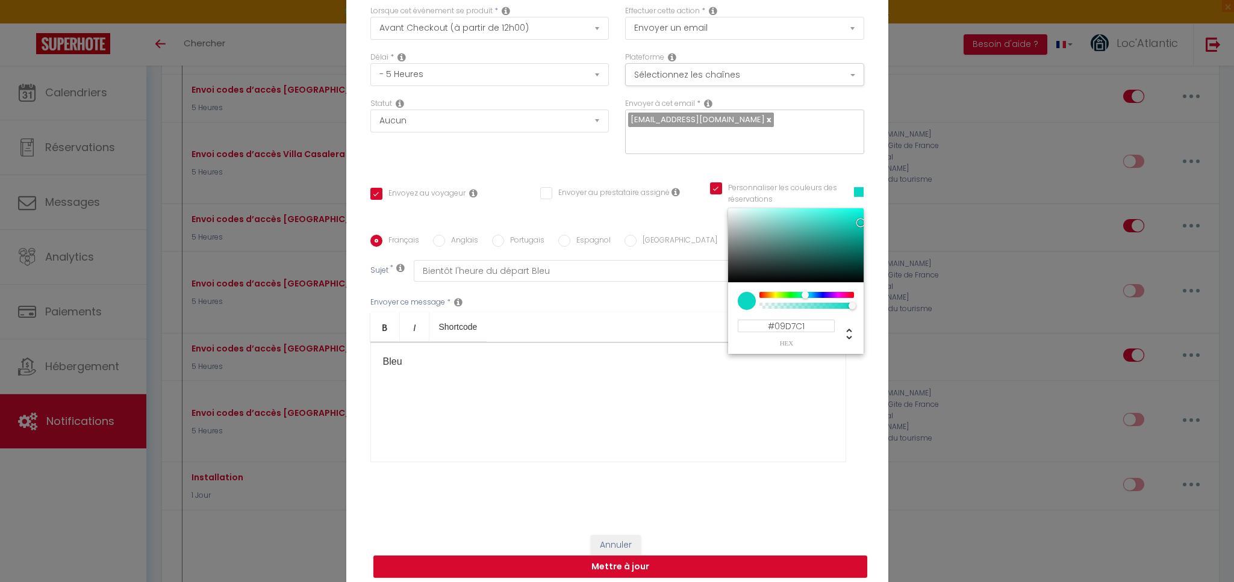
click at [634, 439] on div "Bleu​" at bounding box center [608, 402] width 476 height 120
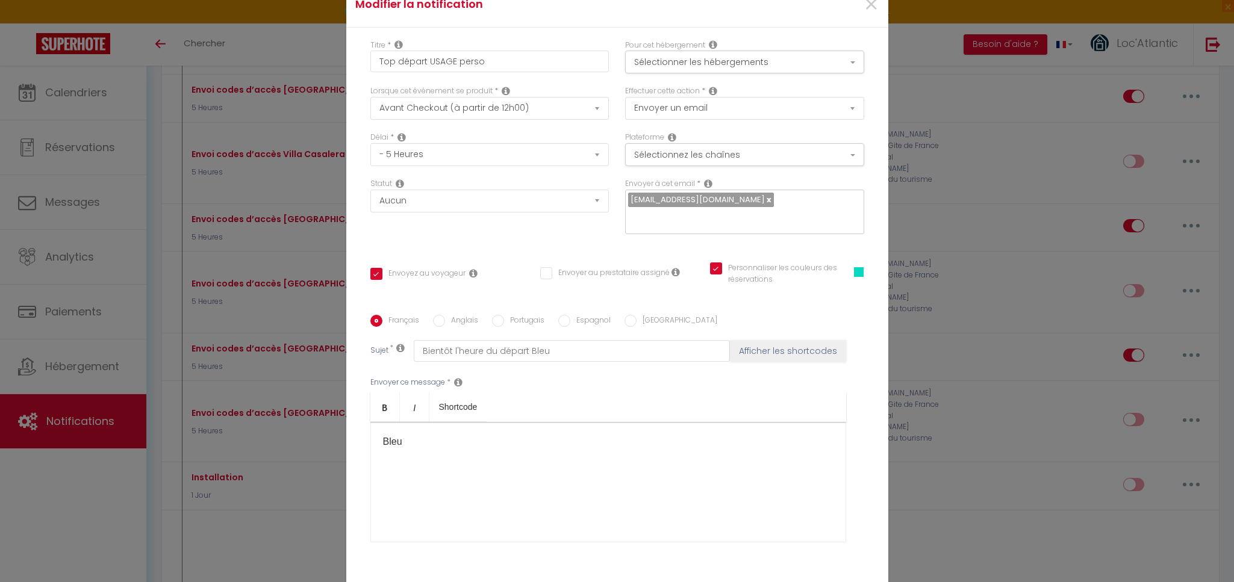
scroll to position [0, 0]
click at [737, 117] on select "Envoyer un email Envoyer un SMS Envoyer une notification push" at bounding box center [744, 110] width 239 height 23
select select "notification"
click at [625, 106] on select "Envoyer un email Envoyer un SMS Envoyer une notification push" at bounding box center [744, 110] width 239 height 23
checkbox input "true"
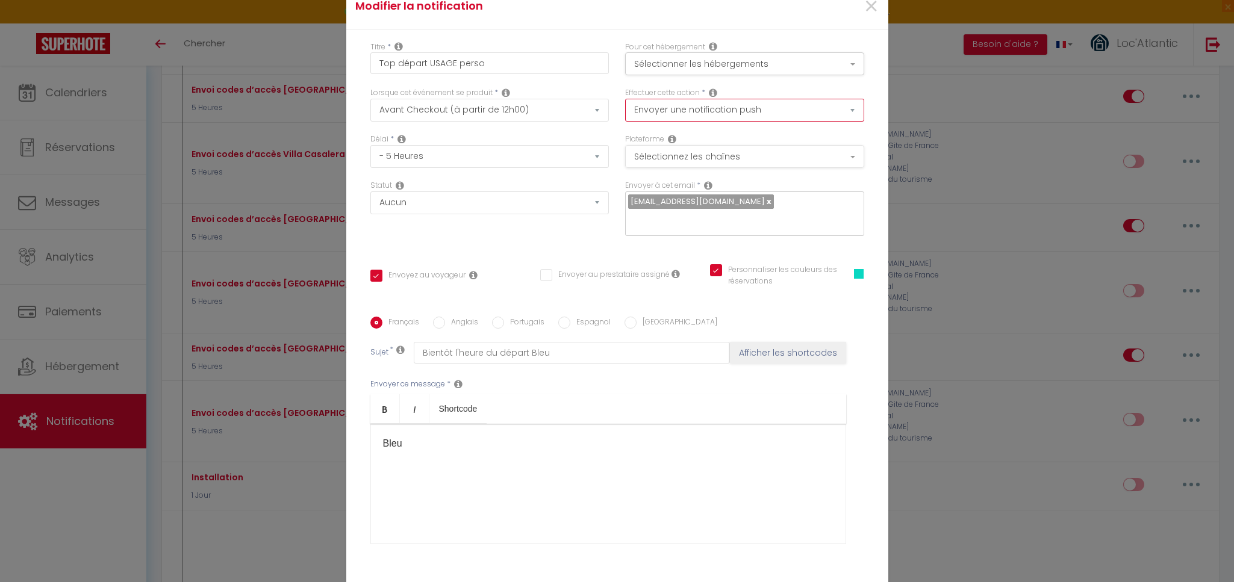
checkbox input "false"
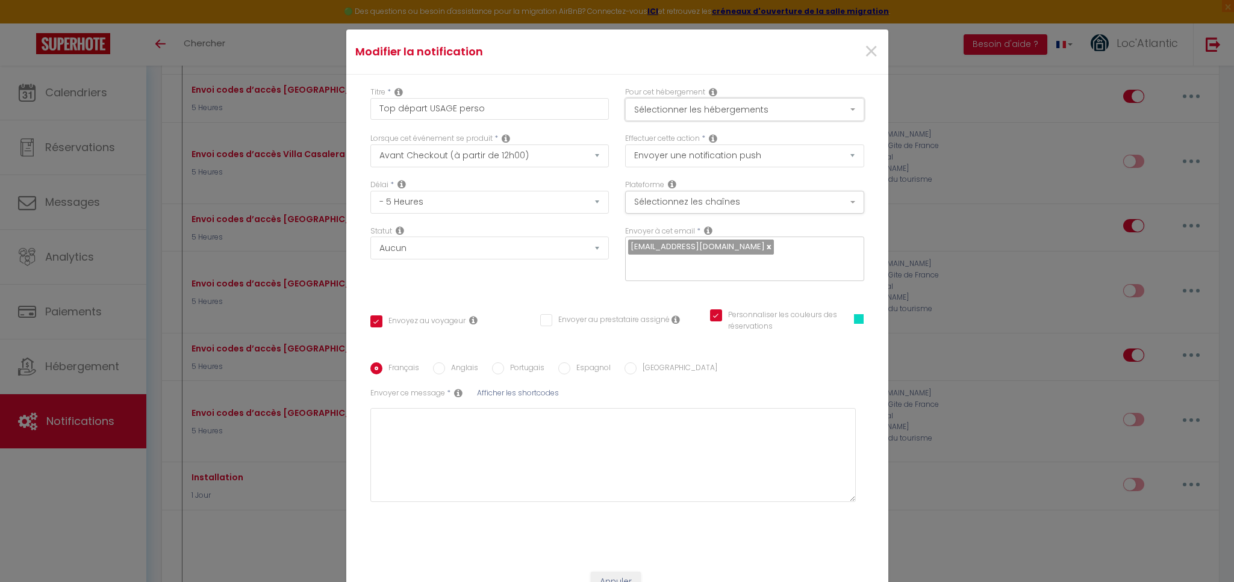
click at [726, 114] on button "Sélectionner les hébergements" at bounding box center [744, 109] width 239 height 23
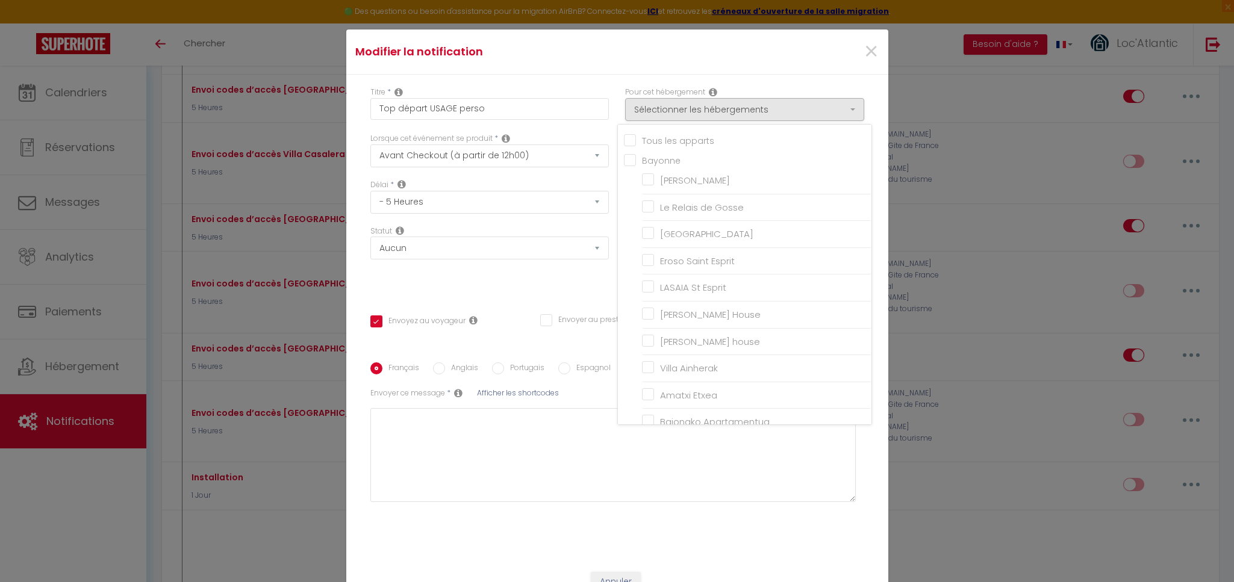
click at [658, 143] on input "Tous les apparts" at bounding box center [747, 140] width 247 height 12
checkbox input "true"
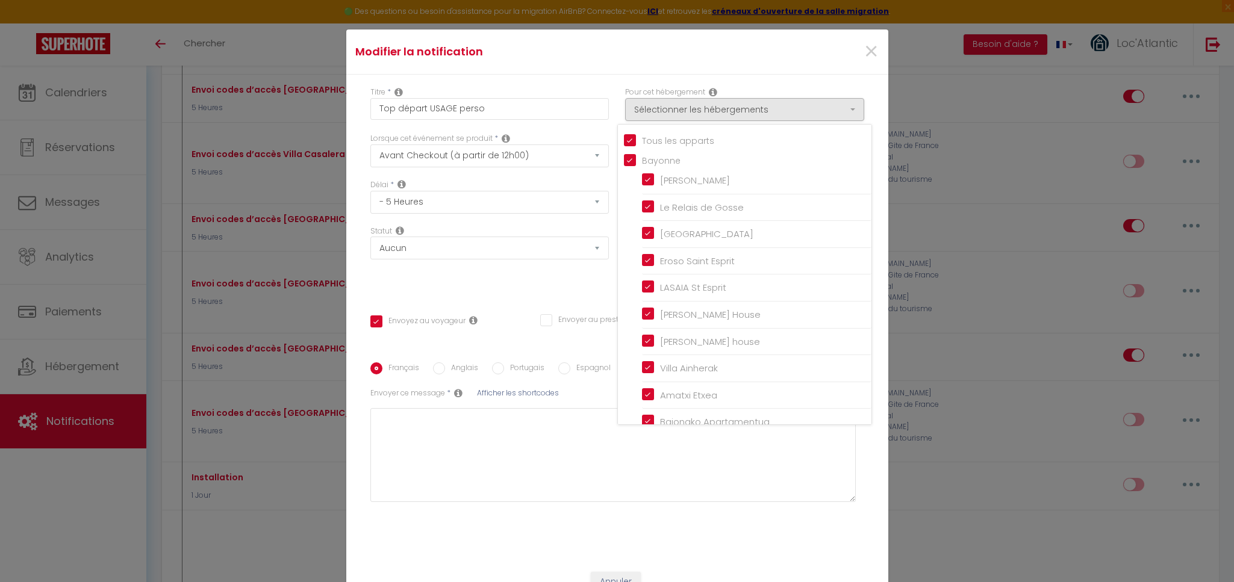
checkbox input "true"
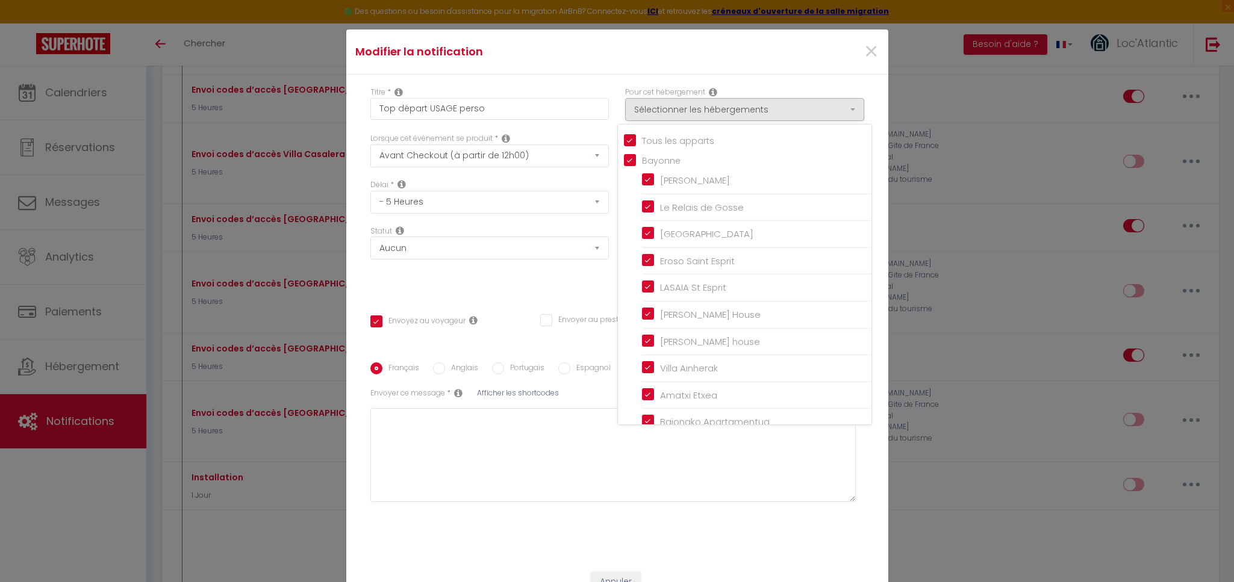
checkbox input "true"
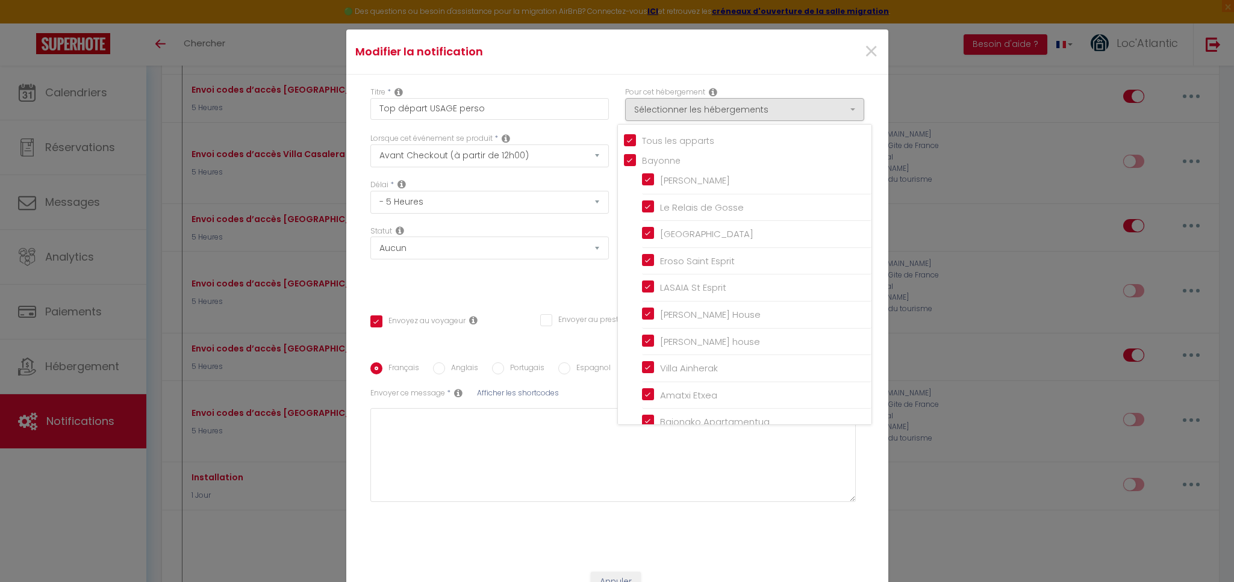
checkbox input "true"
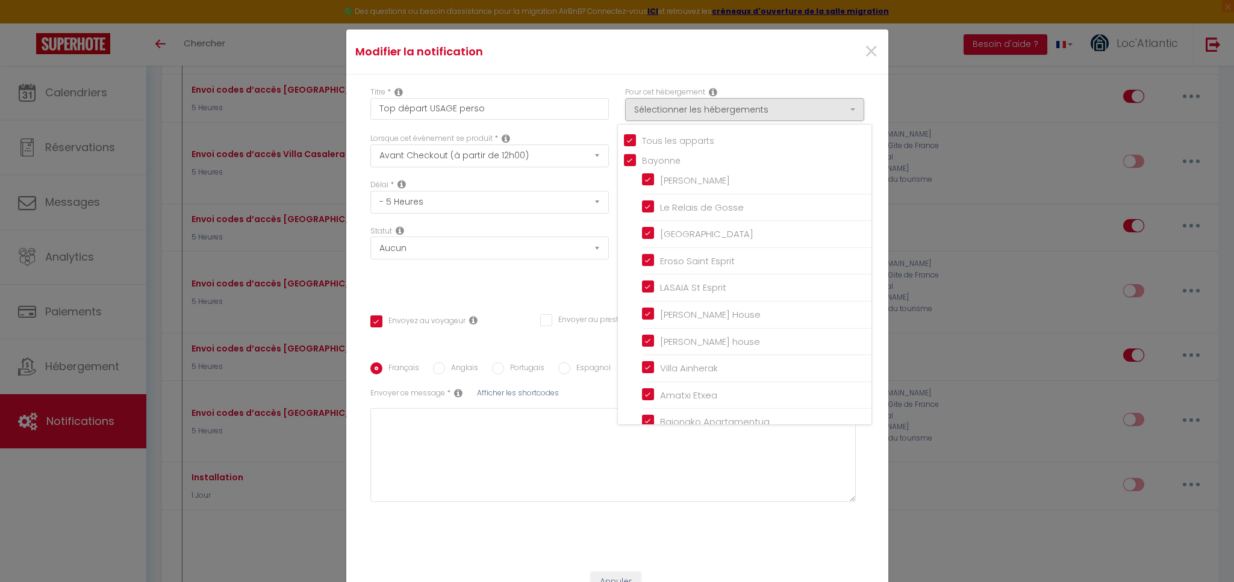
checkbox input "true"
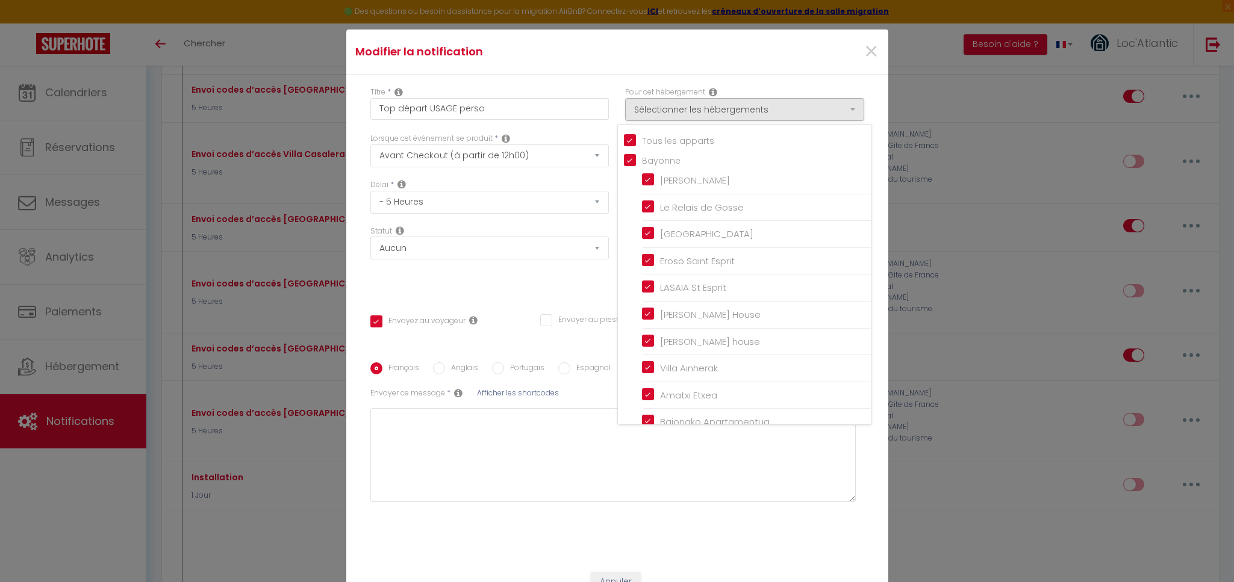
checkbox input "true"
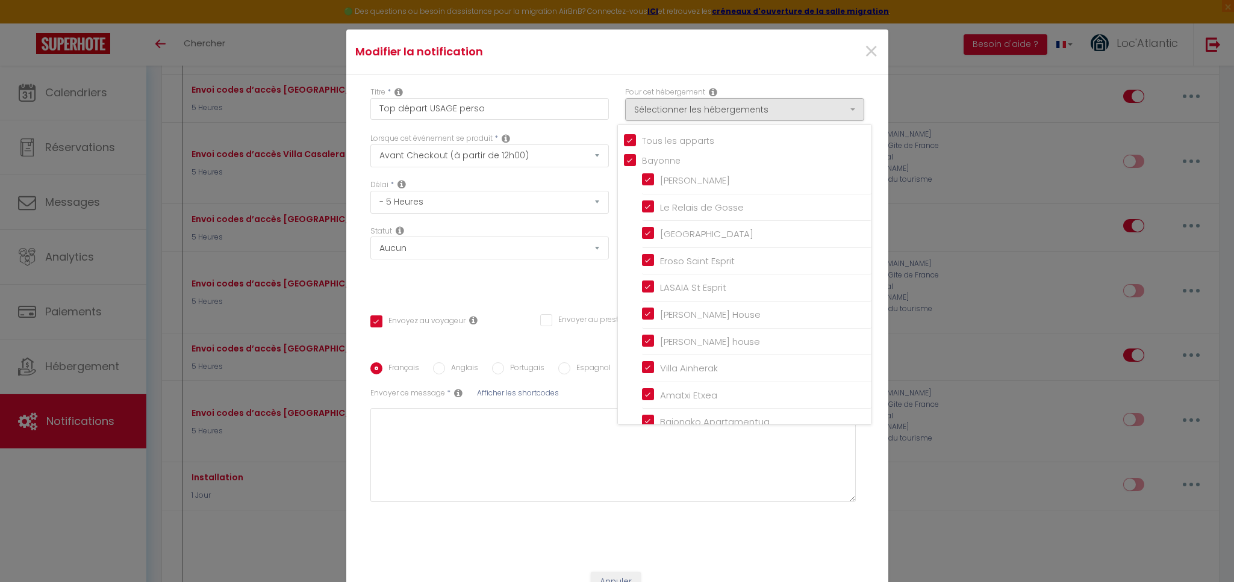
checkbox input "true"
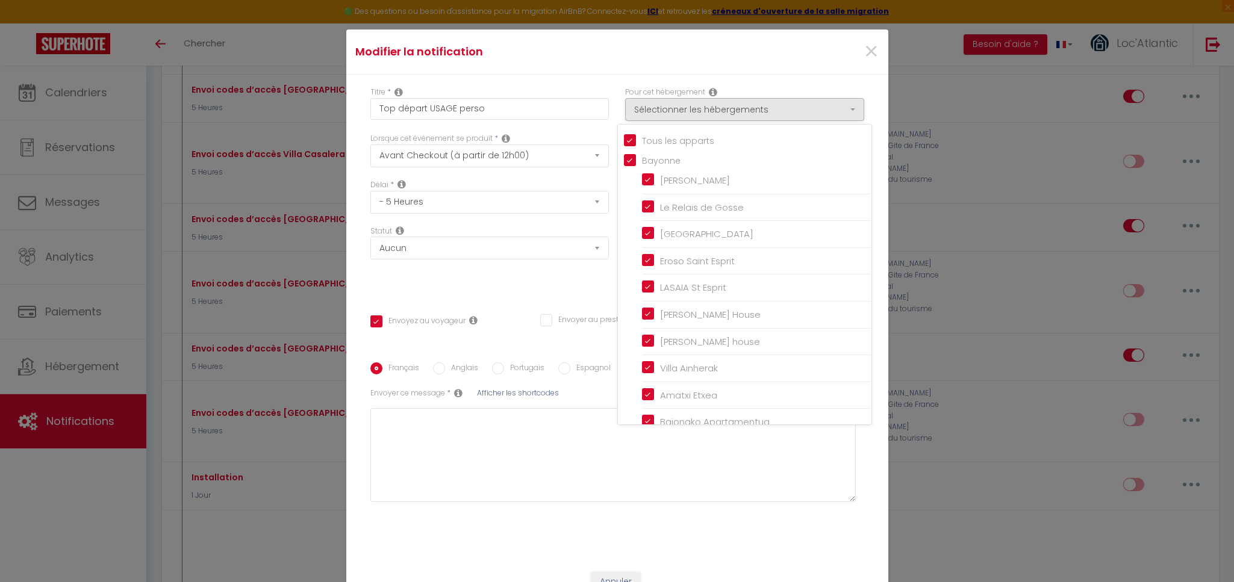
checkbox input "true"
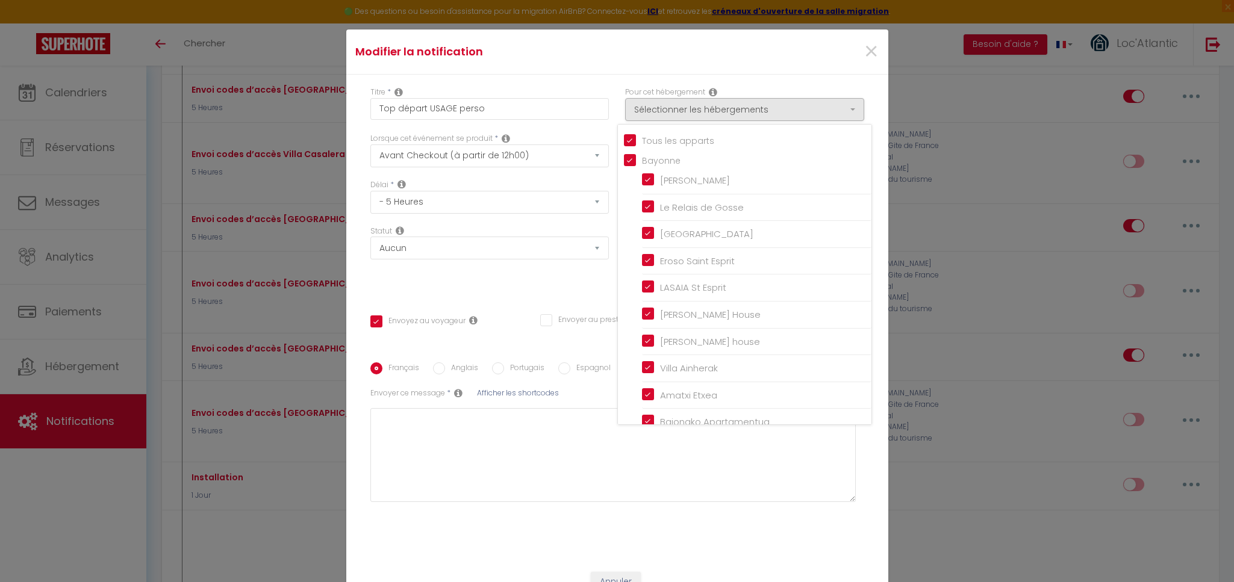
checkbox input "true"
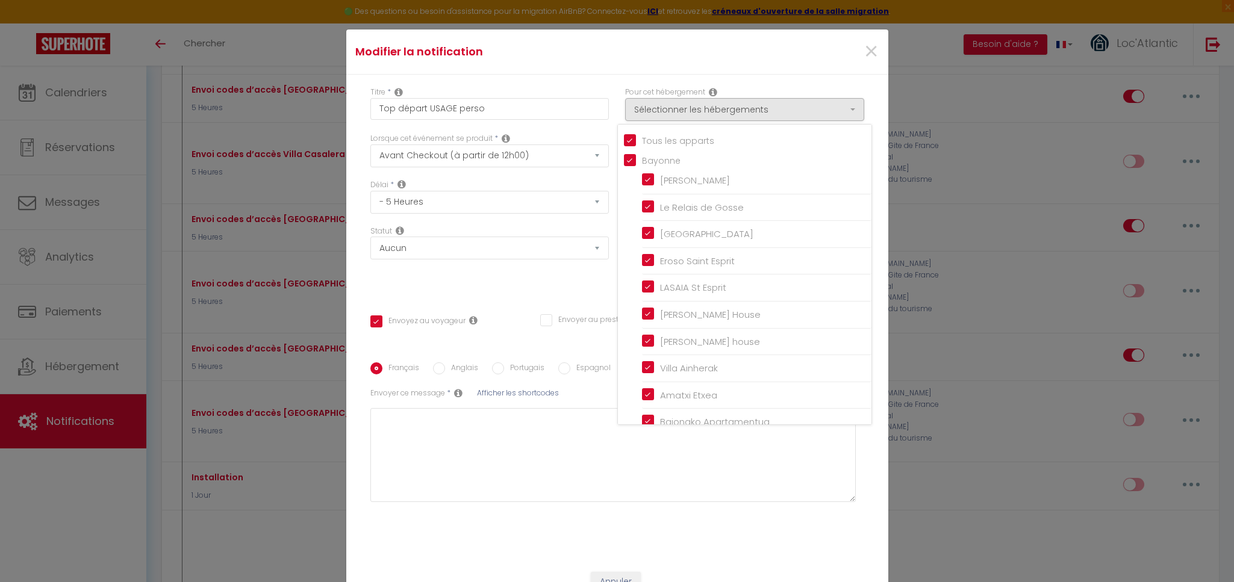
checkbox input "true"
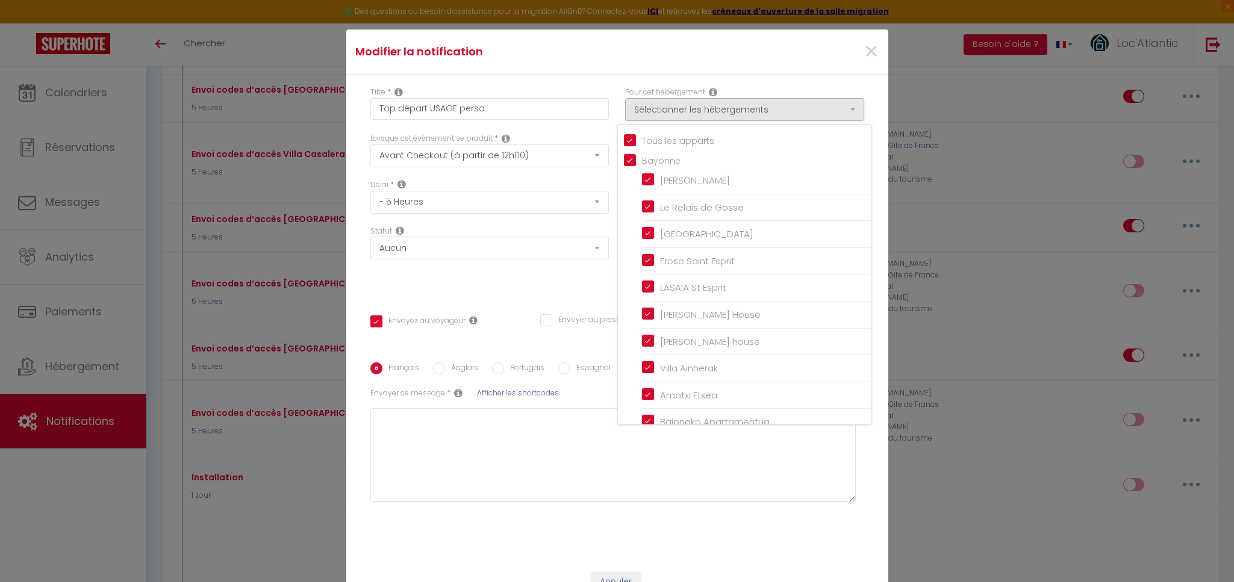
checkbox input "true"
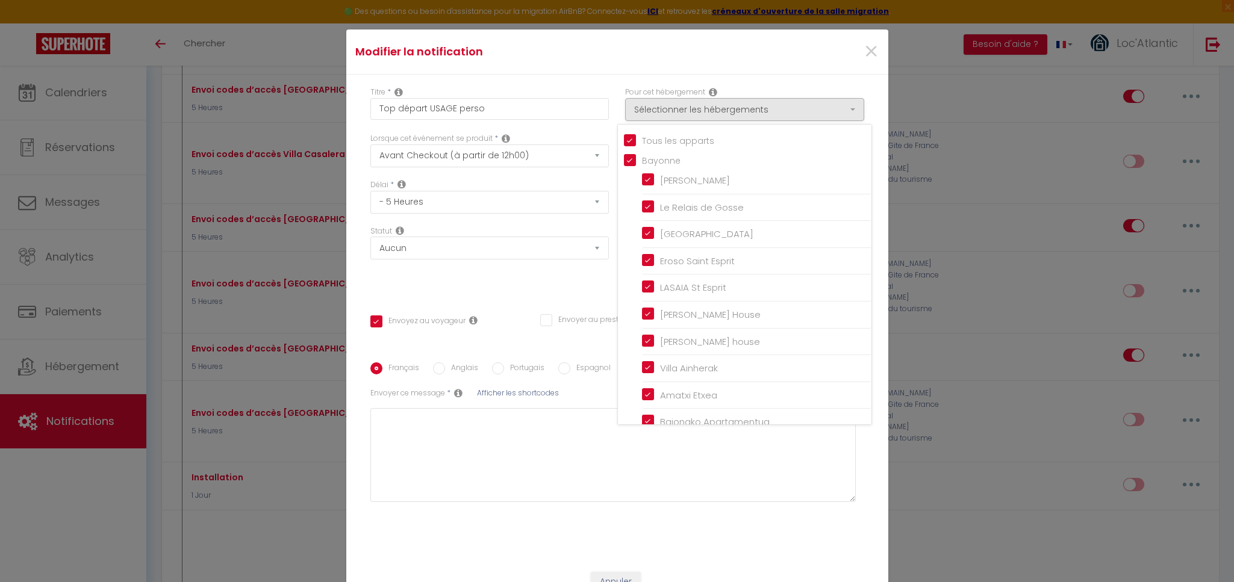
checkbox input "true"
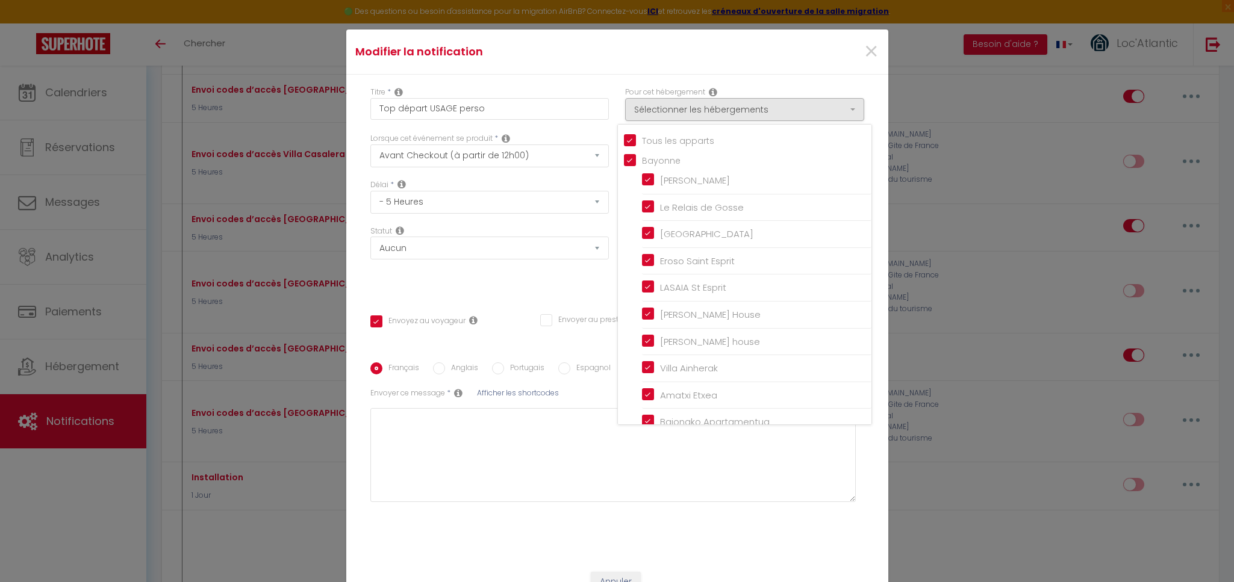
checkbox input "true"
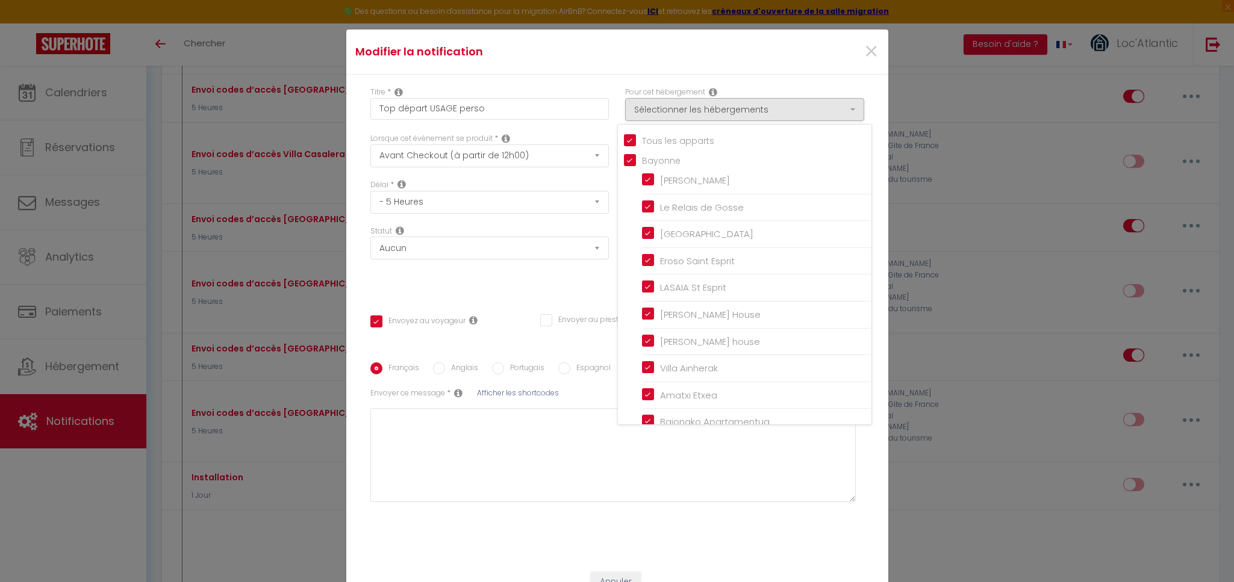
checkbox input "true"
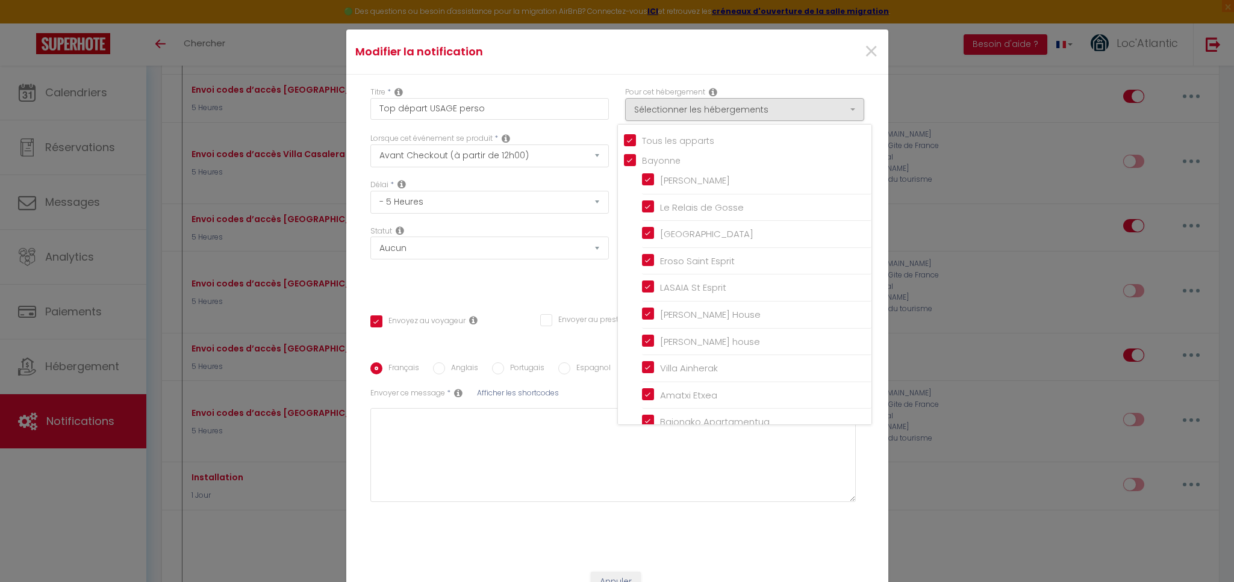
checkbox input "true"
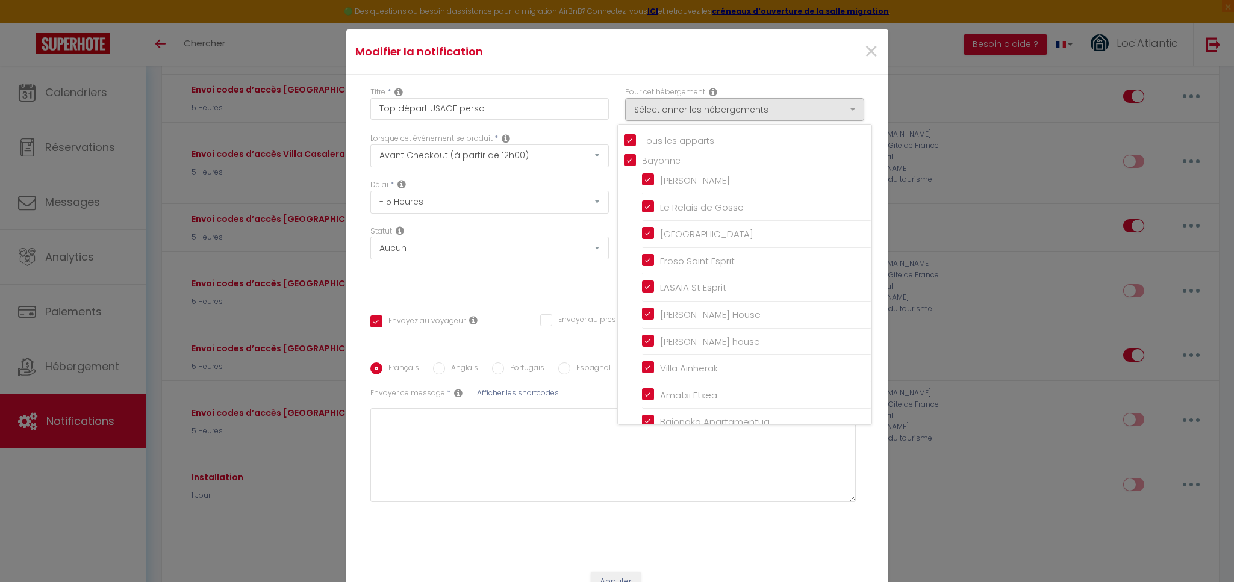
checkbox input "true"
click at [453, 282] on div "Statut Aucun Si la réservation est payée Si réservation non payée Si la caution…" at bounding box center [489, 260] width 255 height 68
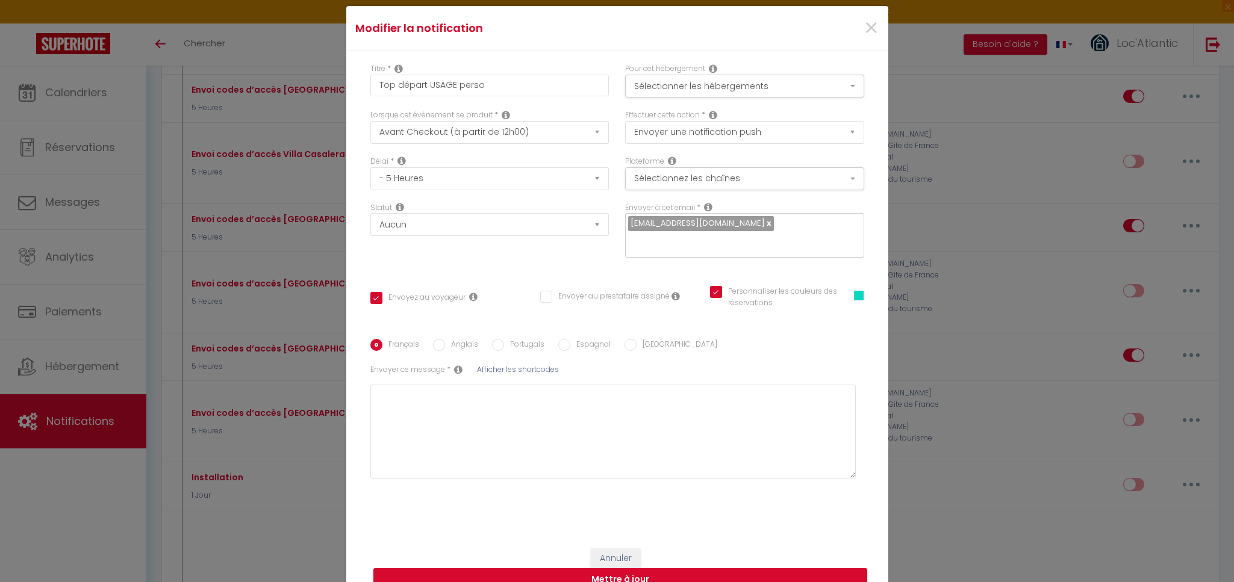
scroll to position [73, 0]
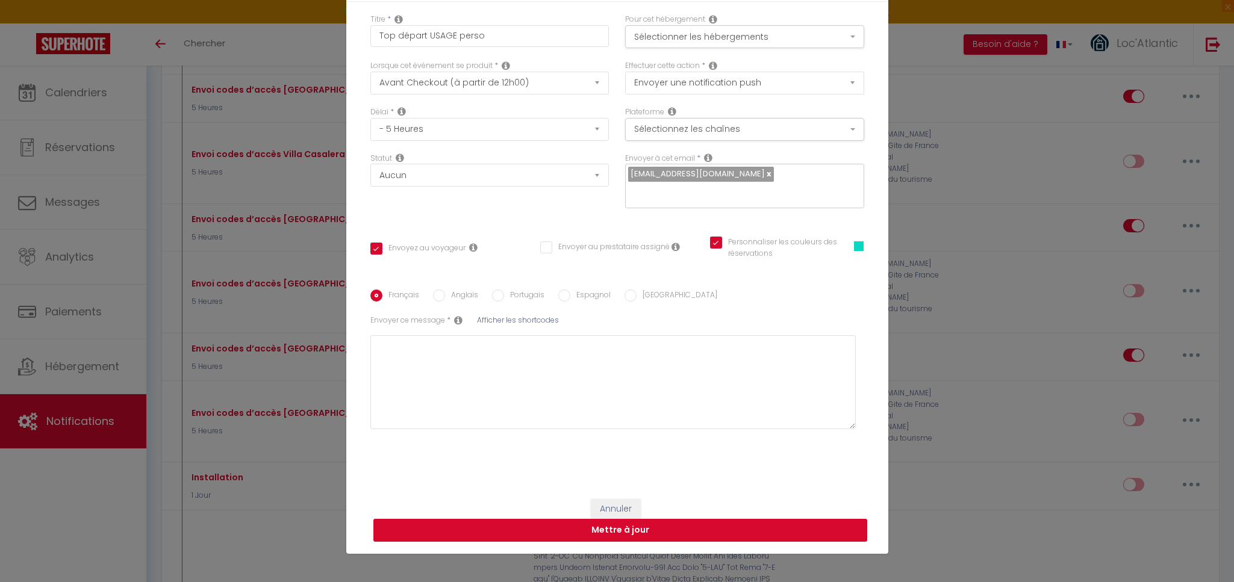
click at [630, 523] on button "Mettre à jour" at bounding box center [620, 530] width 494 height 23
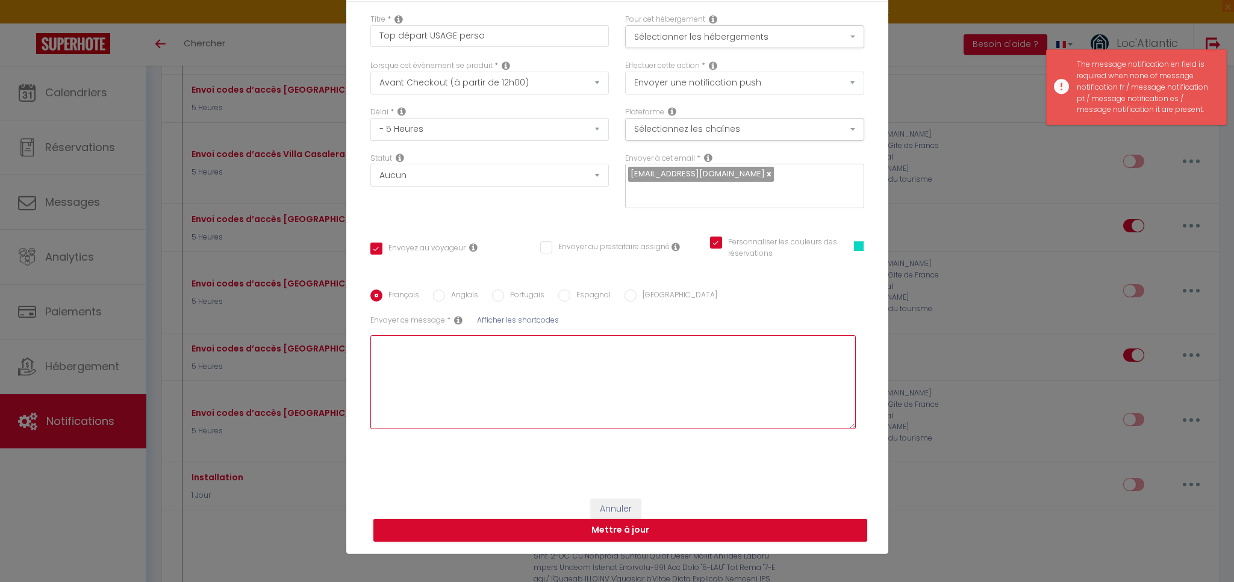
click at [573, 342] on textarea at bounding box center [613, 382] width 486 height 94
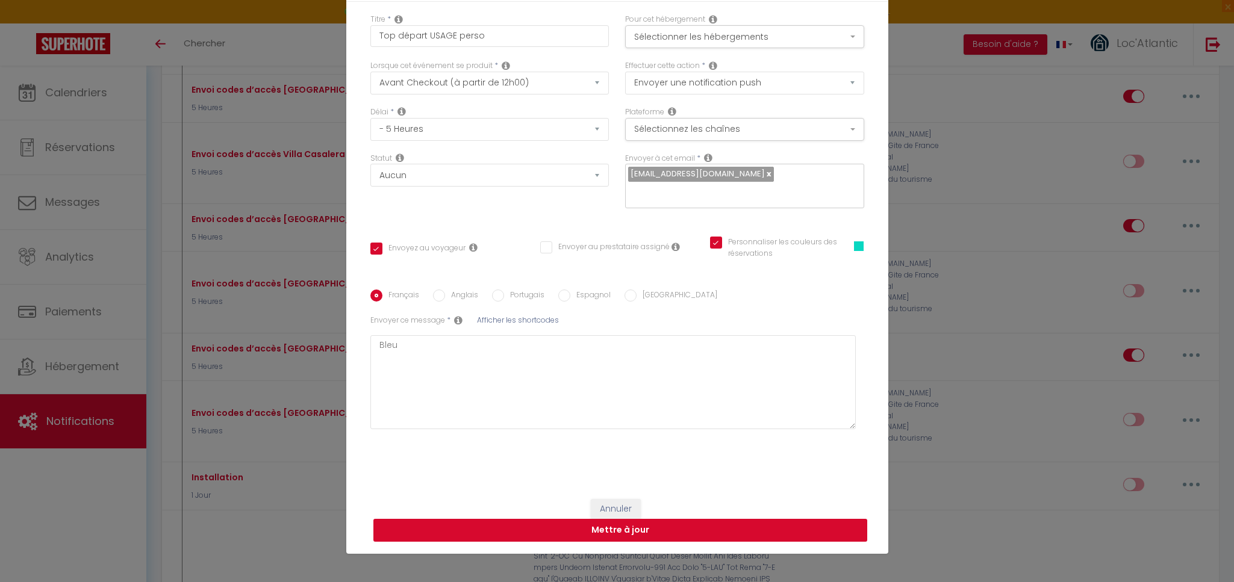
click at [588, 524] on button "Mettre à jour" at bounding box center [620, 530] width 494 height 23
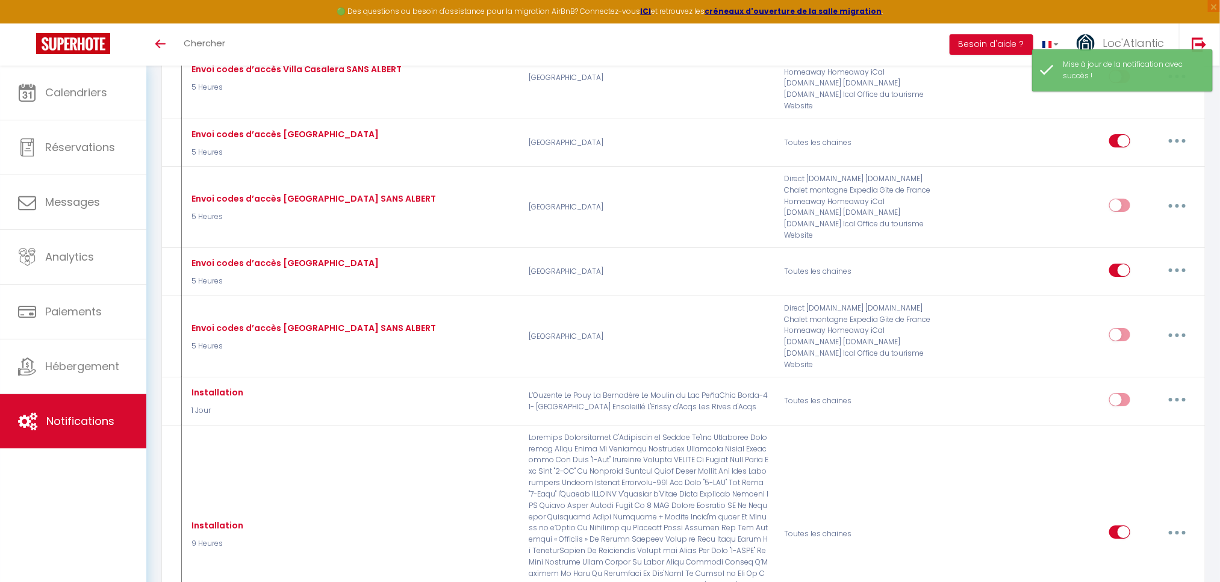
scroll to position [9532, 0]
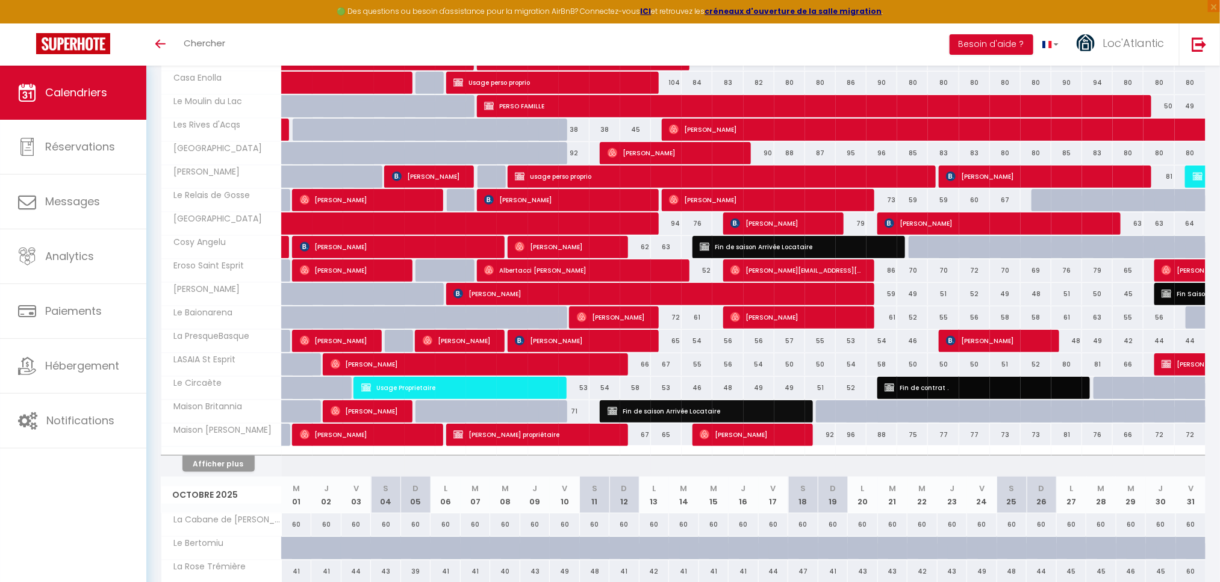
scroll to position [300, 0]
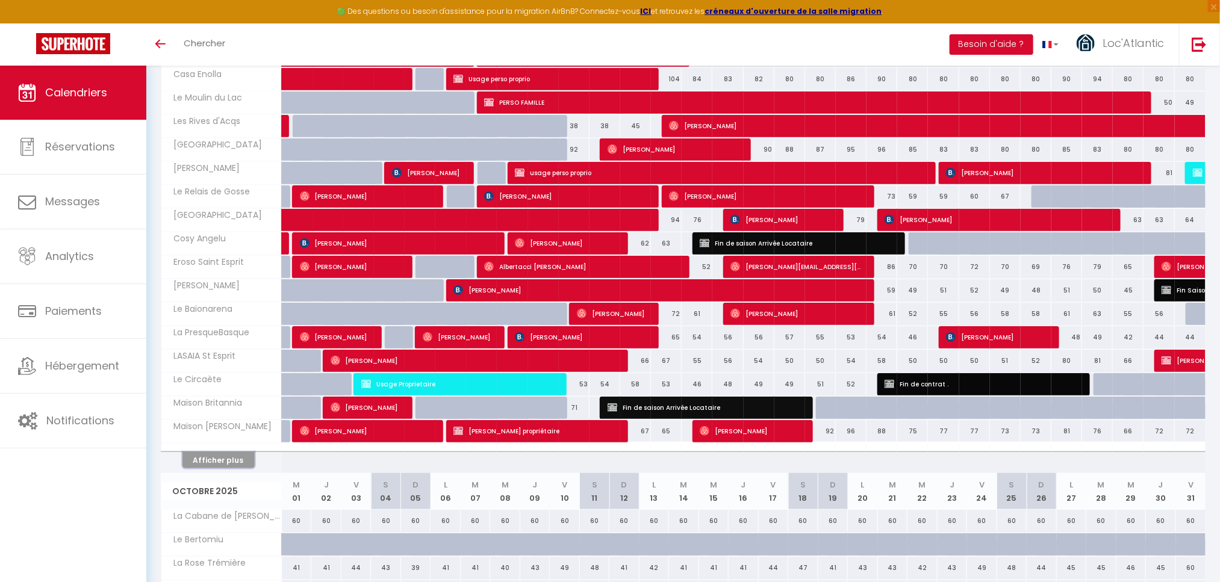
click at [217, 468] on button "Afficher plus" at bounding box center [218, 460] width 72 height 16
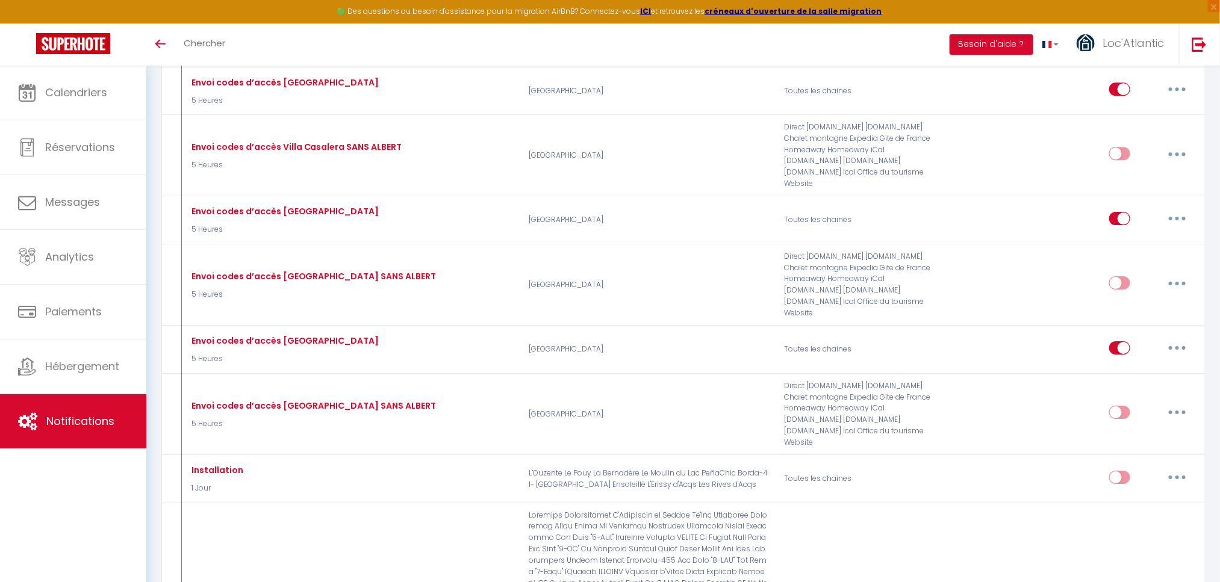
scroll to position [13381, 0]
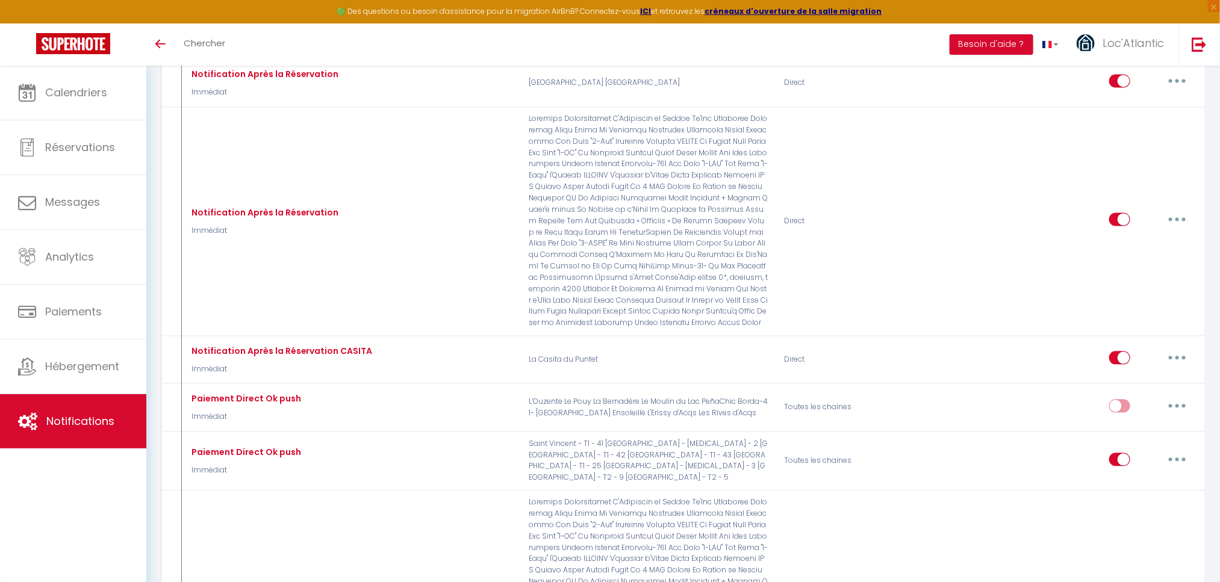
type input "Annulation réservation Laetitia"
select select "18"
select select "Immédiat"
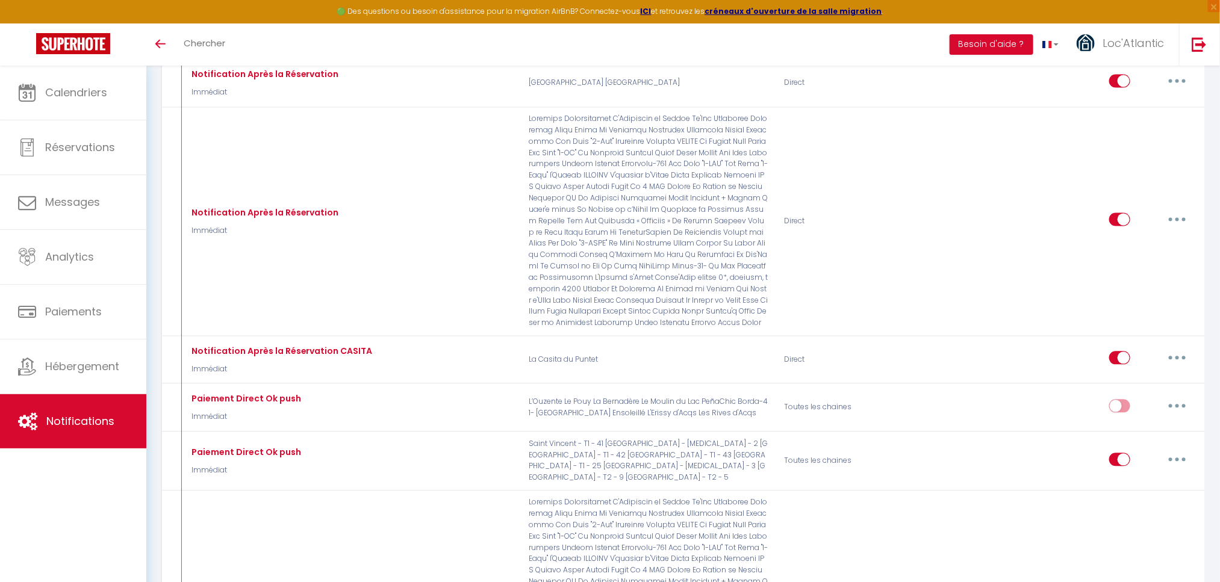
select select
checkbox input "false"
radio input "true"
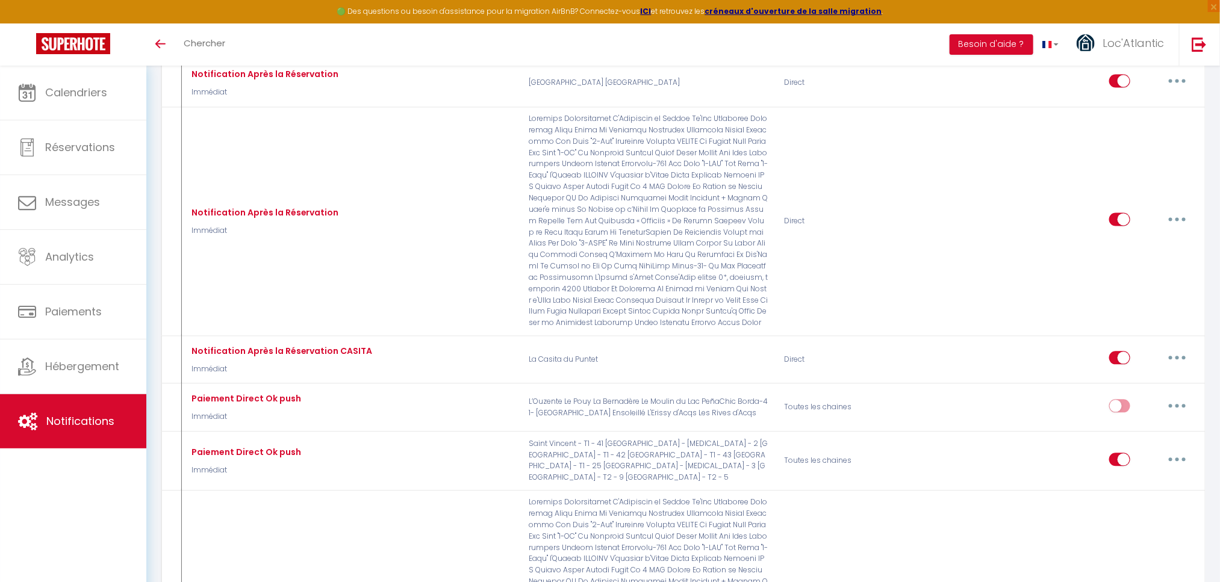
type input "Réservation ANNULÉE [RENTAL:NAME]"
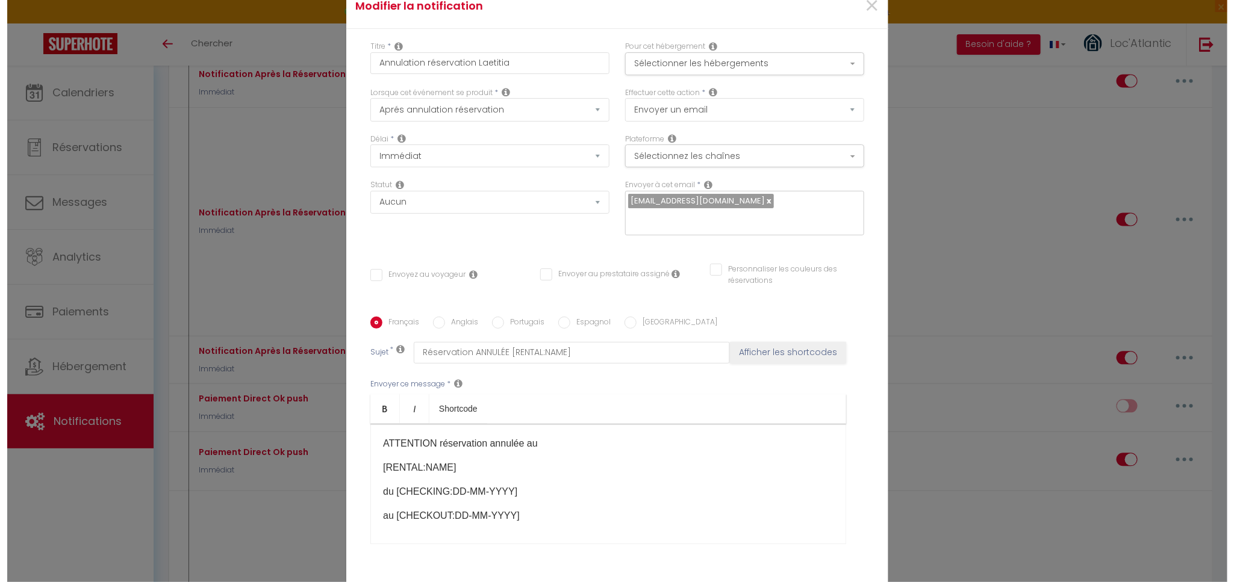
scroll to position [13233, 0]
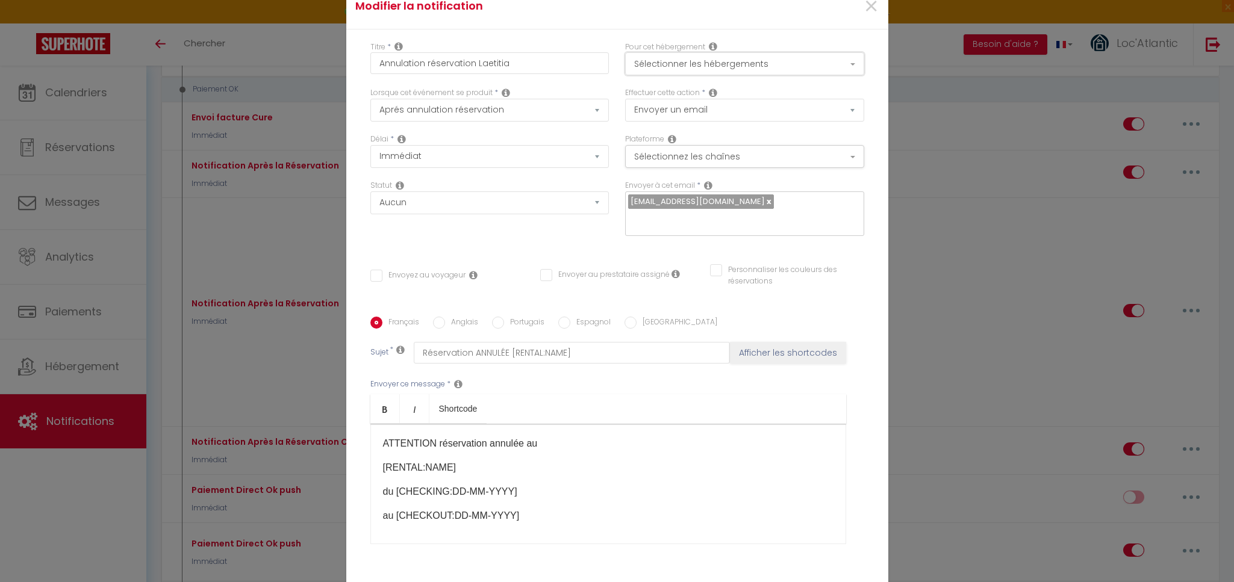
click at [759, 67] on button "Sélectionner les hébergements" at bounding box center [744, 63] width 239 height 23
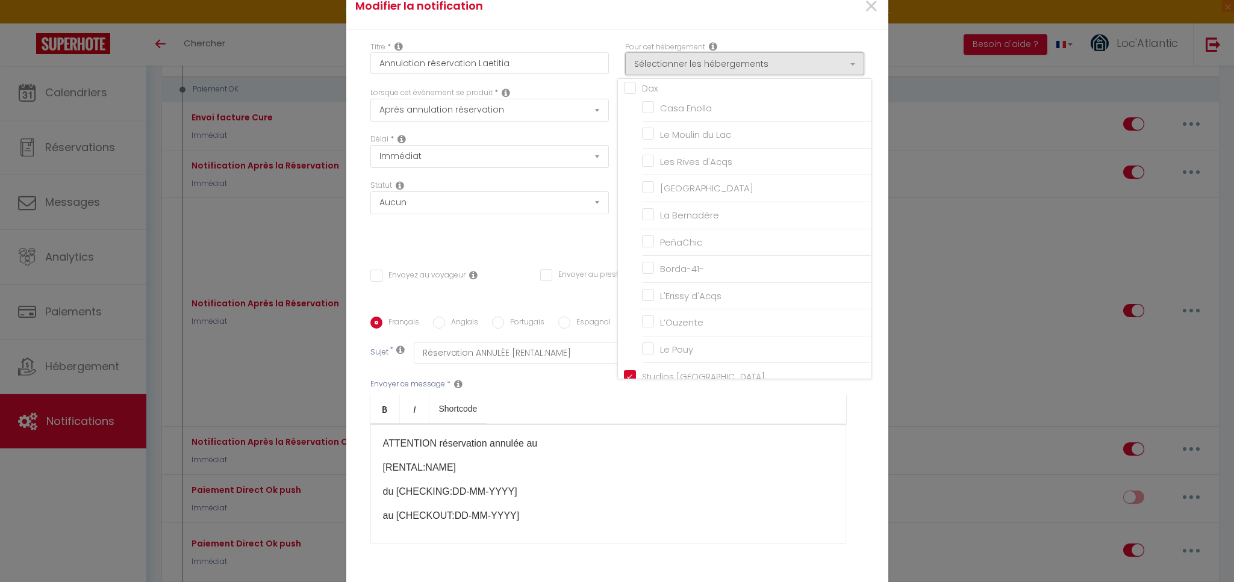
scroll to position [1866, 0]
click at [717, 112] on input "Casa Enolla" at bounding box center [756, 106] width 229 height 12
checkbox input "true"
checkbox input "false"
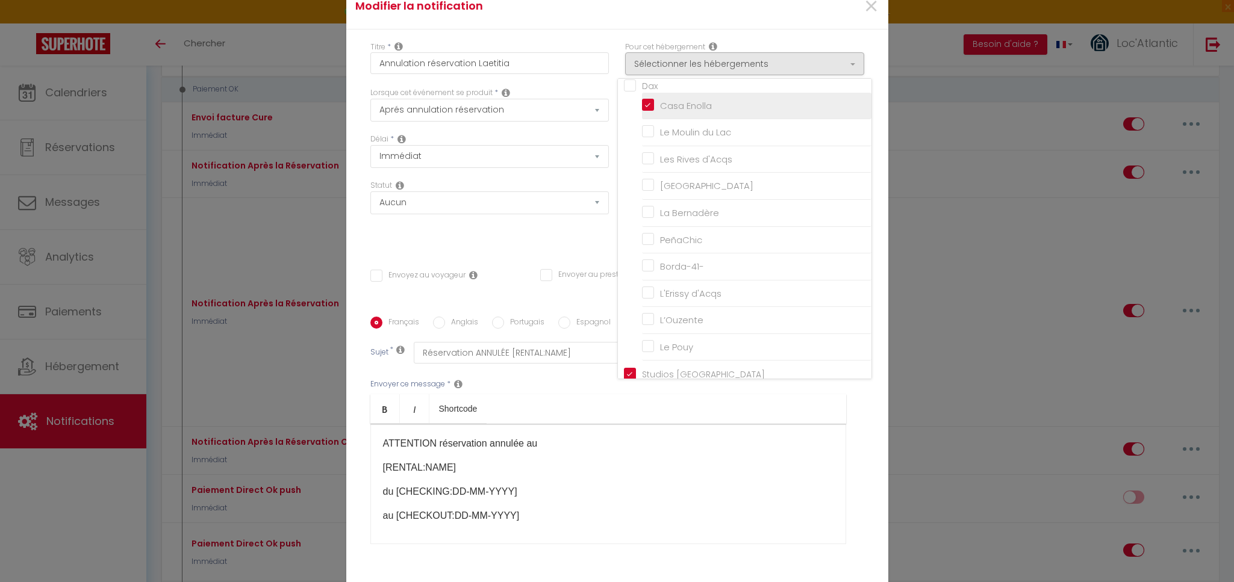
checkbox input "false"
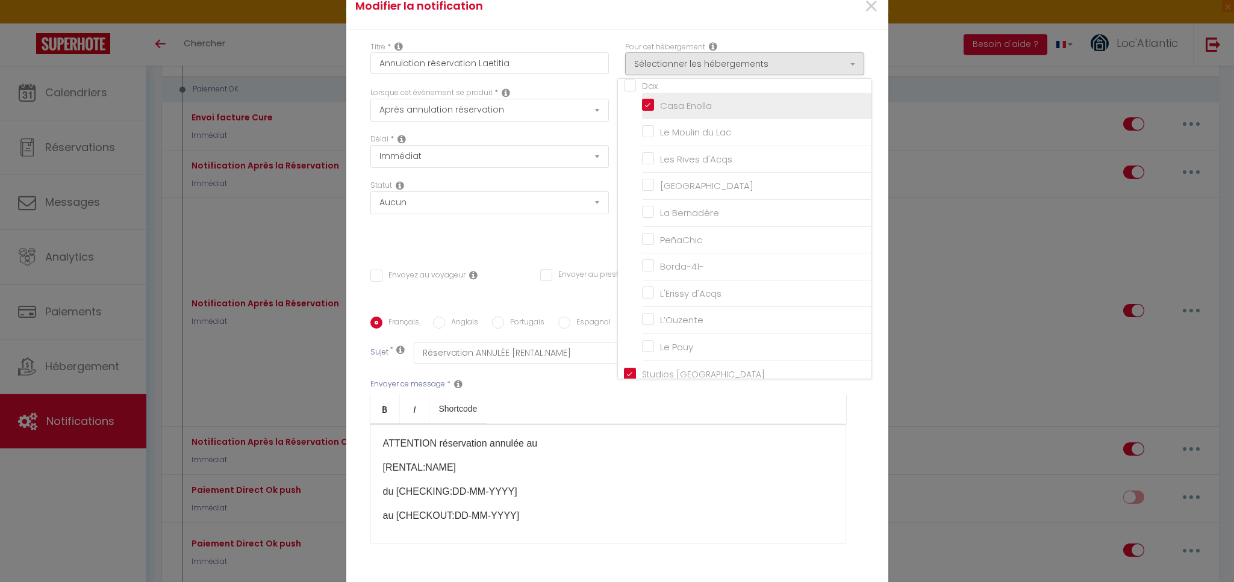
checkbox input "false"
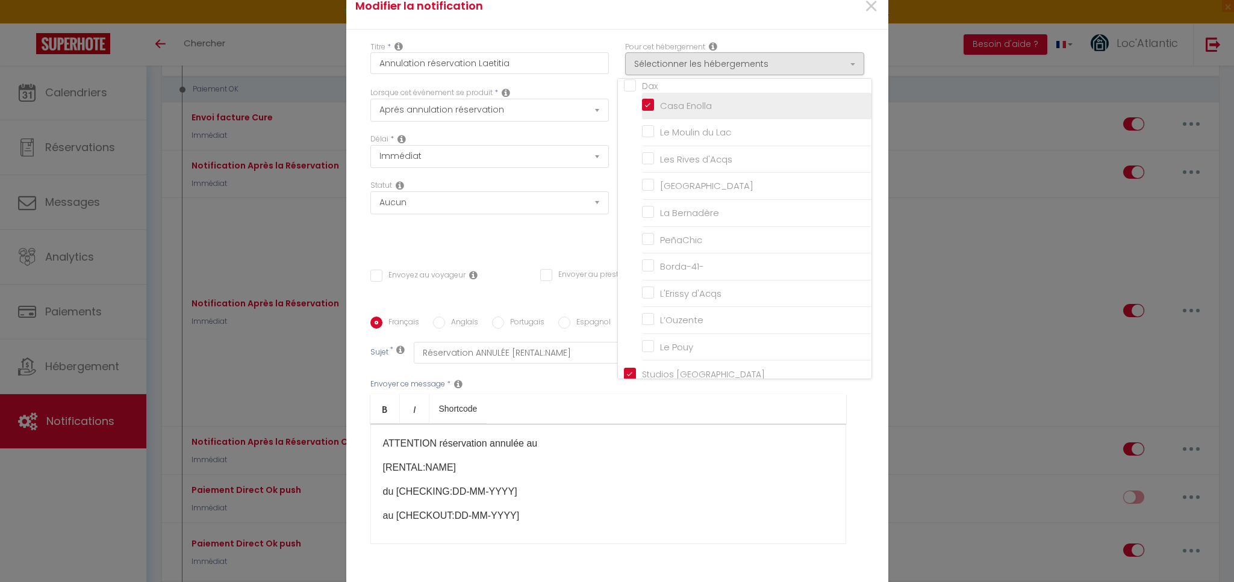
checkbox input "false"
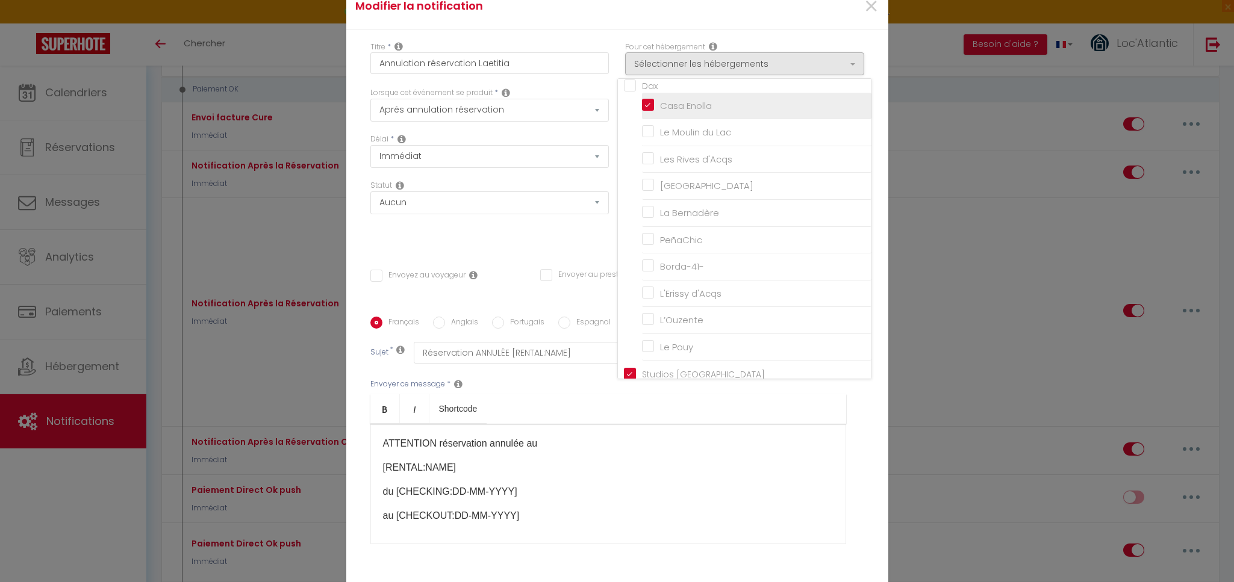
checkbox input "false"
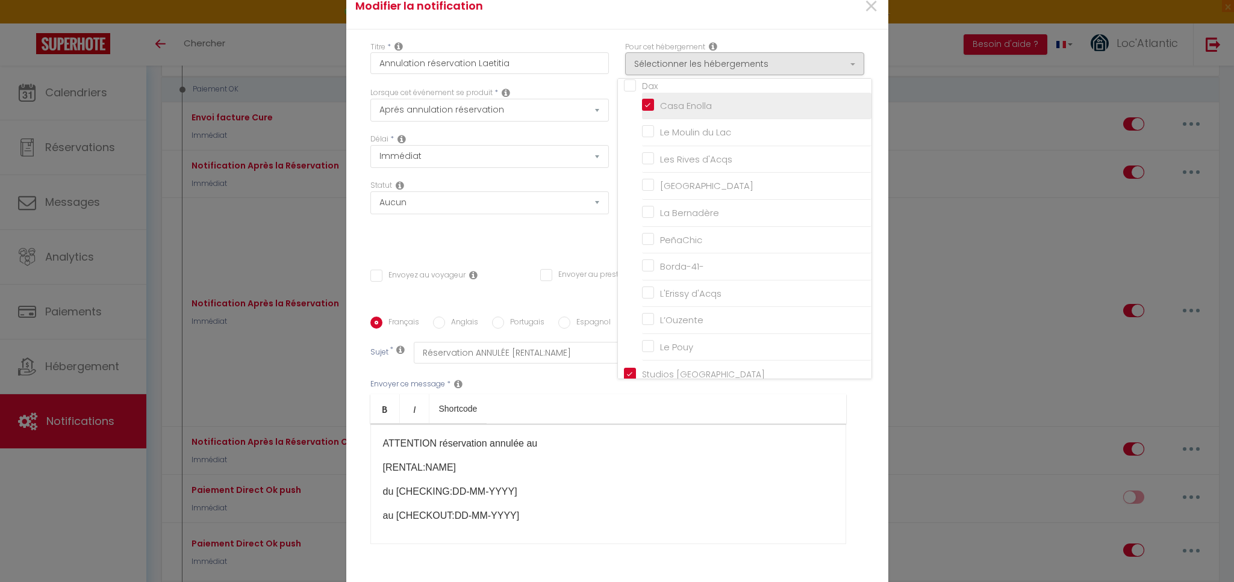
checkbox input "false"
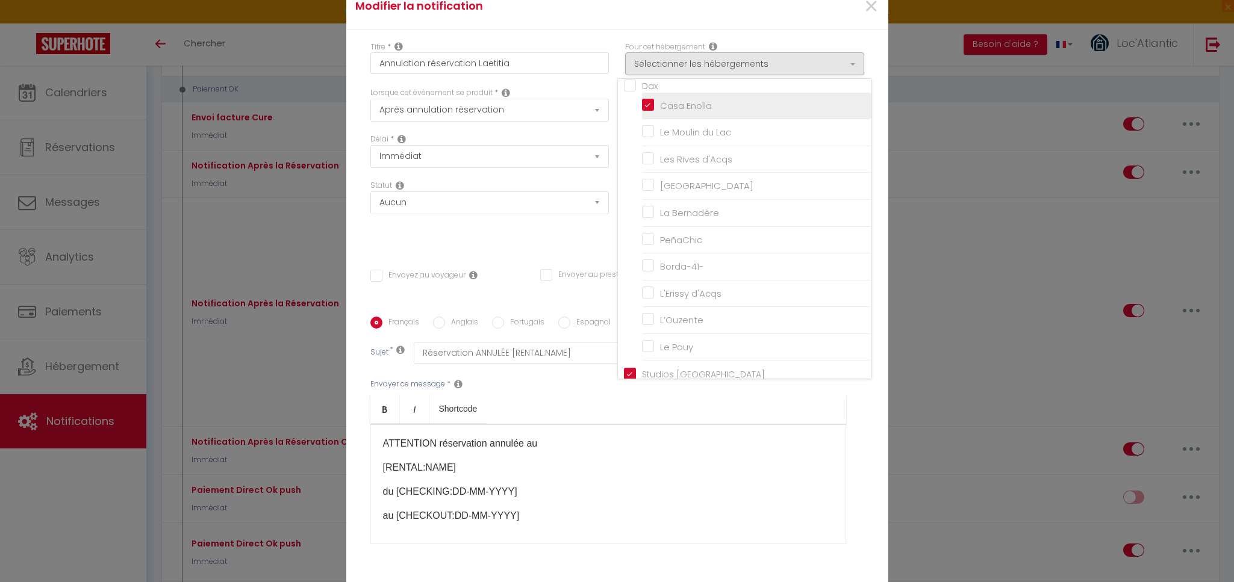
checkbox input "false"
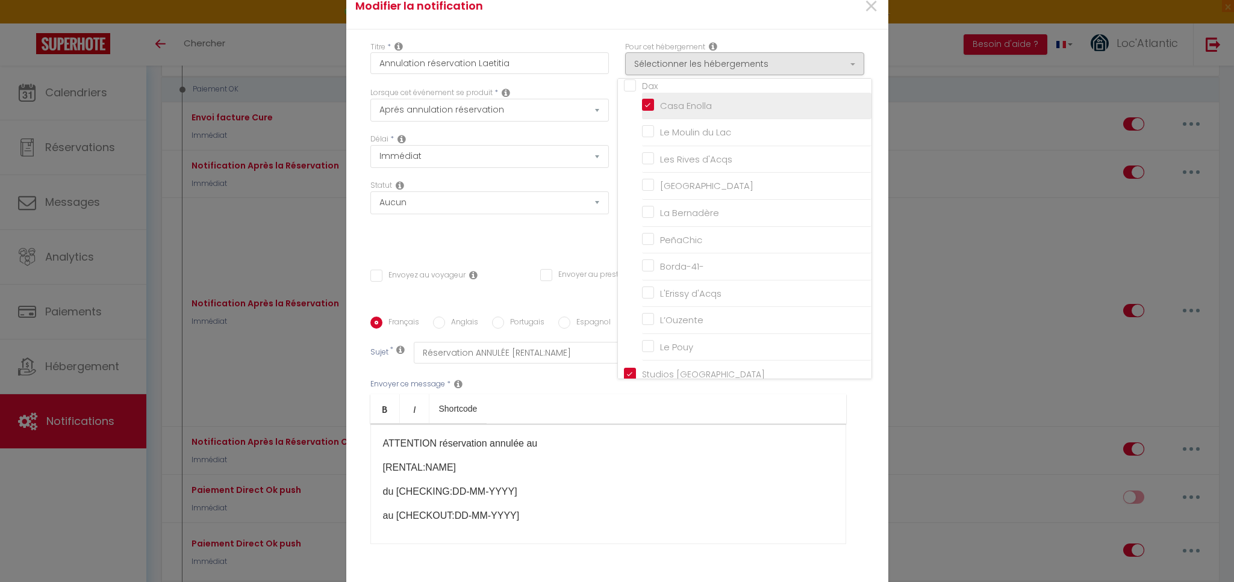
checkbox input "false"
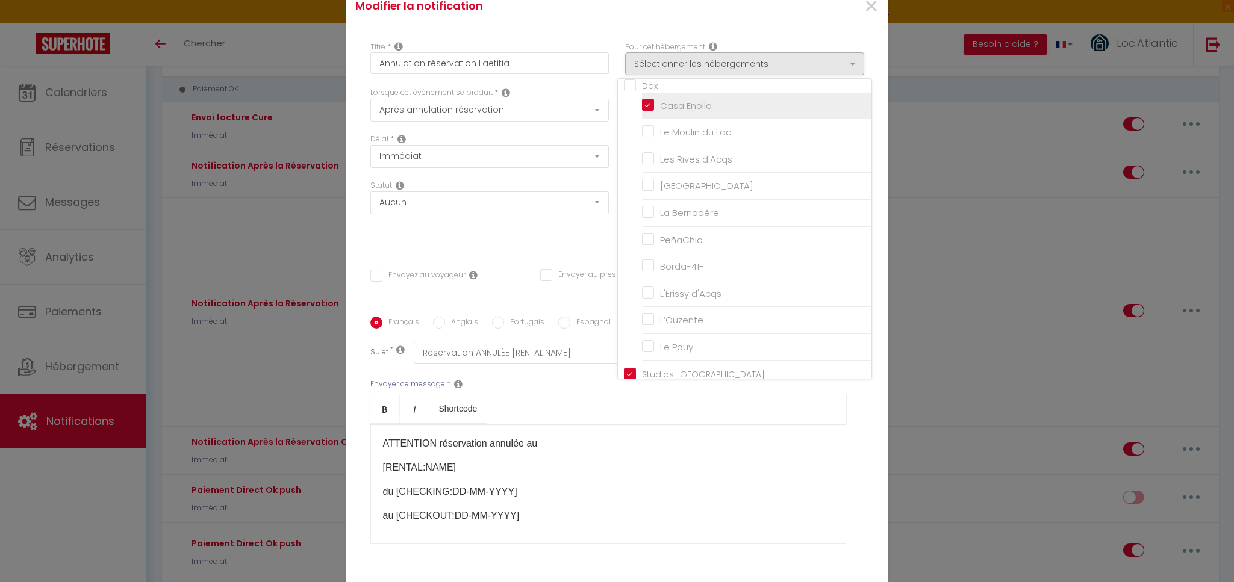
checkbox input "false"
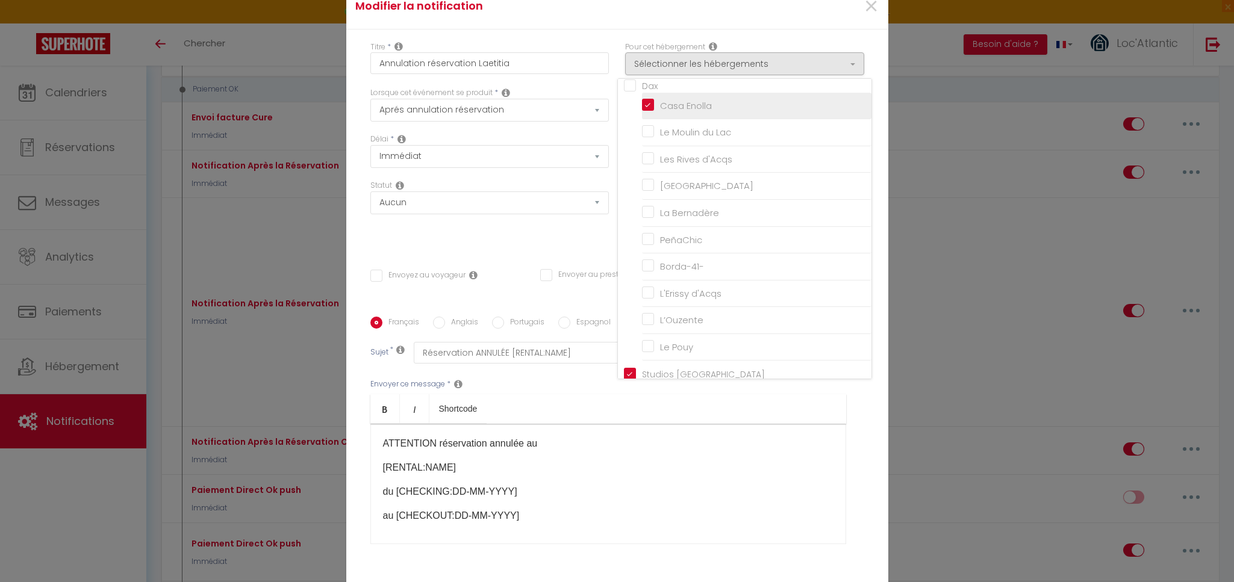
checkbox input "false"
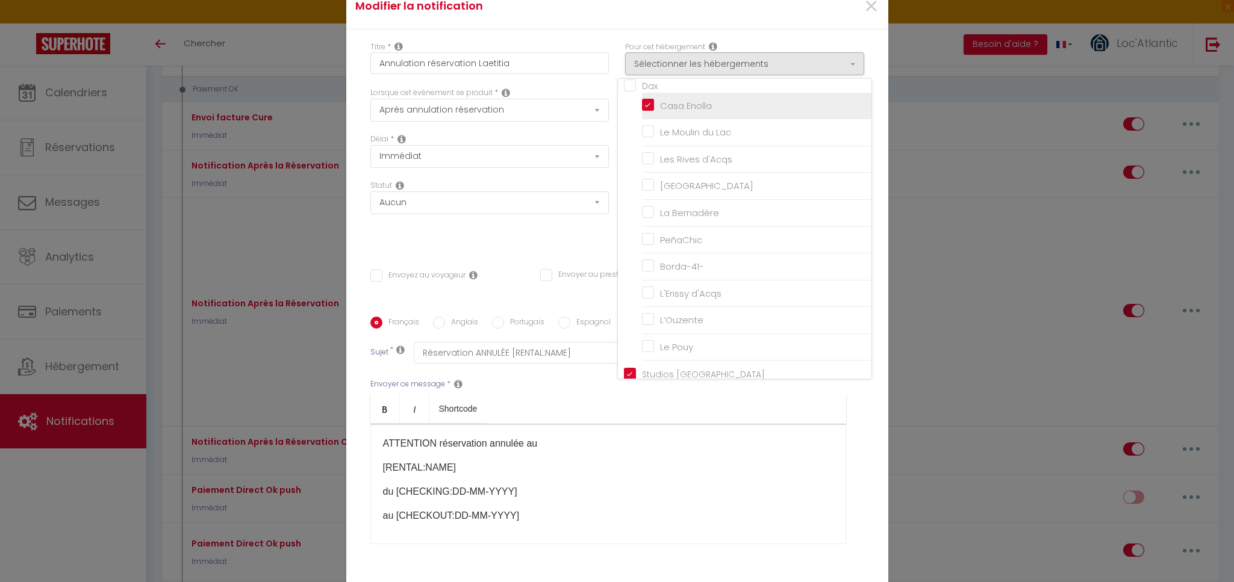
checkbox input "false"
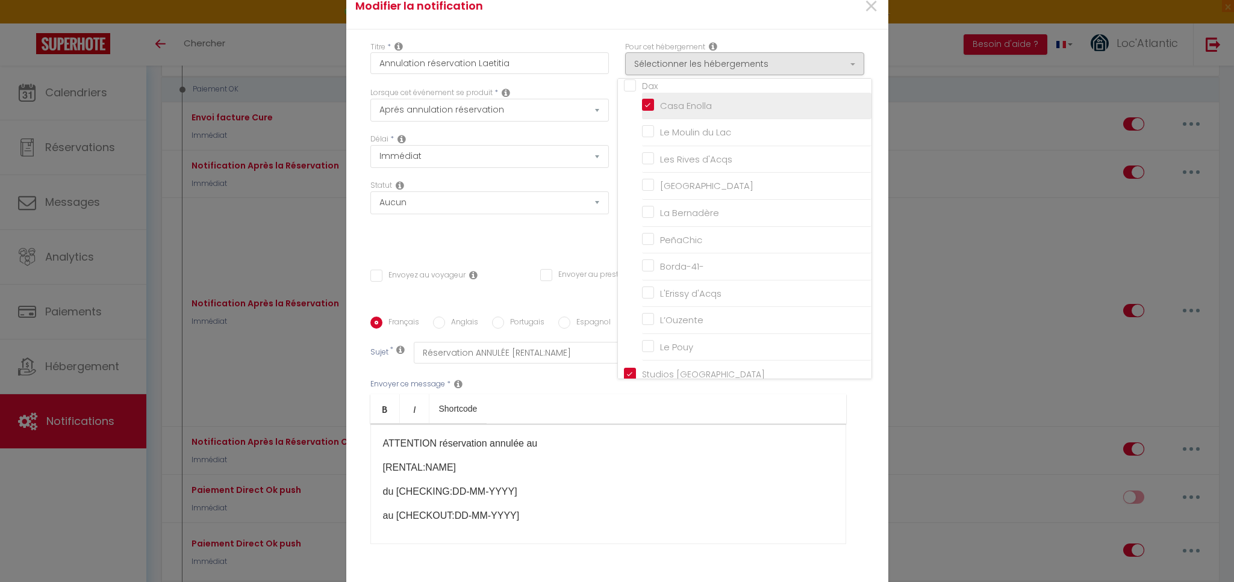
checkbox input "false"
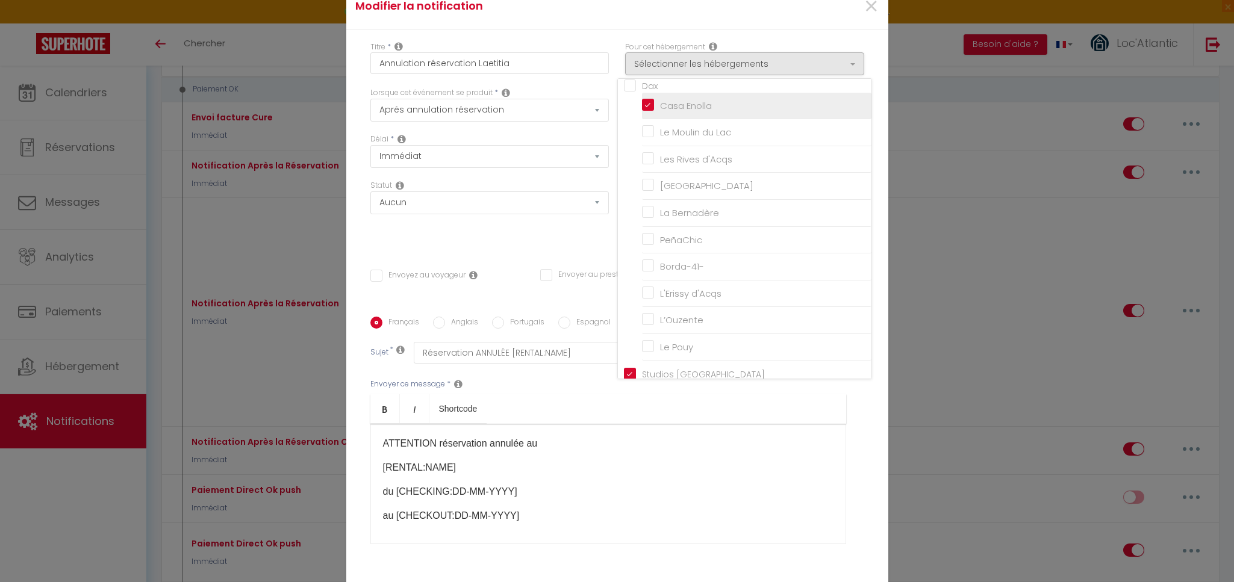
checkbox input "false"
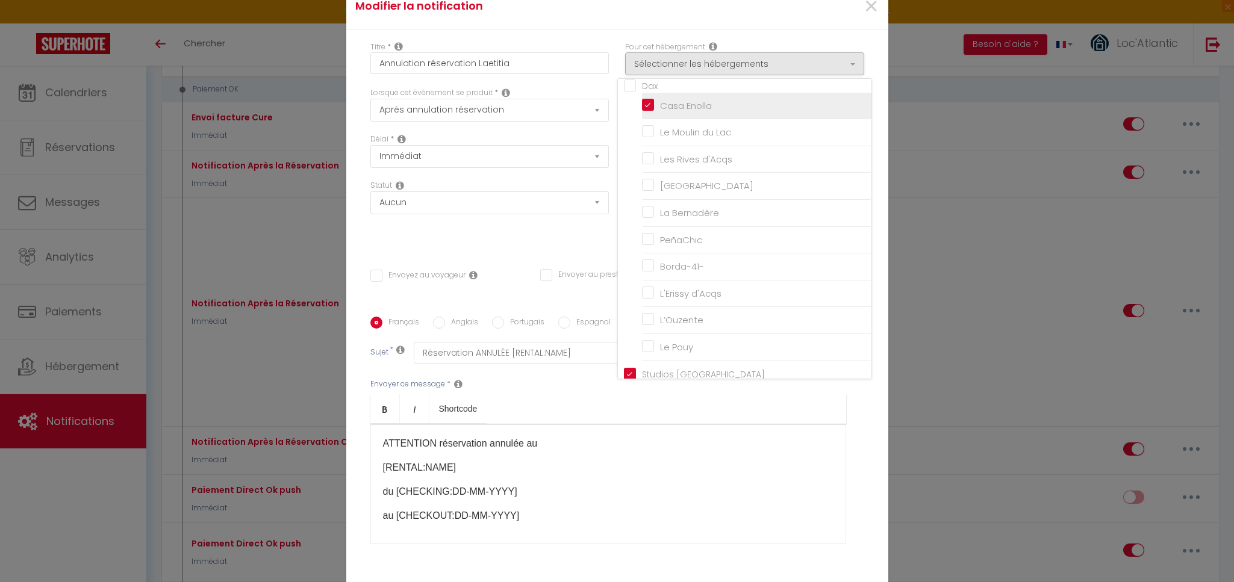
checkbox input "false"
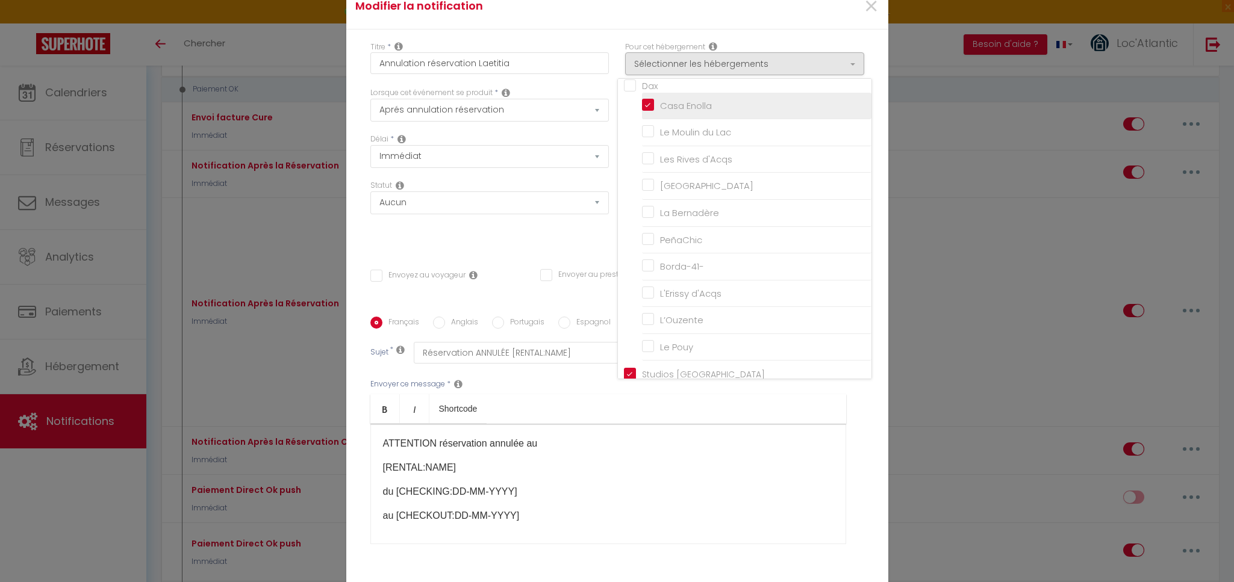
checkbox input "false"
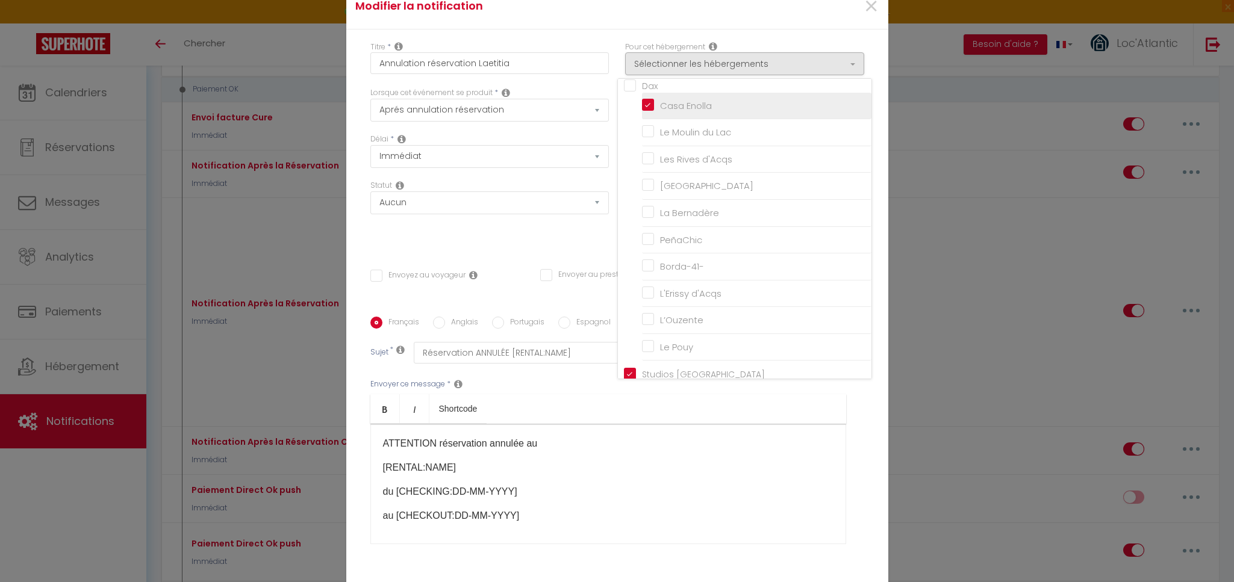
checkbox input "false"
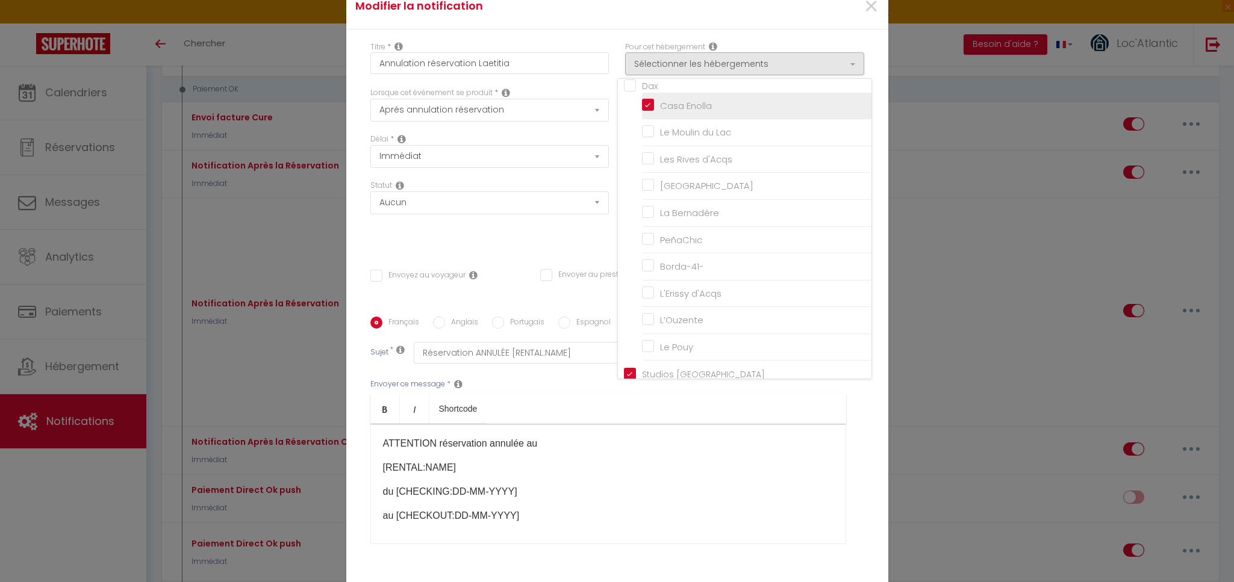
checkbox input "false"
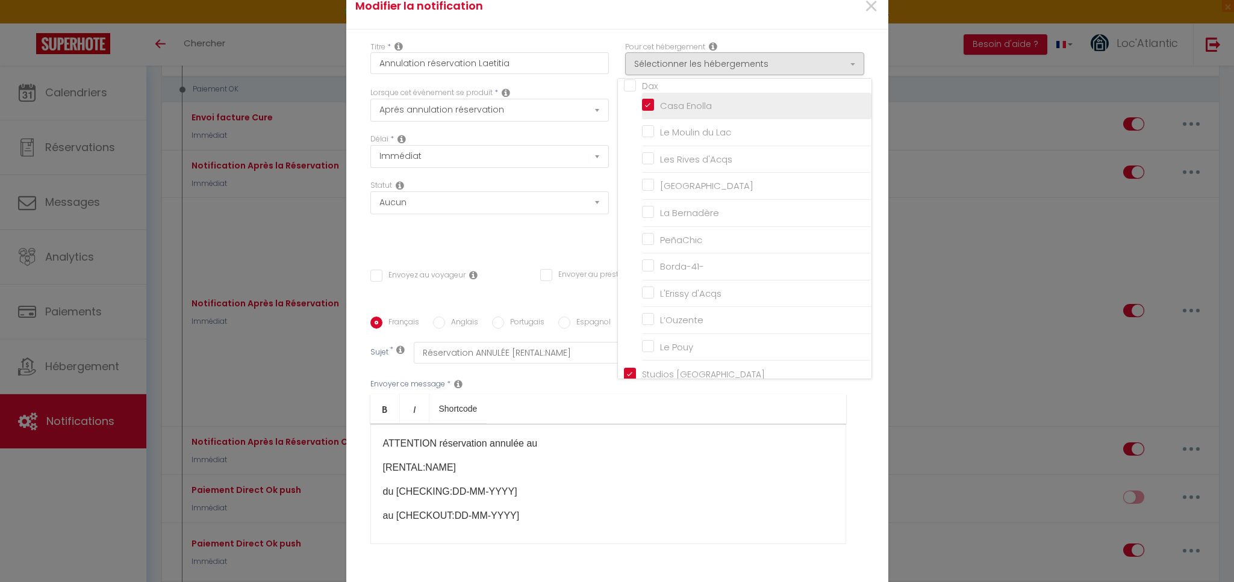
checkbox input "false"
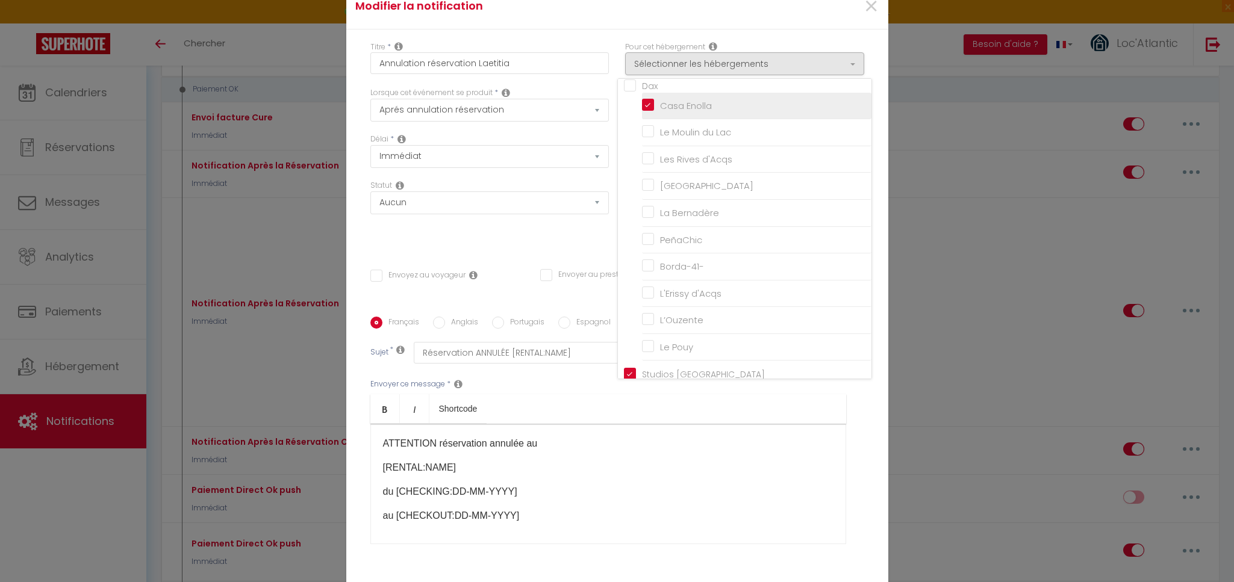
checkbox input "false"
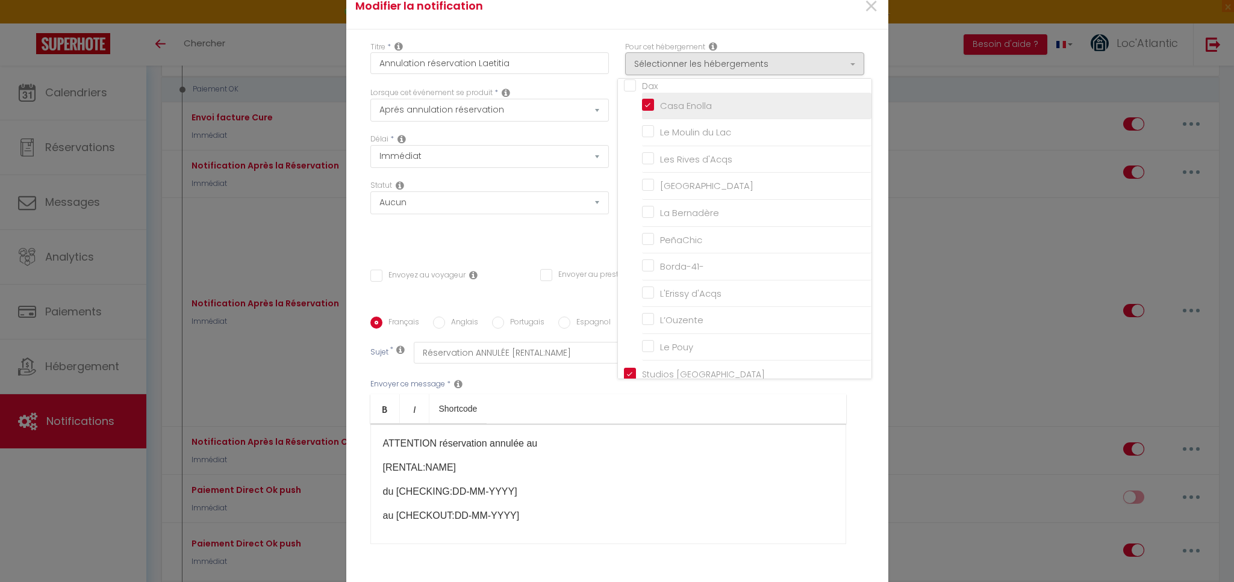
checkbox input "false"
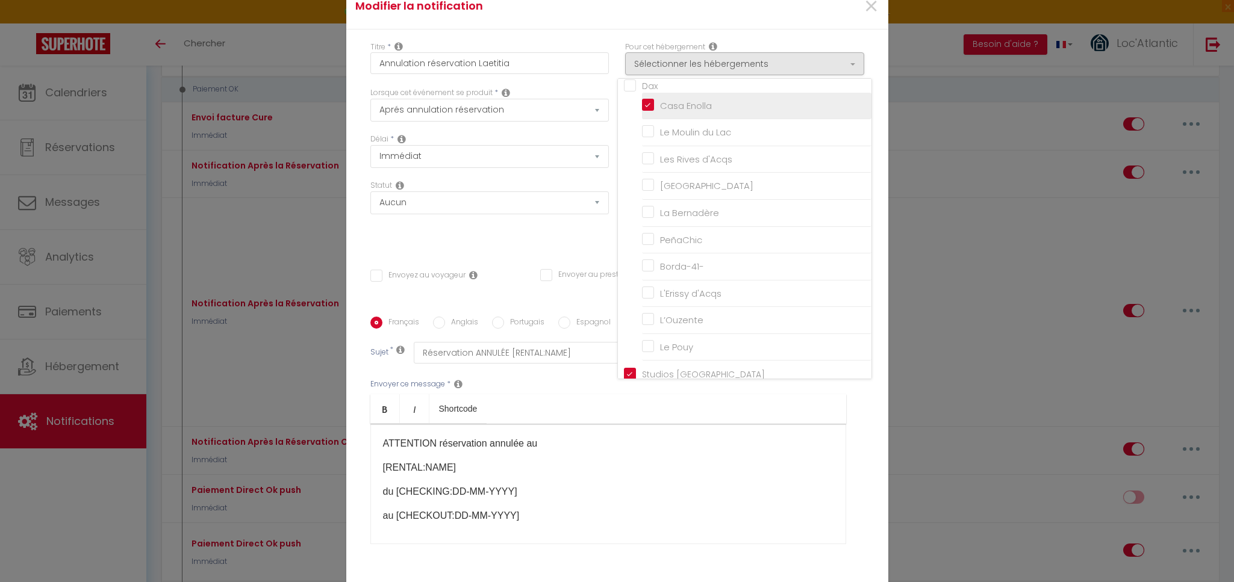
checkbox input "false"
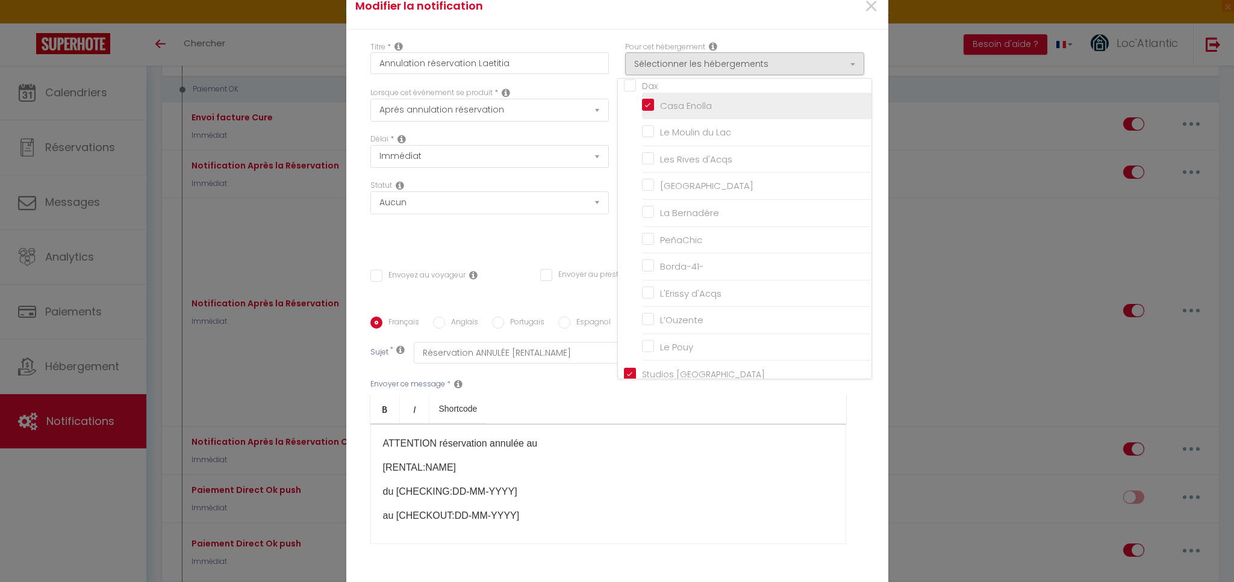
checkbox input "false"
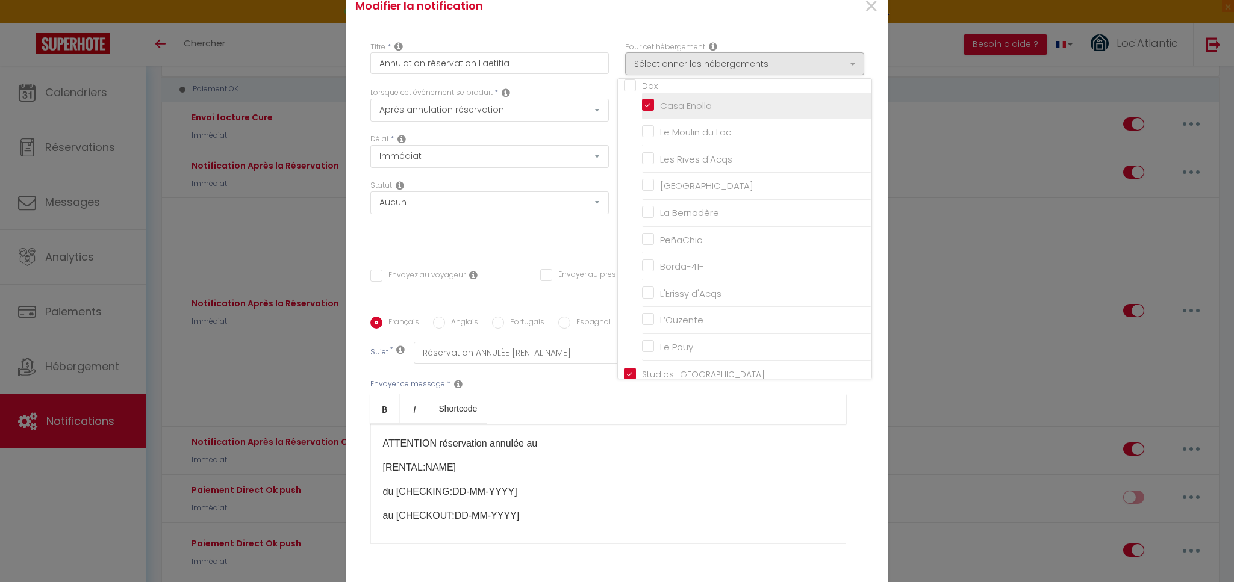
checkbox input "false"
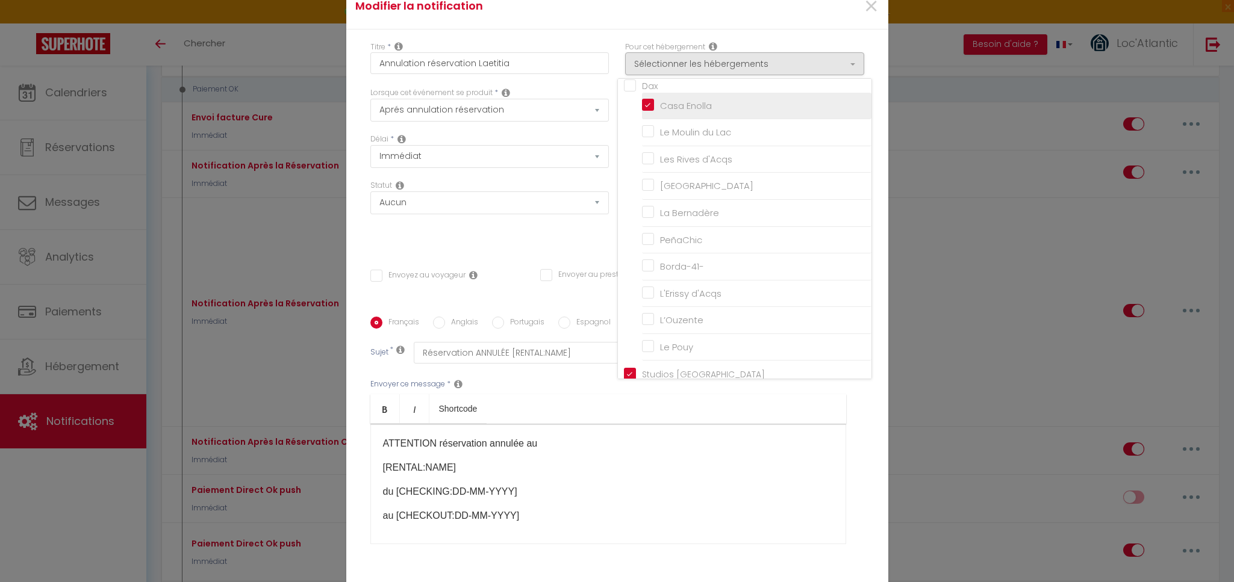
checkbox input "false"
click at [506, 244] on div "Titre * Annulation réservation Laetitia Pour cet hébergement Sélectionner les h…" at bounding box center [617, 317] width 542 height 576
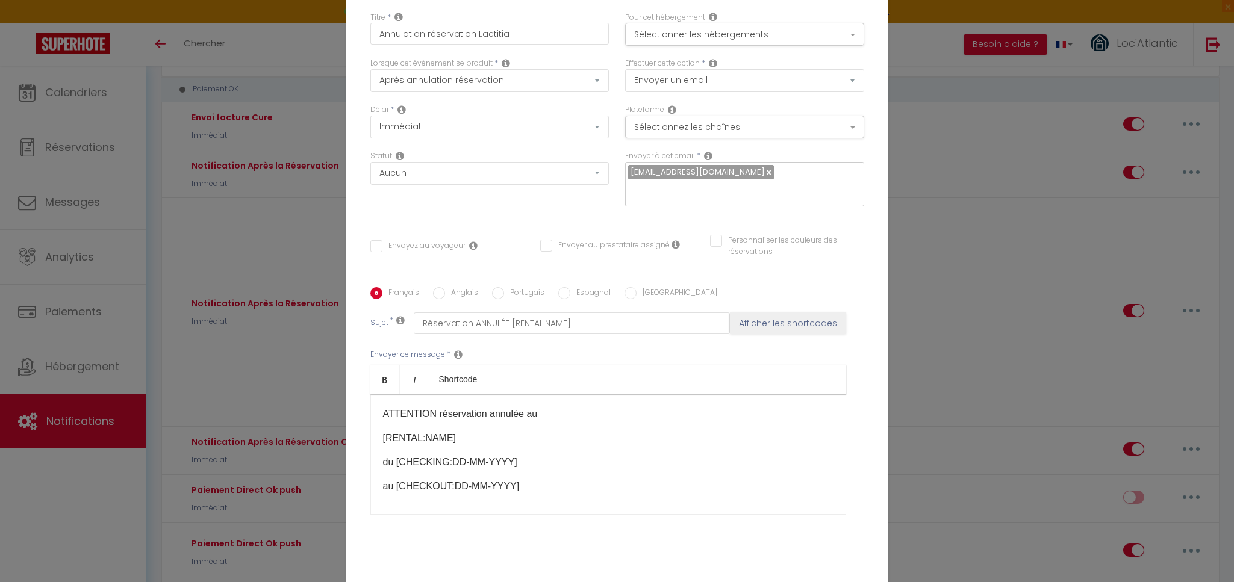
scroll to position [82, 0]
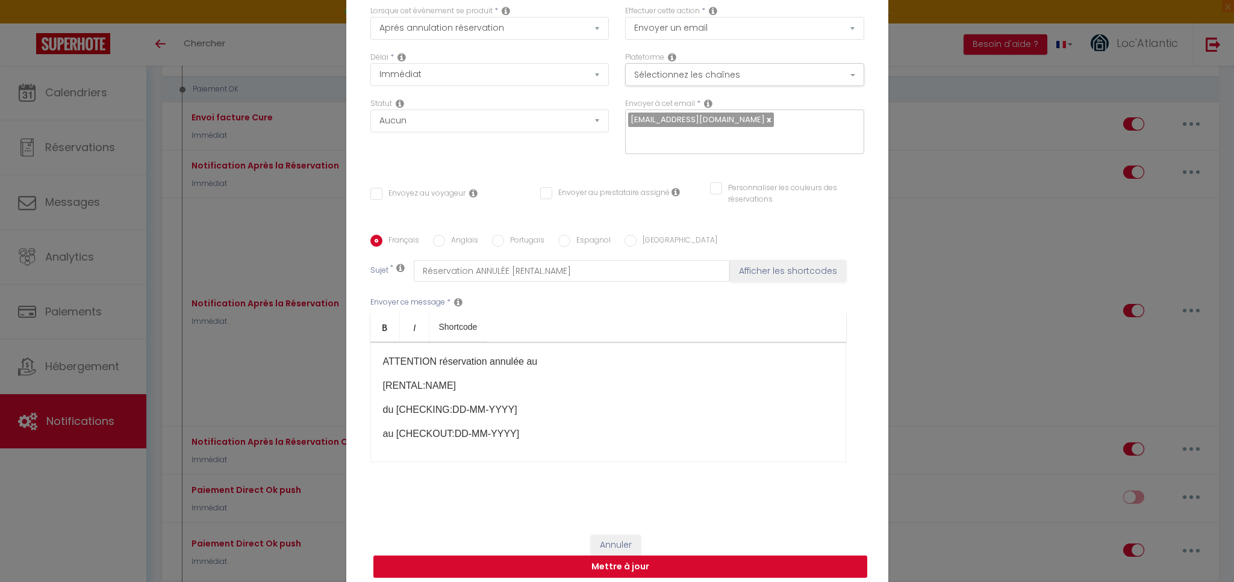
click at [574, 560] on button "Mettre à jour" at bounding box center [620, 567] width 494 height 23
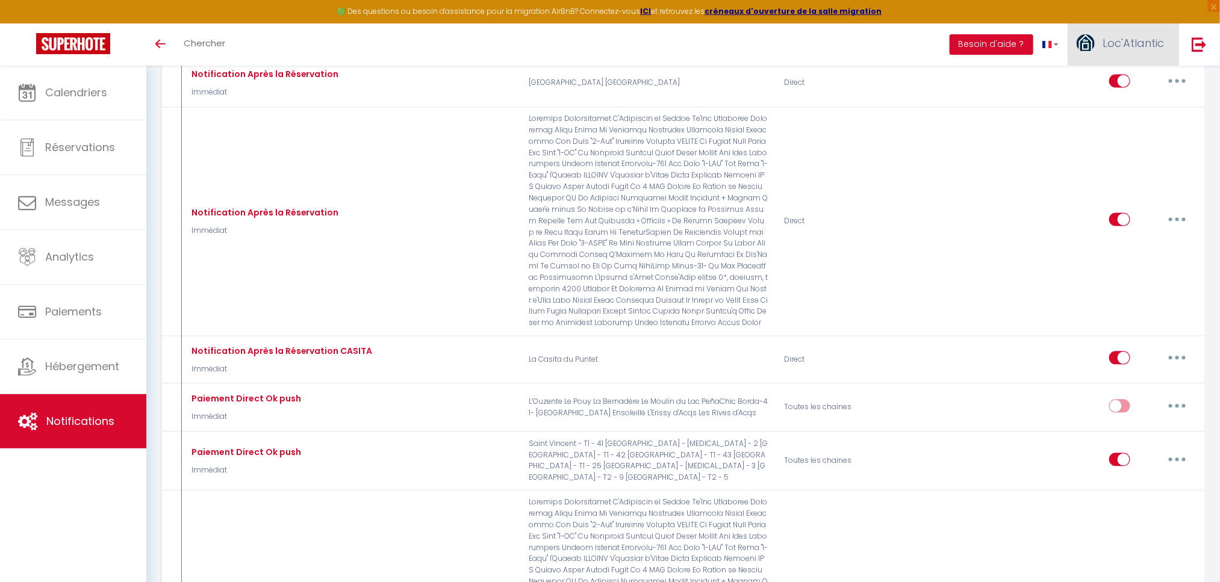
scroll to position [1559, 0]
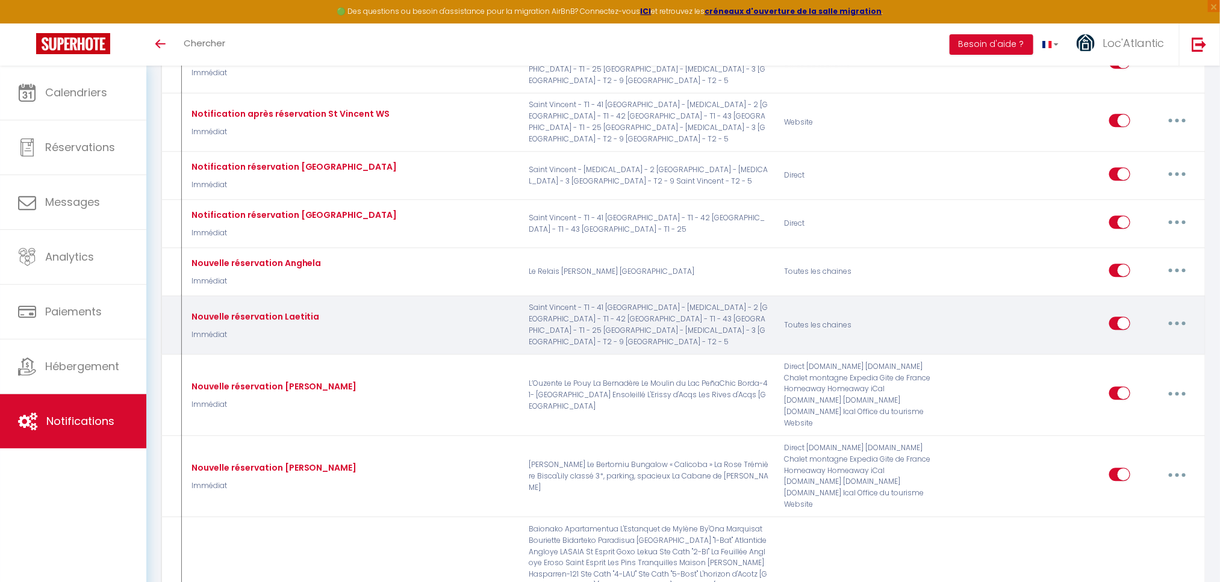
click at [1181, 314] on button "button" at bounding box center [1177, 323] width 34 height 19
click at [1120, 341] on link "Editer" at bounding box center [1145, 351] width 89 height 20
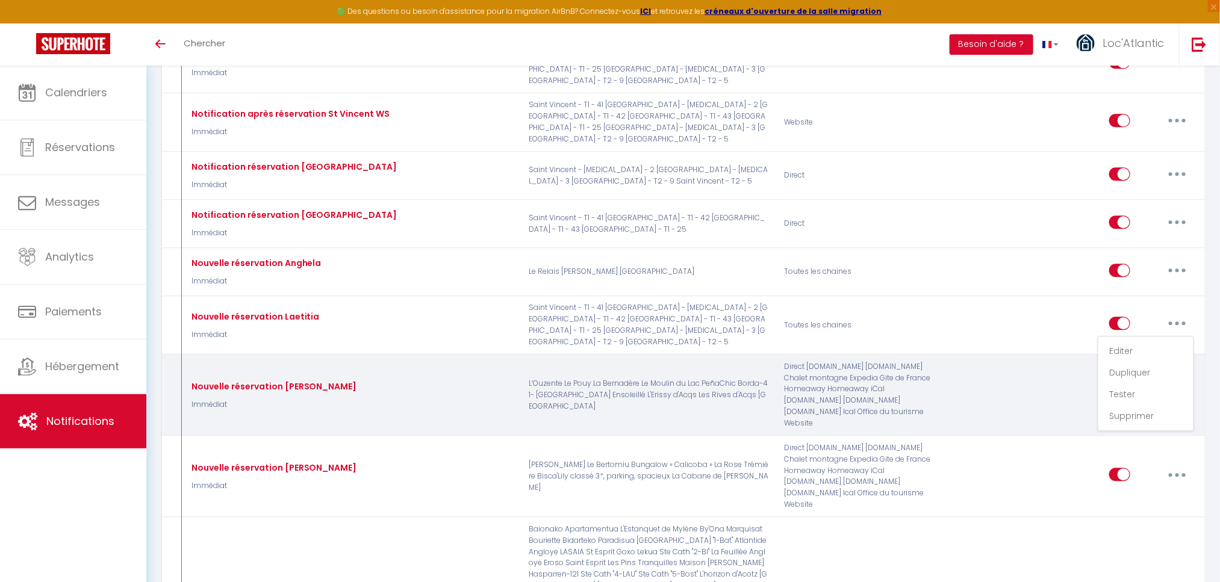
type input "Nouvelle réservation Laetitia"
select select "Immédiat"
select select
checkbox input "false"
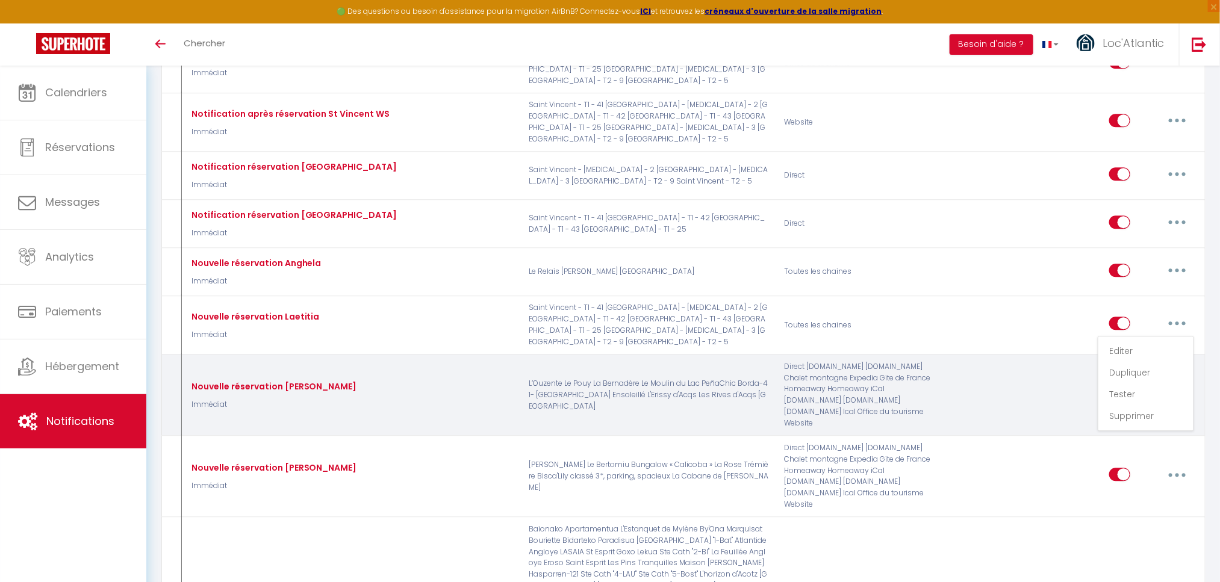
checkbox input "false"
radio input "true"
type input "Nouvelle részrvation [RENTAL:NAME]"
checkbox input "false"
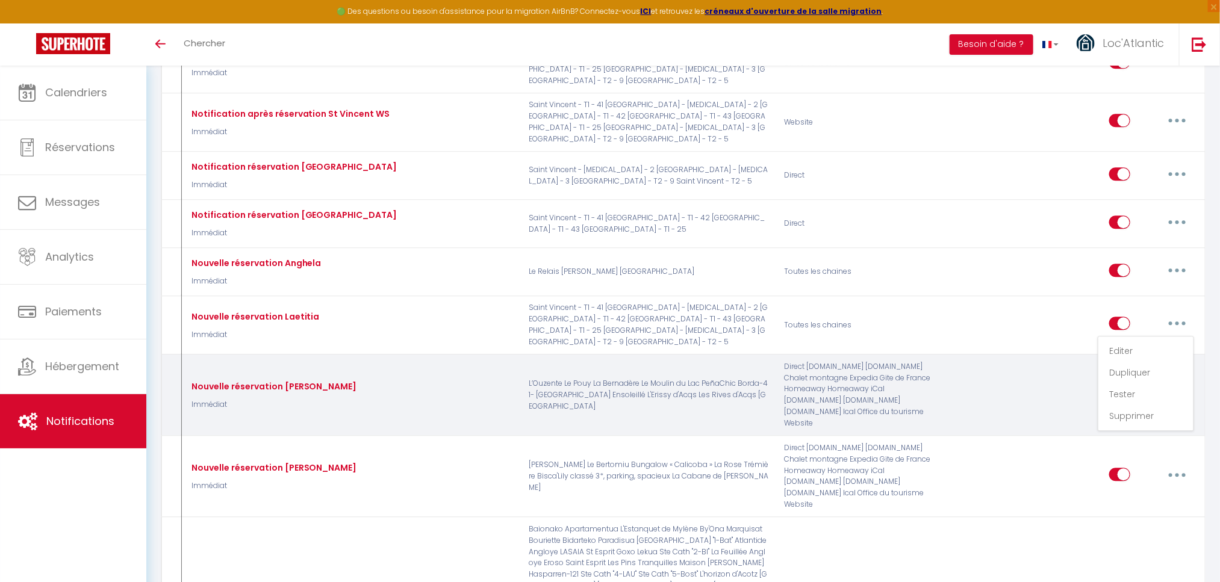
checkbox input "false"
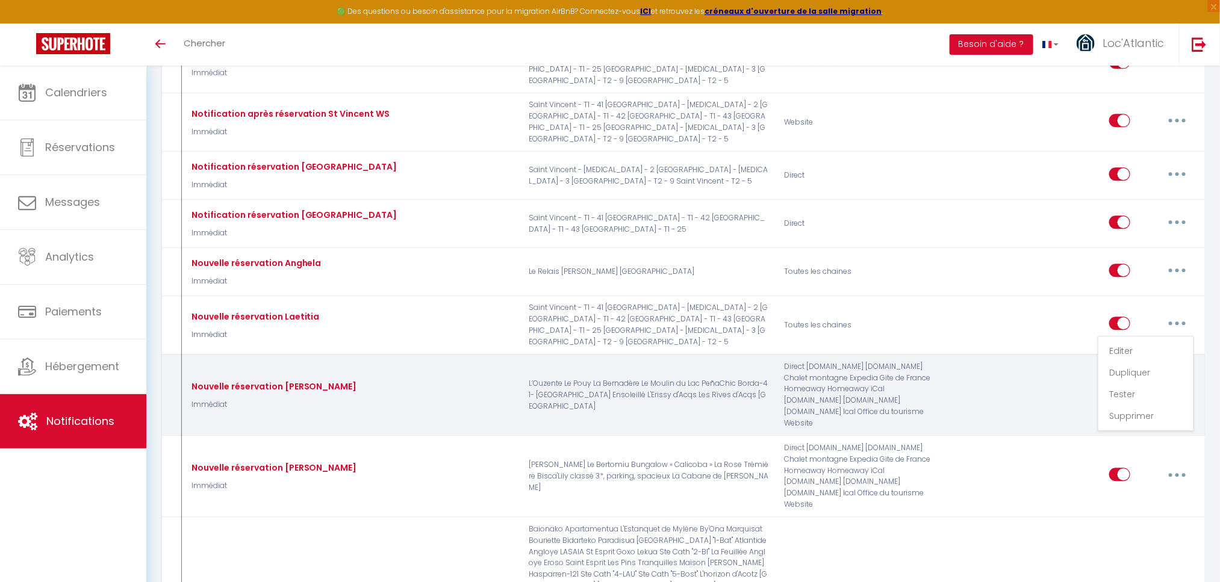
checkbox input "false"
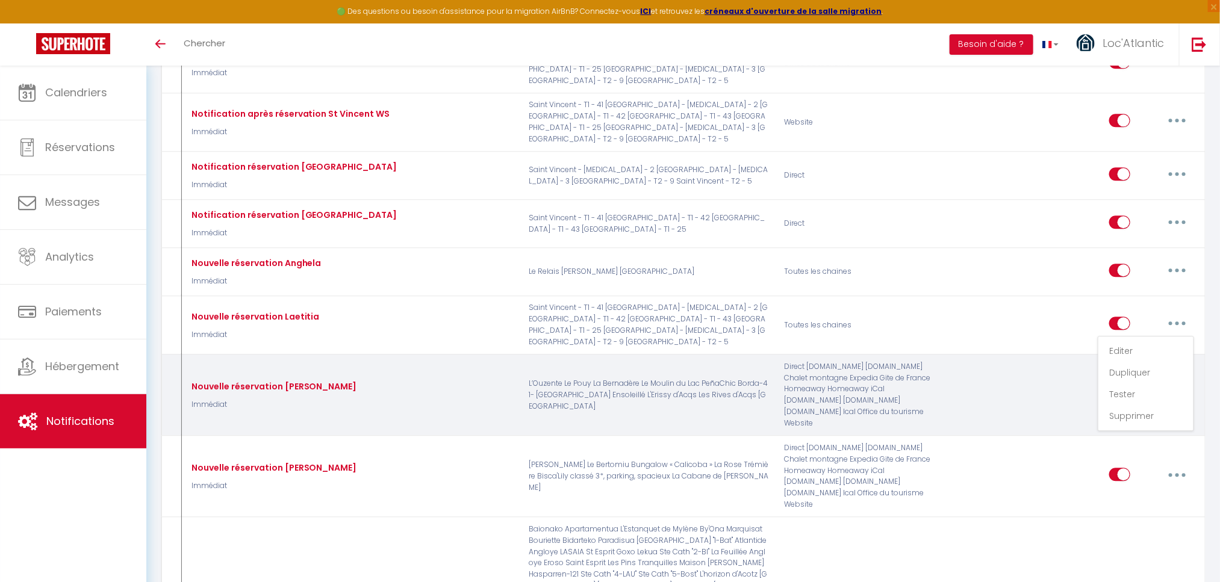
checkbox input "false"
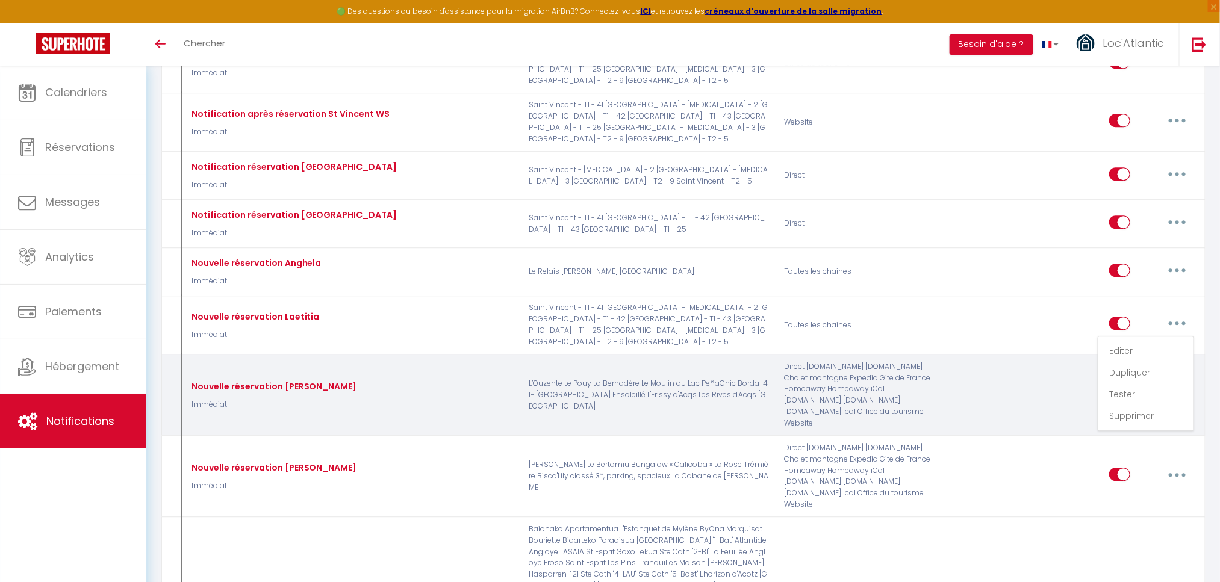
checkbox input "false"
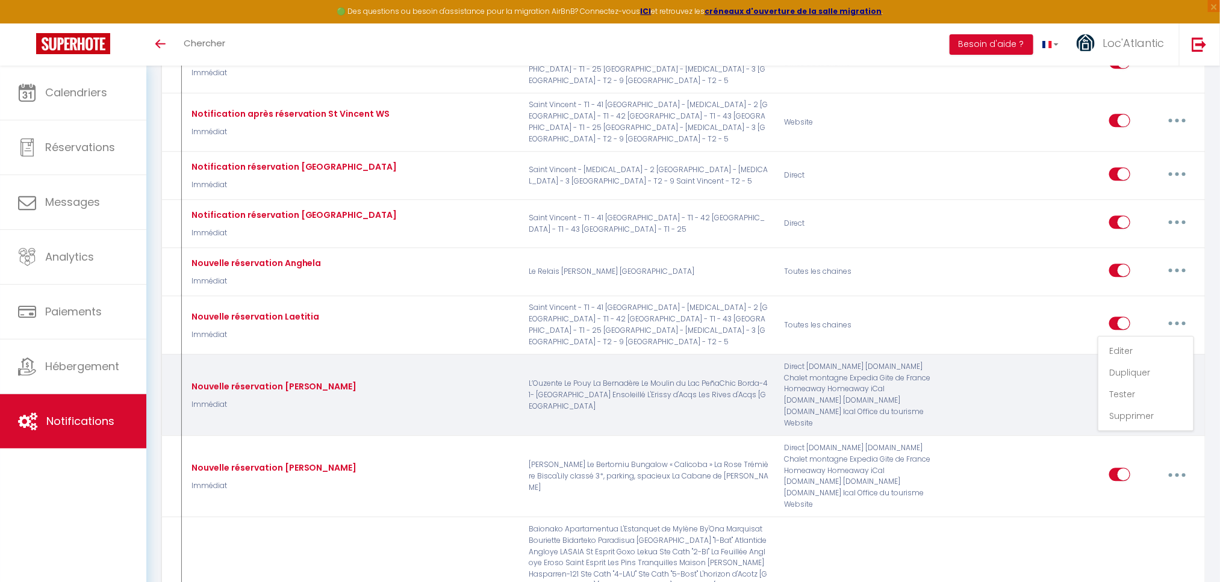
checkbox input "false"
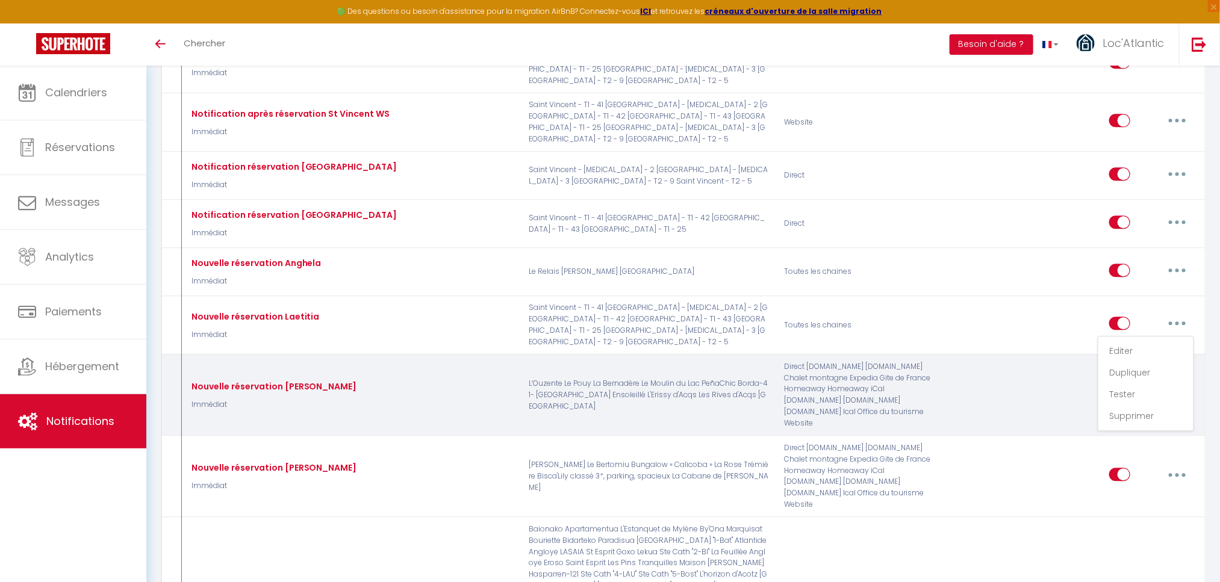
checkbox input "false"
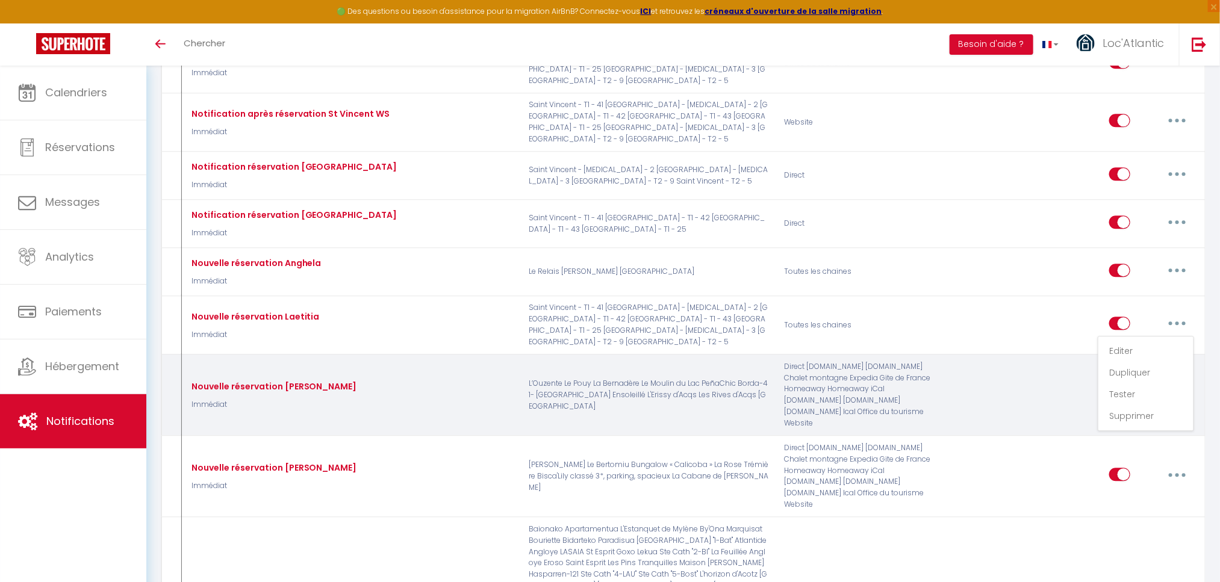
checkbox input "false"
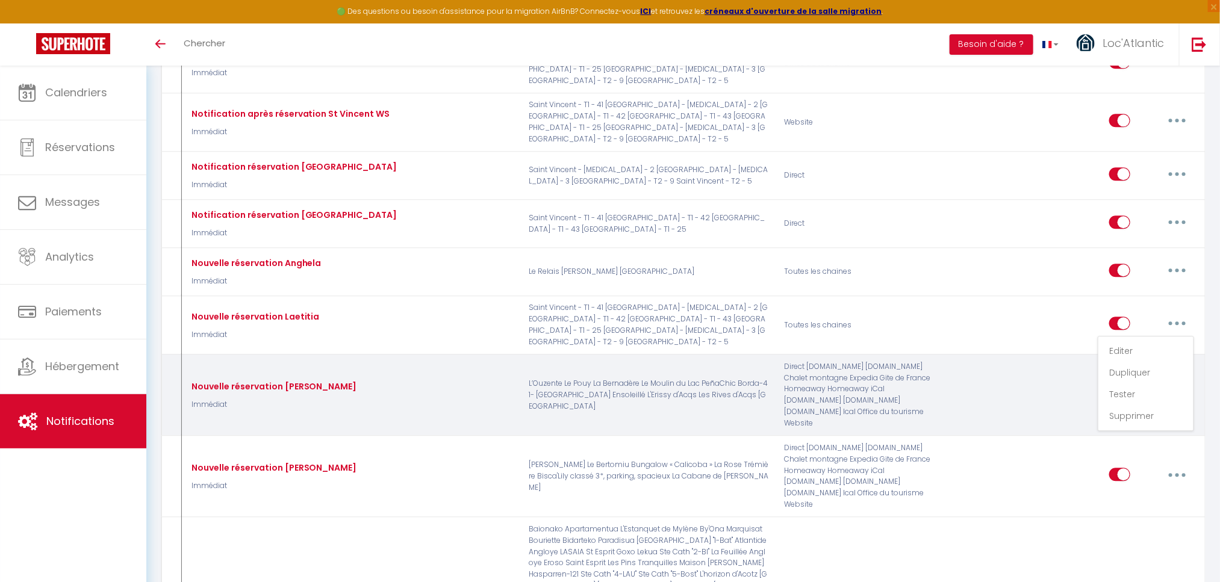
checkbox input "false"
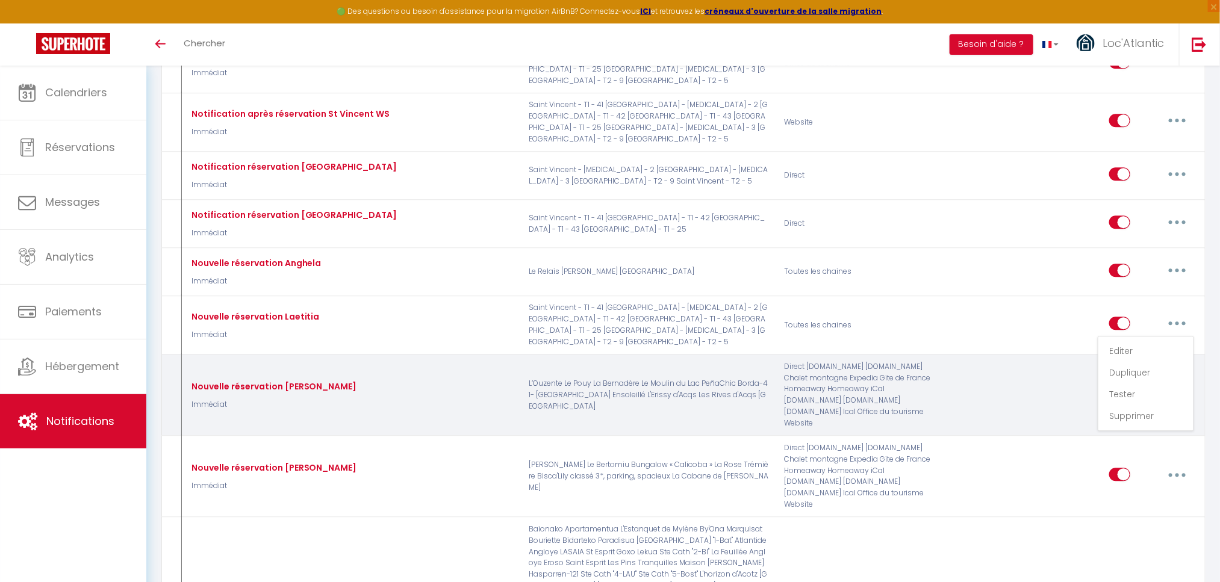
checkbox input "false"
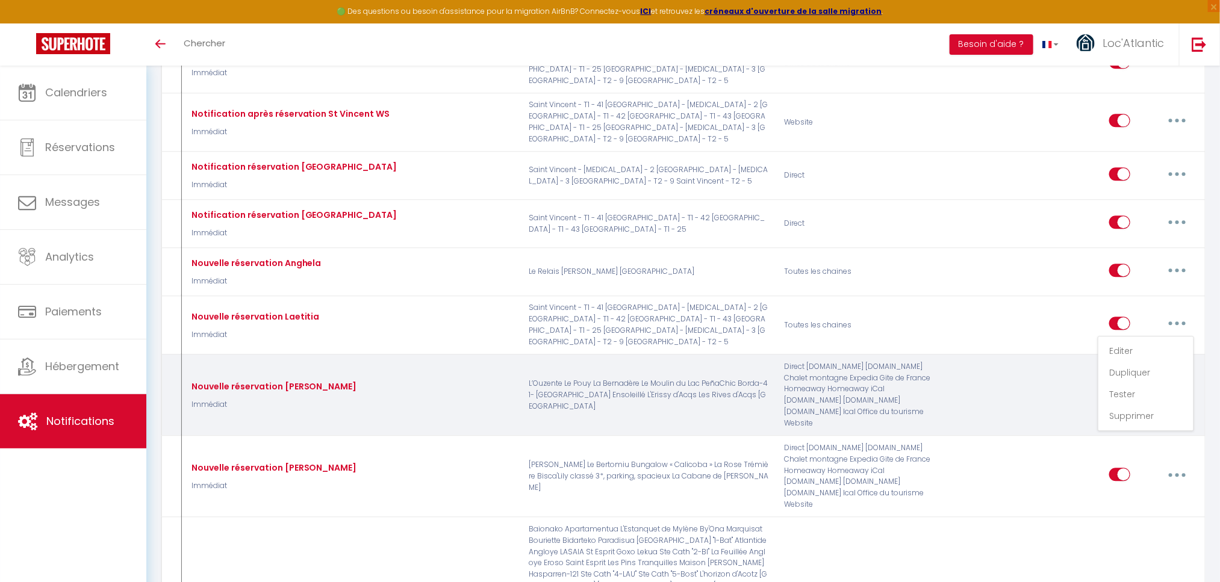
checkbox input "false"
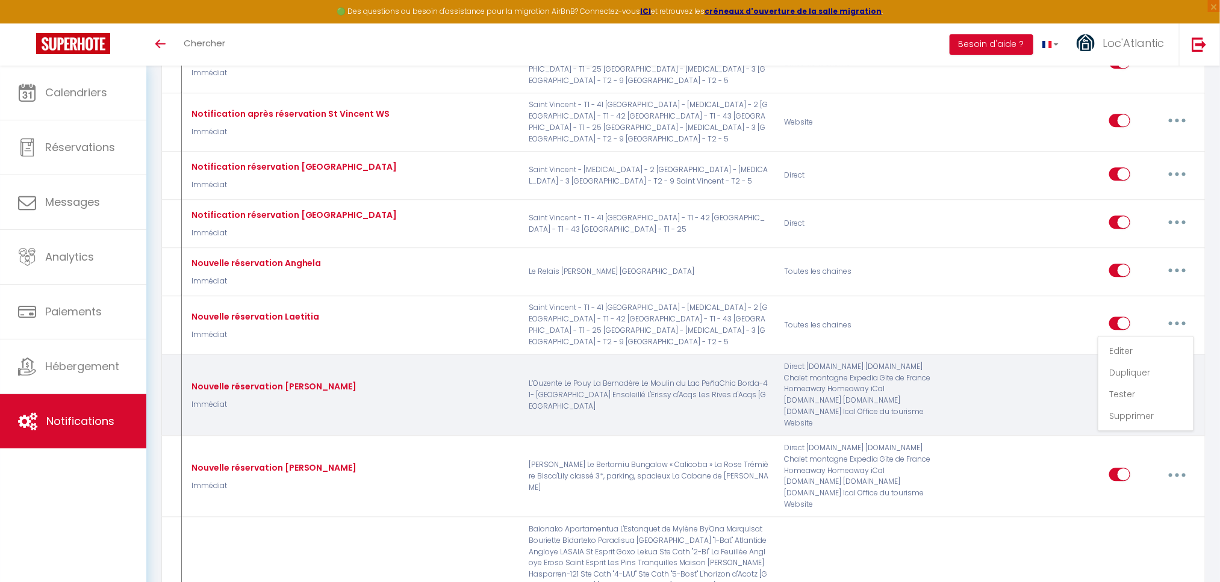
checkbox input "false"
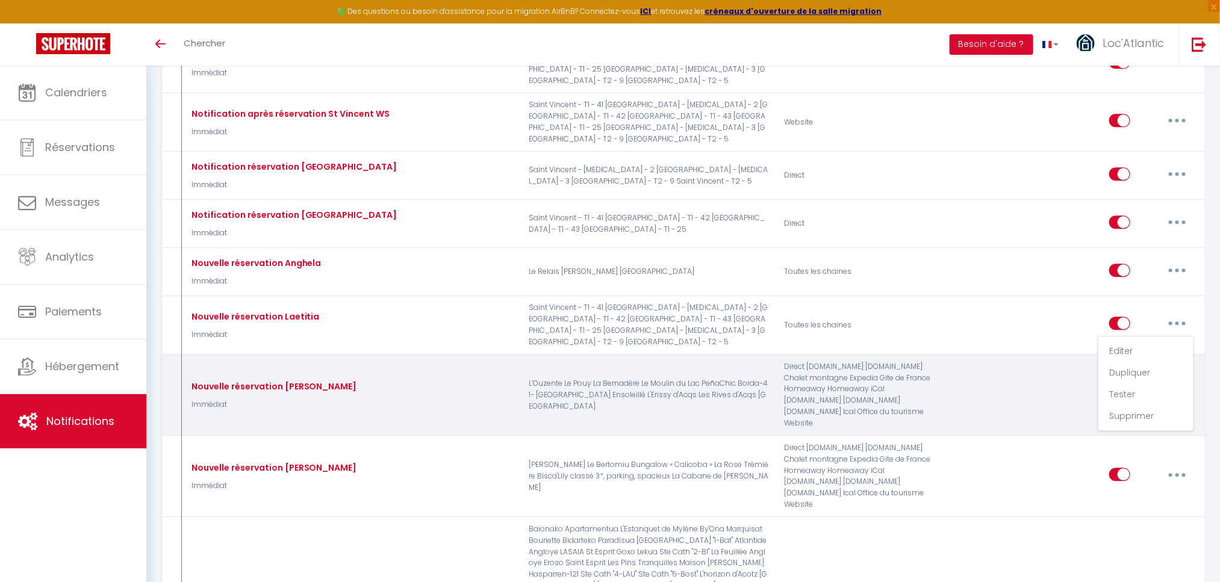
checkbox input "false"
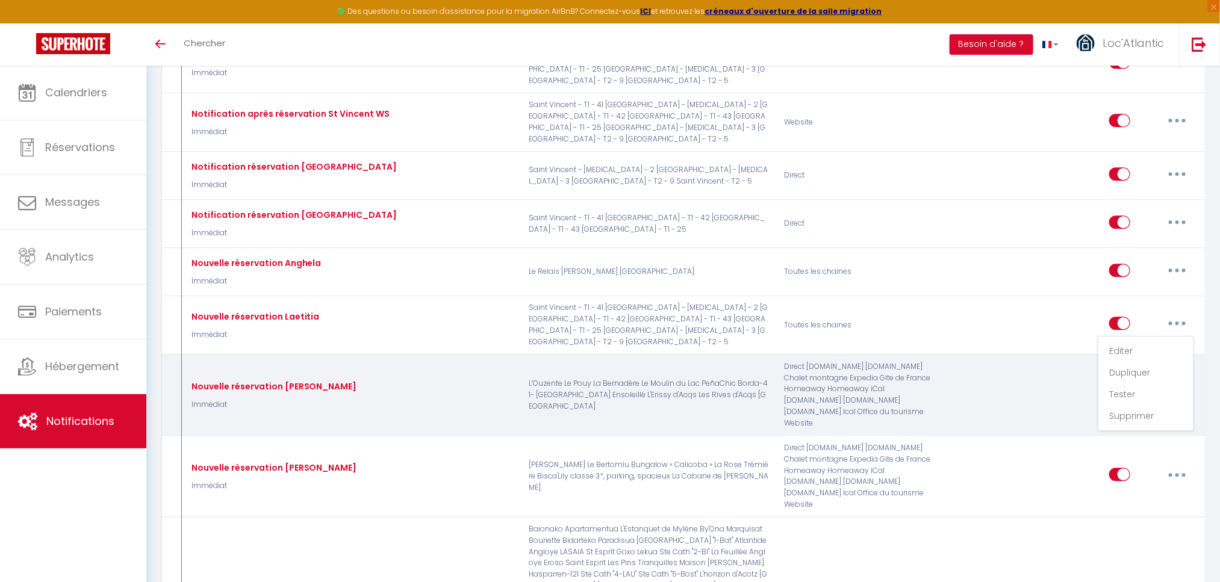
checkbox input "false"
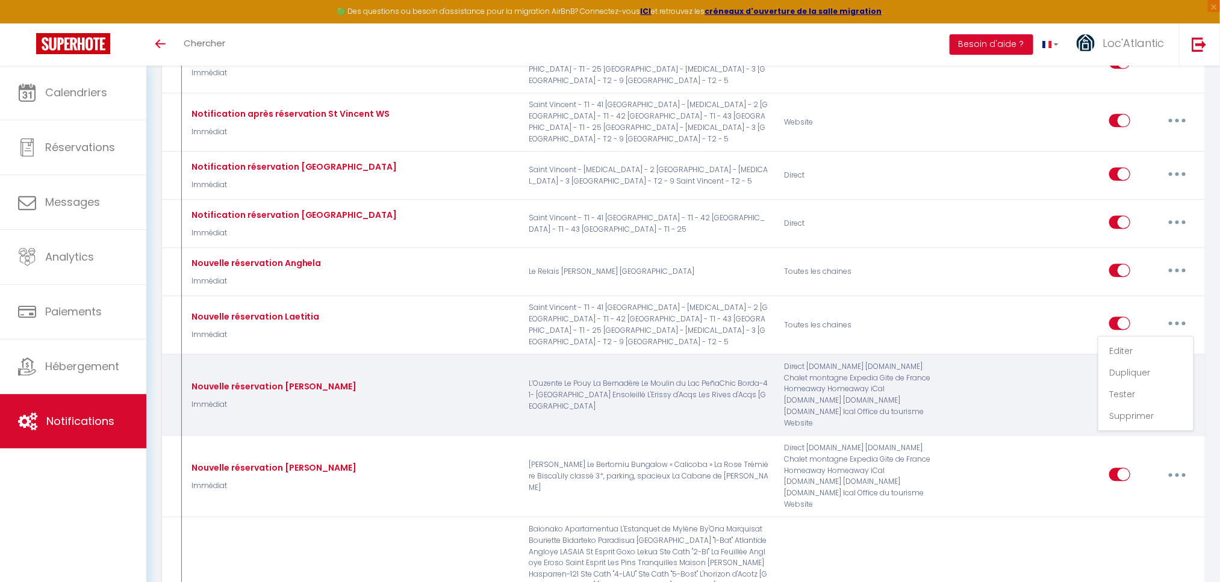
checkbox input "false"
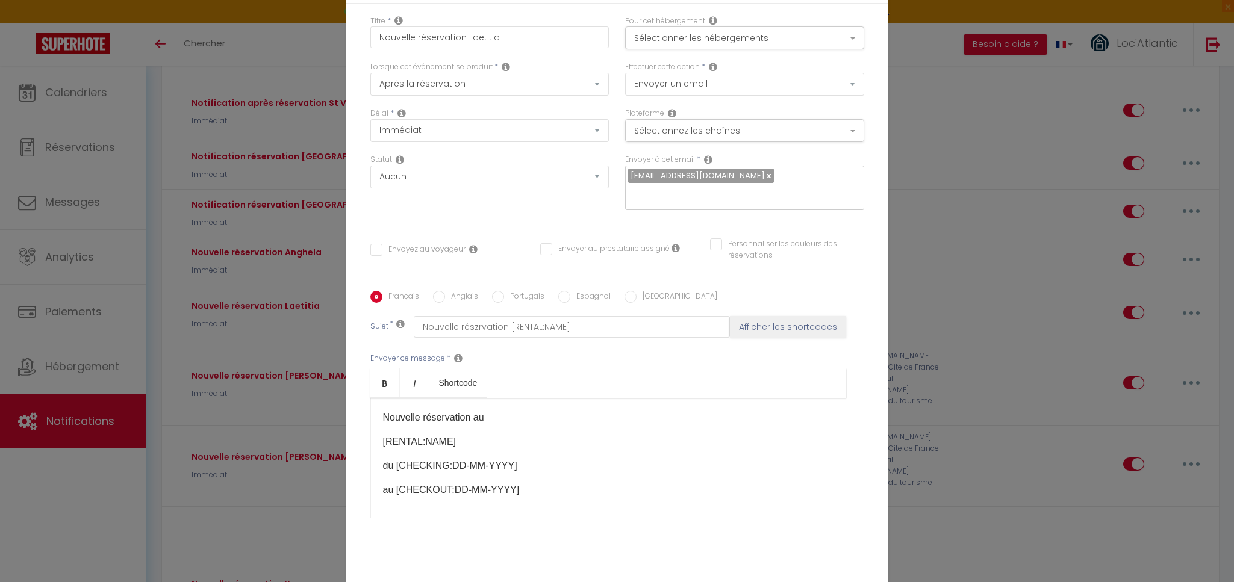
scroll to position [0, 0]
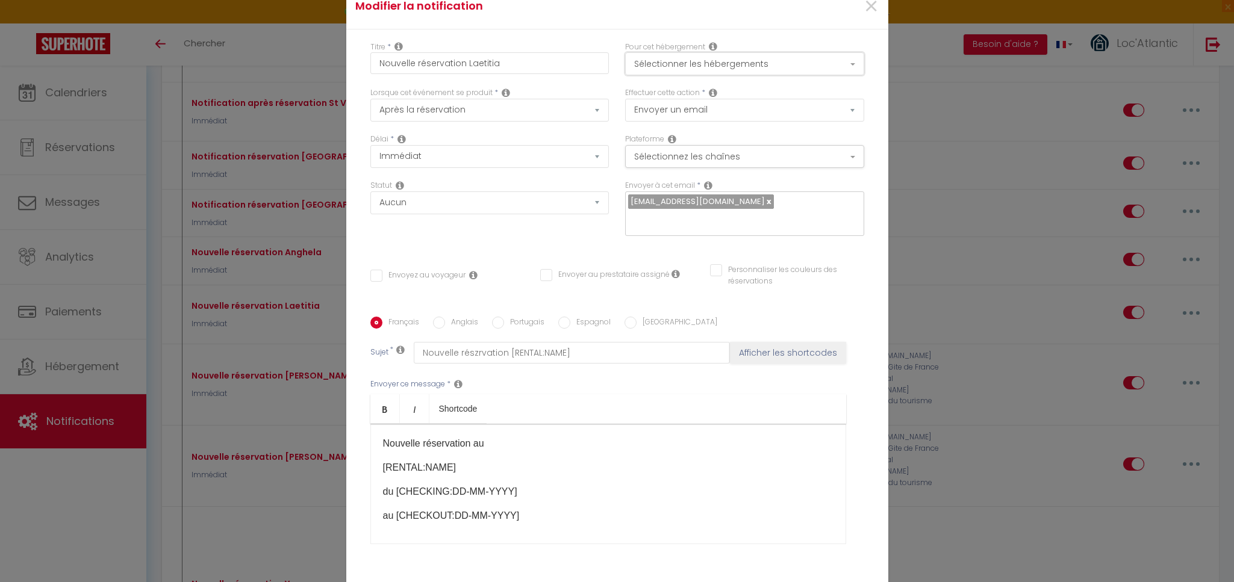
click at [780, 69] on button "Sélectionner les hébergements" at bounding box center [744, 63] width 239 height 23
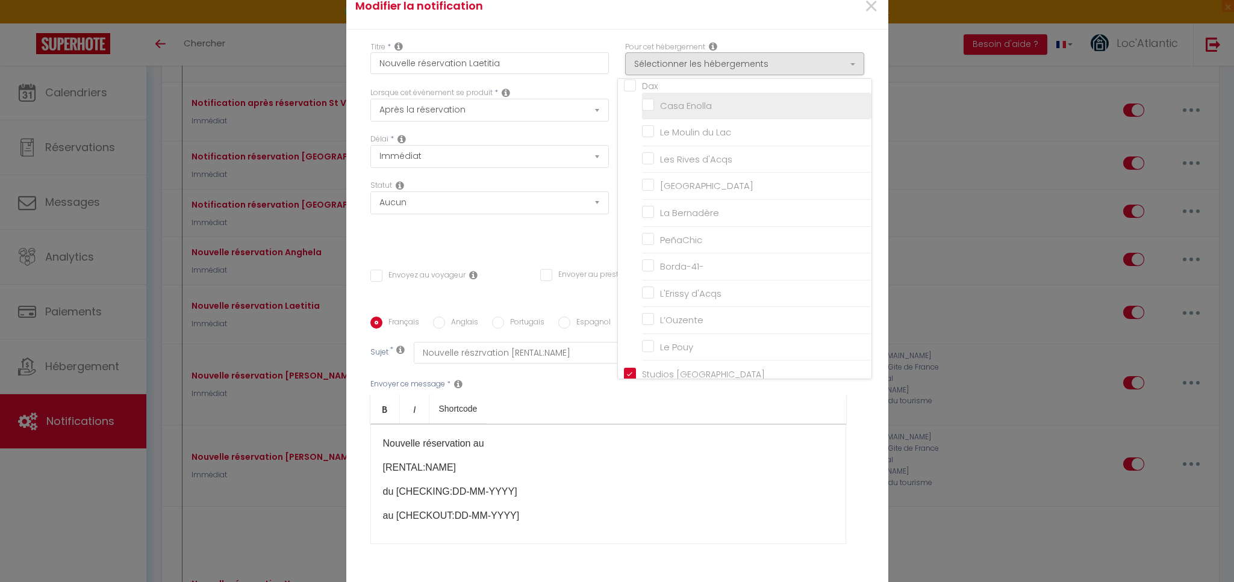
click at [728, 112] on input "Casa Enolla" at bounding box center [756, 106] width 229 height 12
click at [504, 237] on div "Statut Aucun Si la réservation est payée Si réservation non payée Si la caution…" at bounding box center [489, 214] width 255 height 68
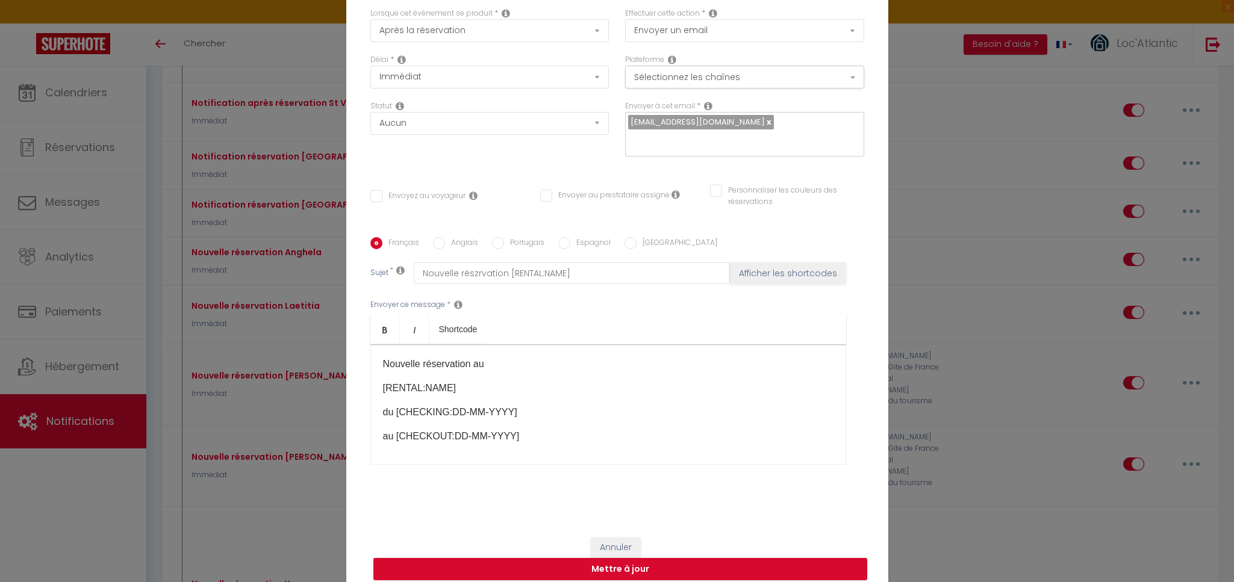
scroll to position [82, 0]
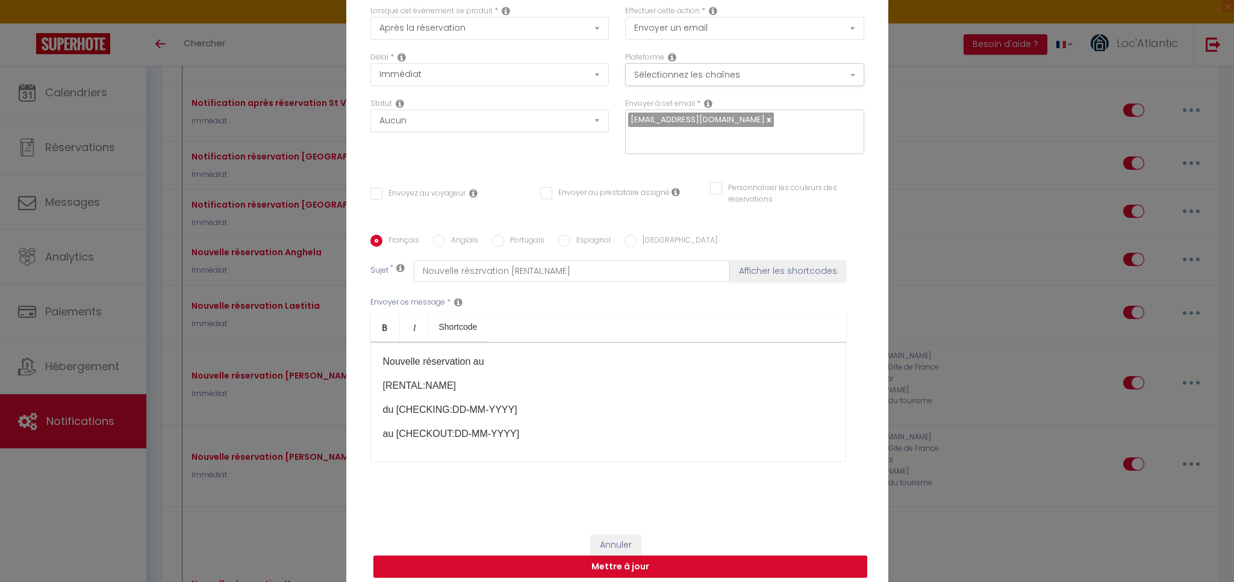
click at [665, 559] on button "Mettre à jour" at bounding box center [620, 567] width 494 height 23
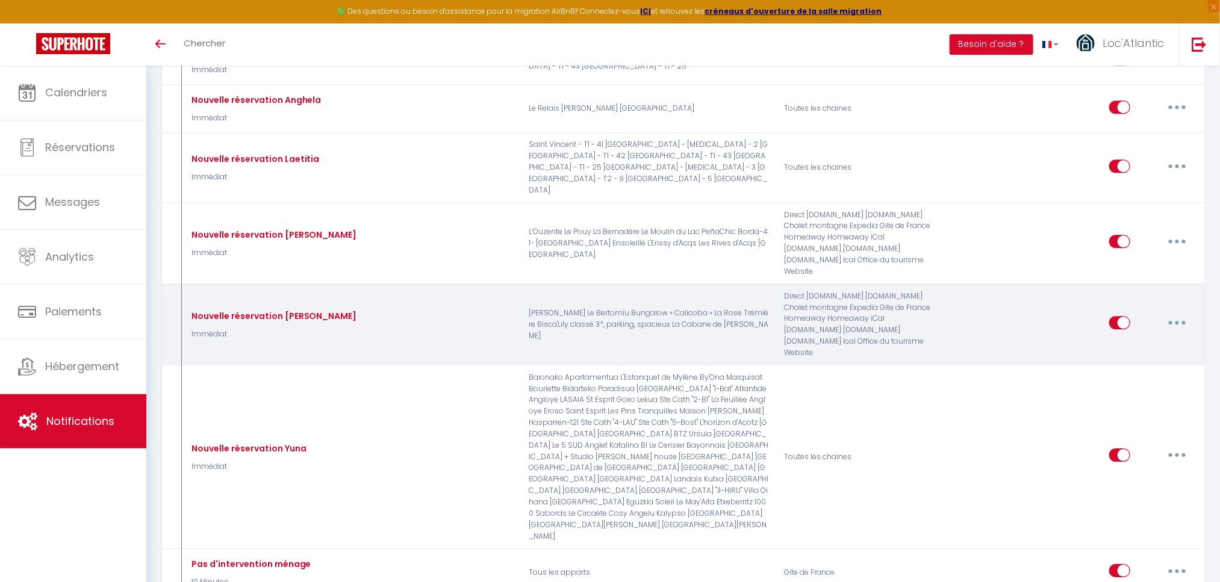
scroll to position [1739, 0]
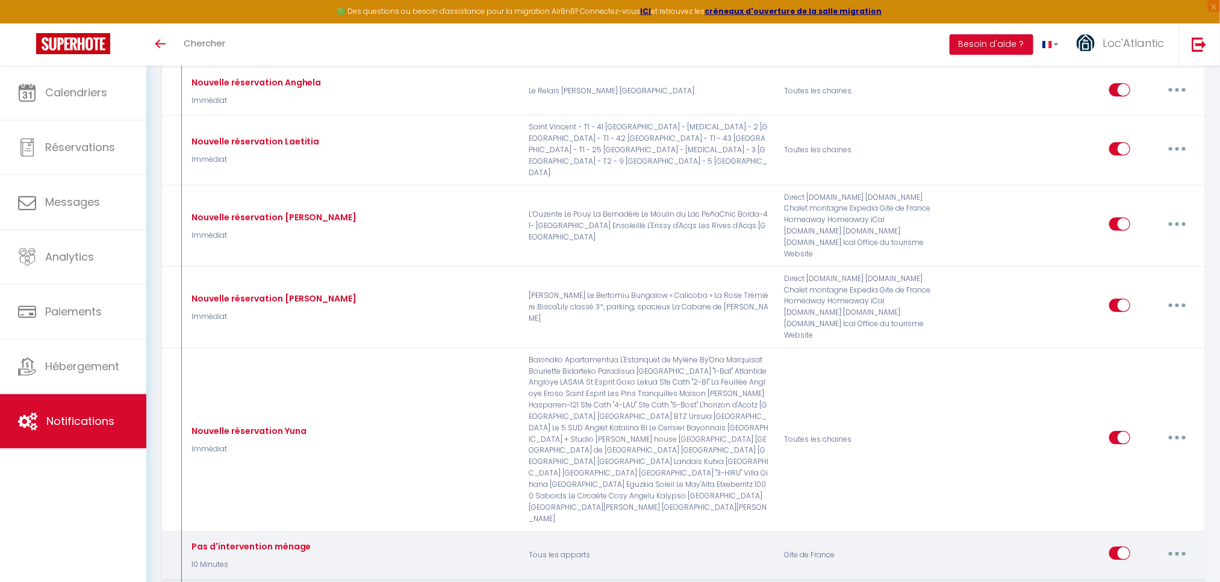
click at [1176, 552] on icon "button" at bounding box center [1177, 554] width 4 height 4
click at [1118, 571] on link "Editer" at bounding box center [1145, 581] width 89 height 20
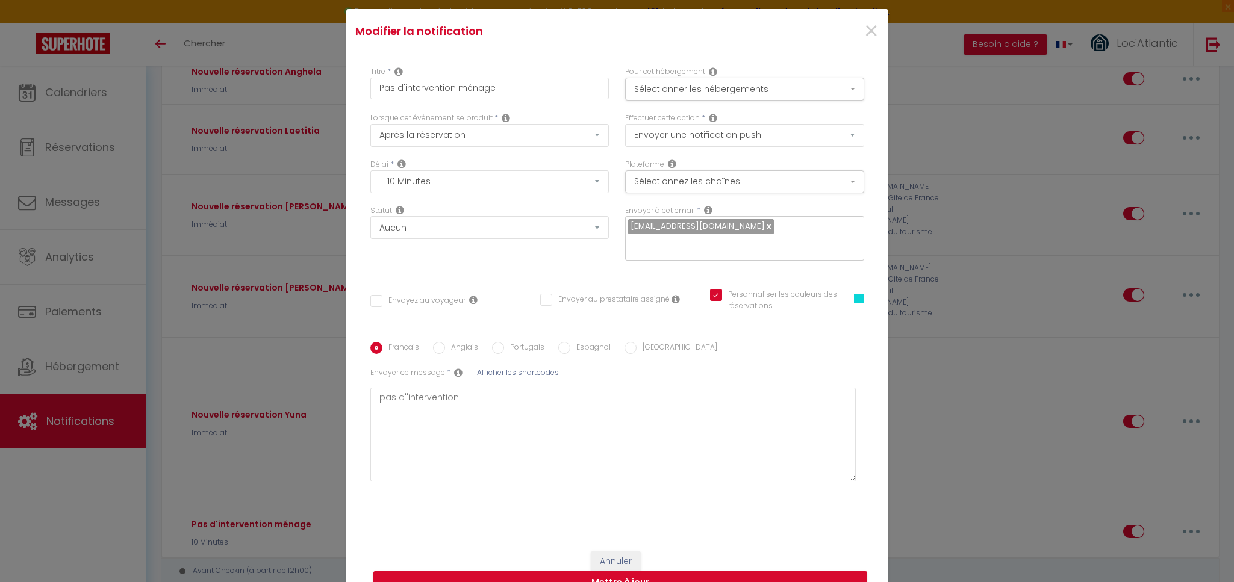
scroll to position [13, 0]
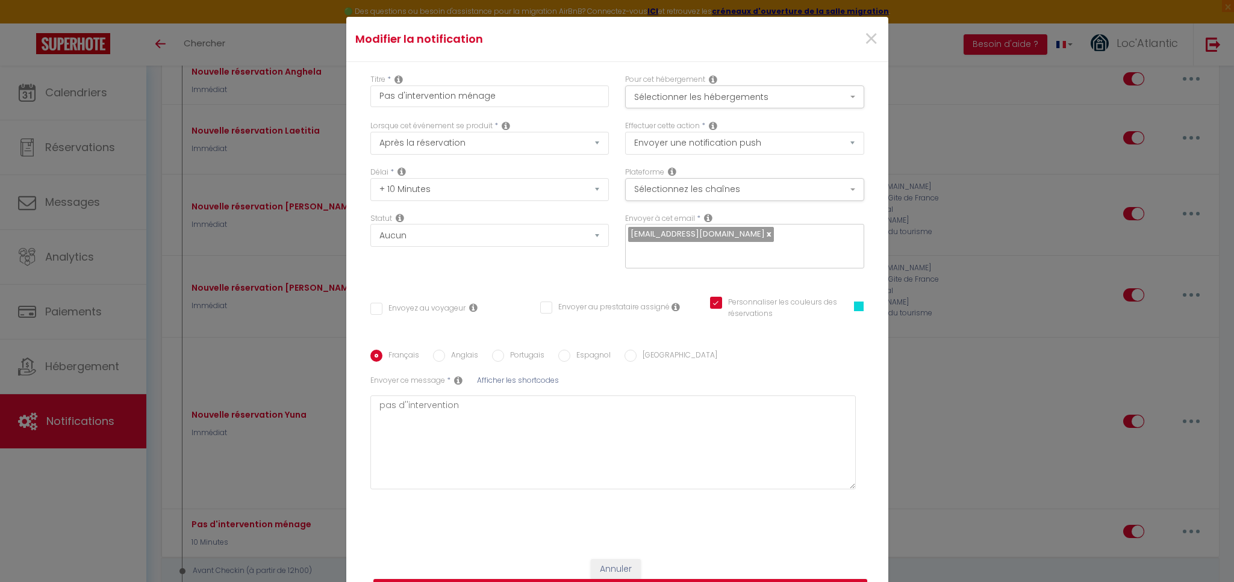
click at [854, 302] on span at bounding box center [859, 307] width 10 height 10
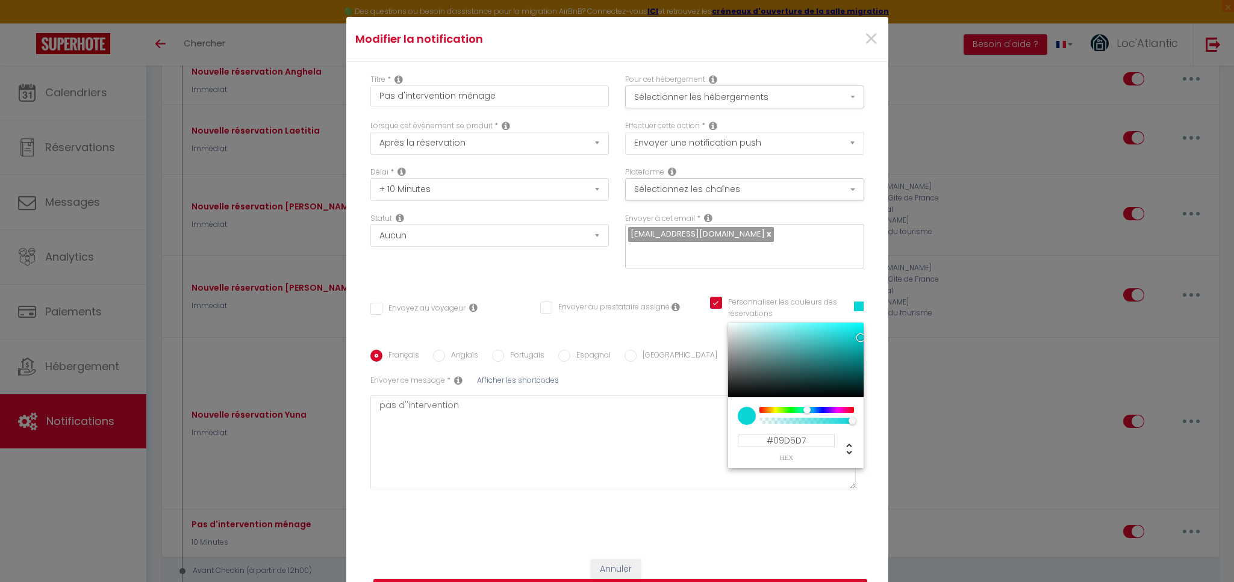
click at [807, 407] on div at bounding box center [806, 410] width 92 height 6
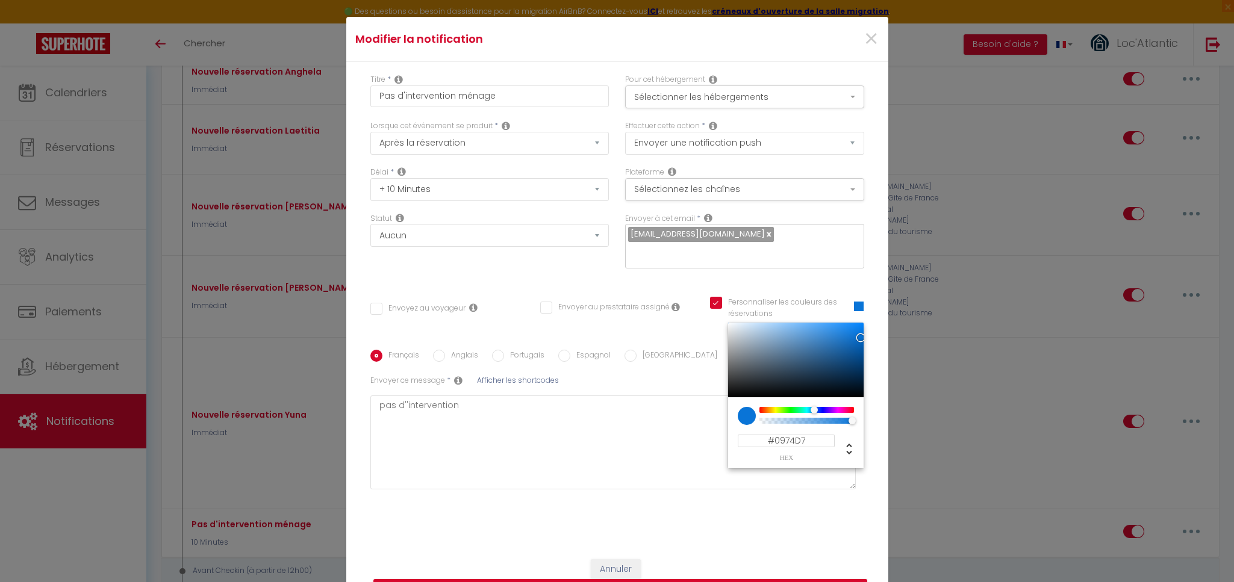
click at [793, 407] on div at bounding box center [806, 410] width 92 height 6
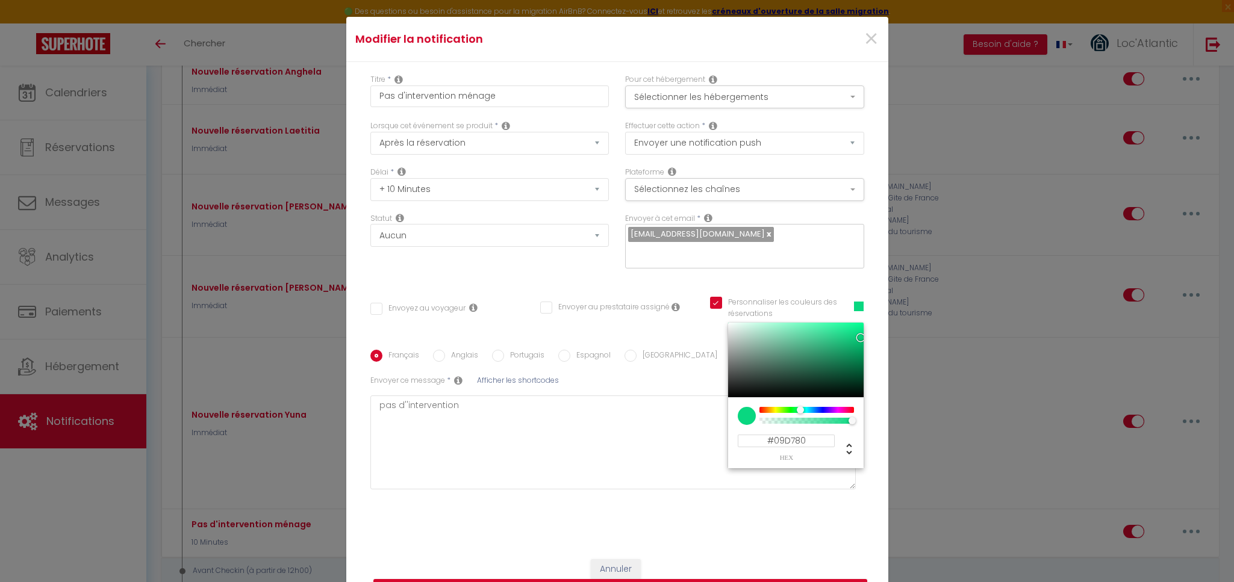
click at [485, 509] on div "Français Anglais Portugais Espagnol Italien Sujet * Afficher les shortcodes Env…" at bounding box center [617, 426] width 494 height 188
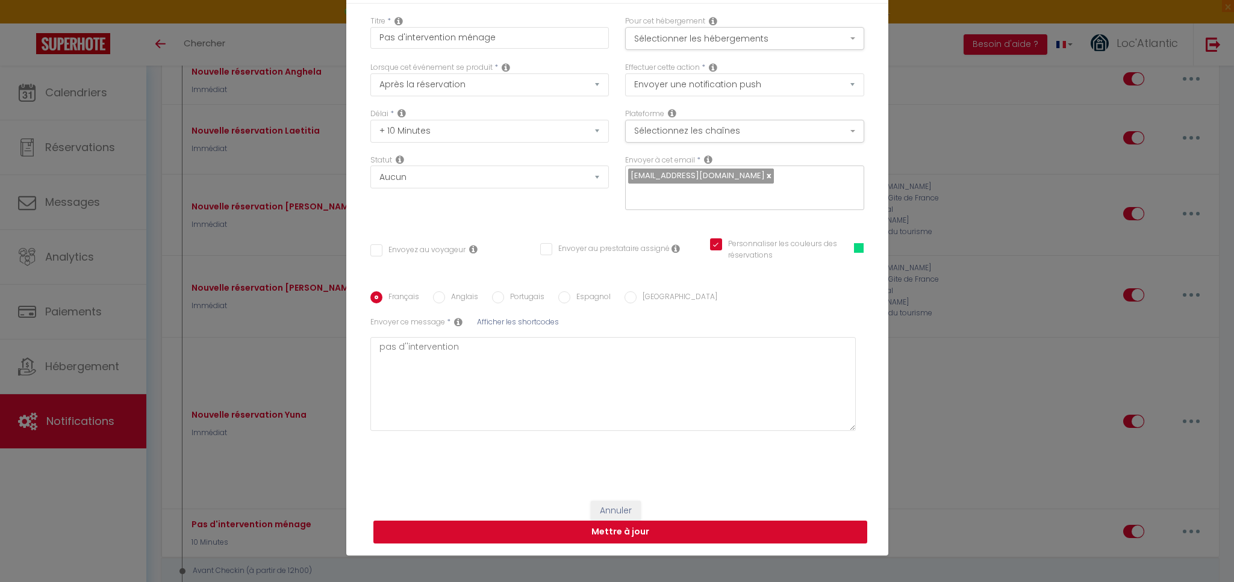
scroll to position [73, 0]
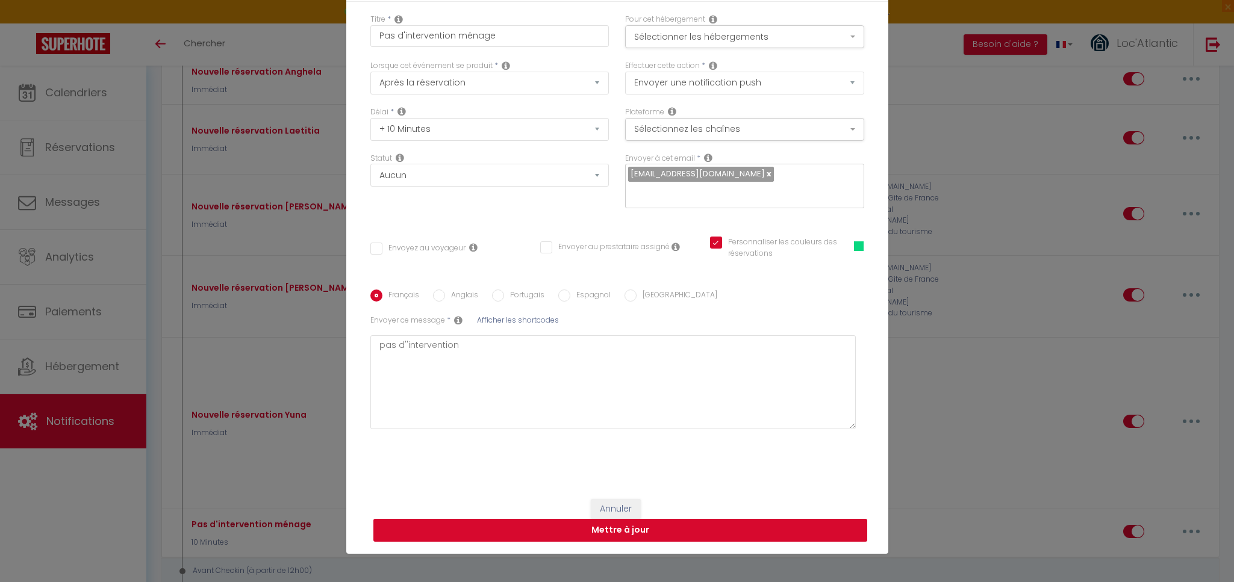
click at [542, 526] on button "Mettre à jour" at bounding box center [620, 530] width 494 height 23
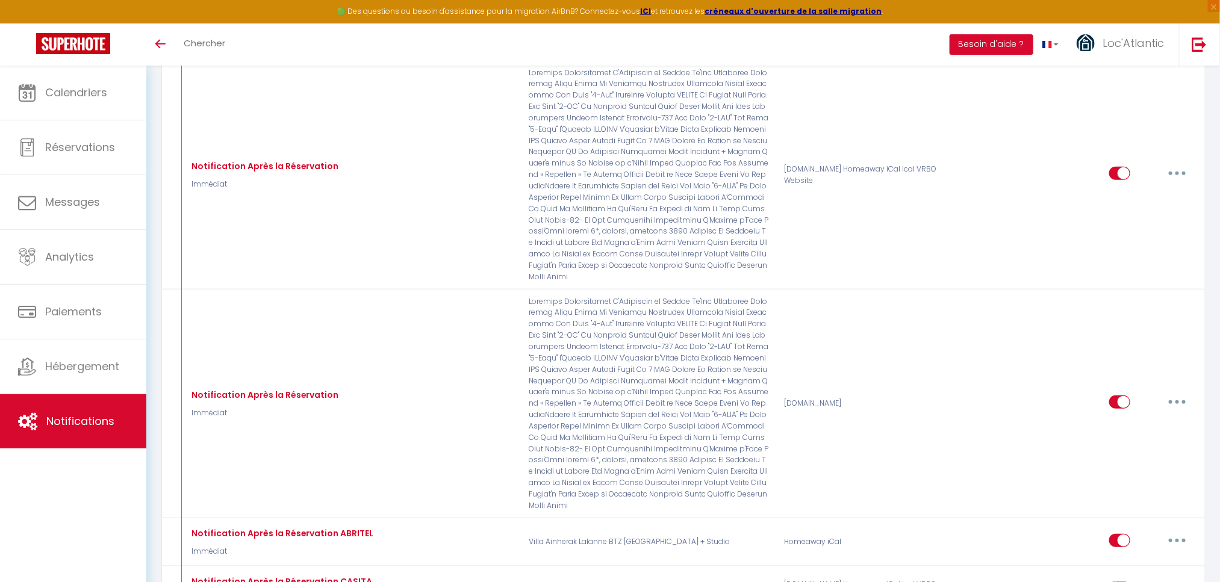
scroll to position [0, 0]
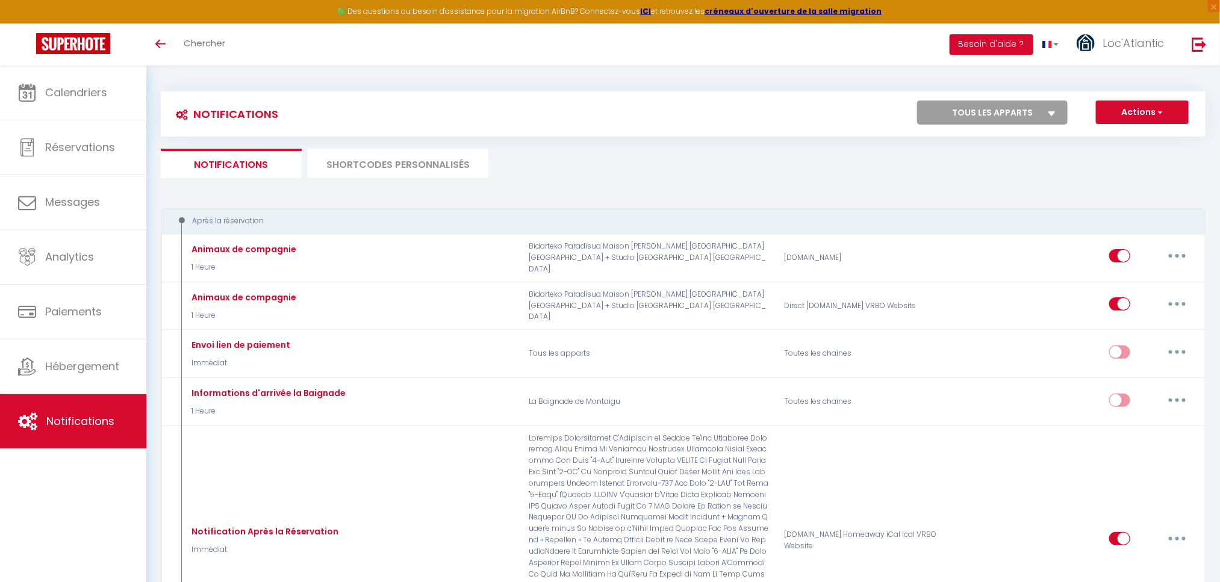
click at [1093, 168] on ul "Notifications SHORTCODES PERSONNALISÉS" at bounding box center [683, 163] width 1044 height 29
click at [1137, 168] on ul "Notifications SHORTCODES PERSONNALISÉS" at bounding box center [683, 163] width 1044 height 29
